Goal: Find specific page/section: Find specific page/section

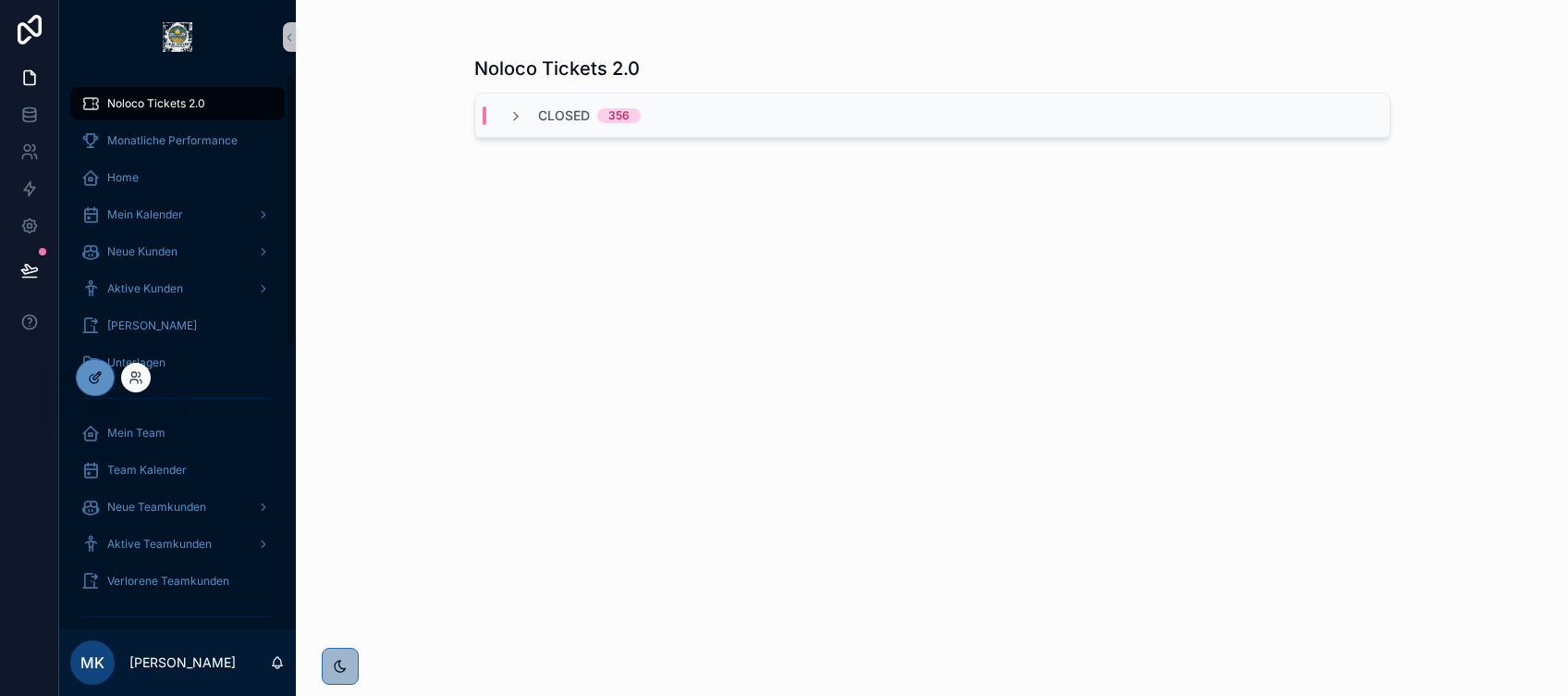
click at [98, 372] on icon at bounding box center [97, 376] width 8 height 8
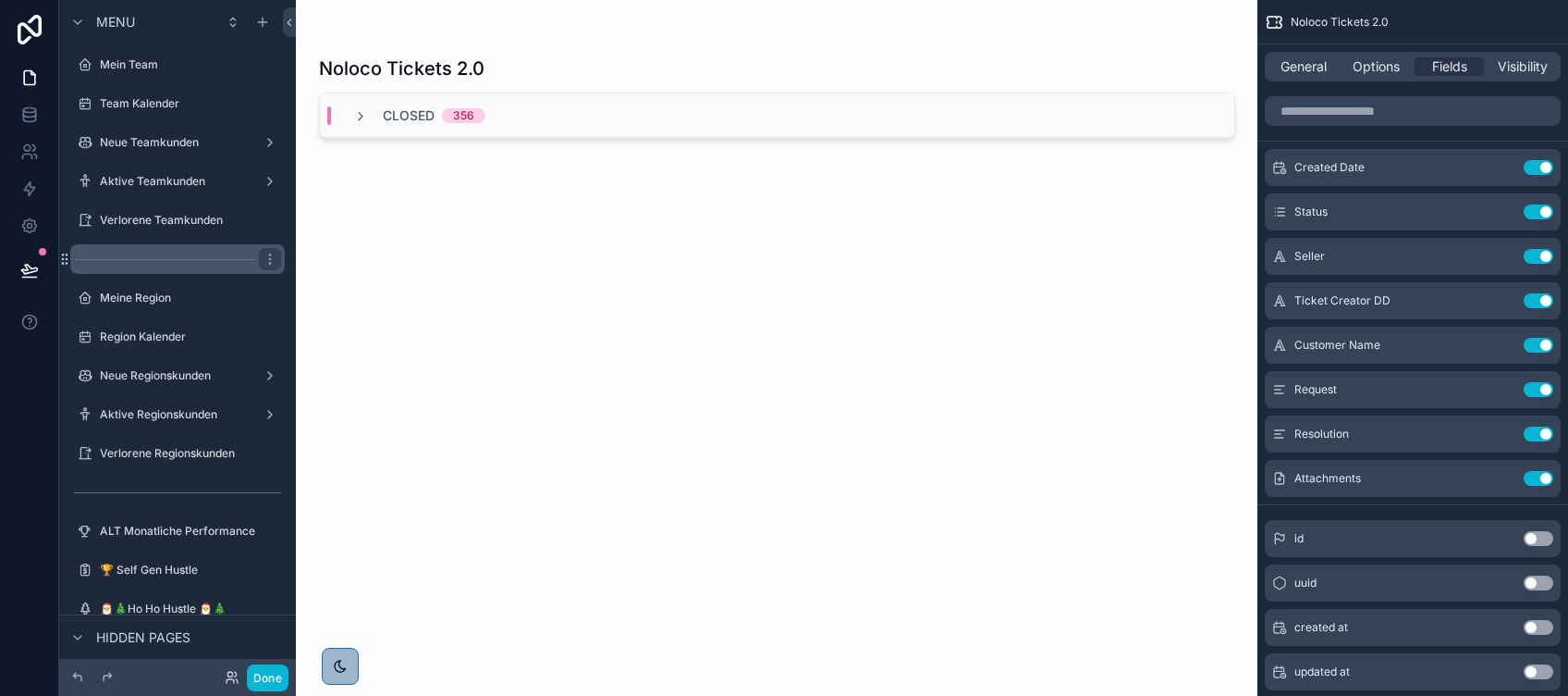
scroll to position [352, 0]
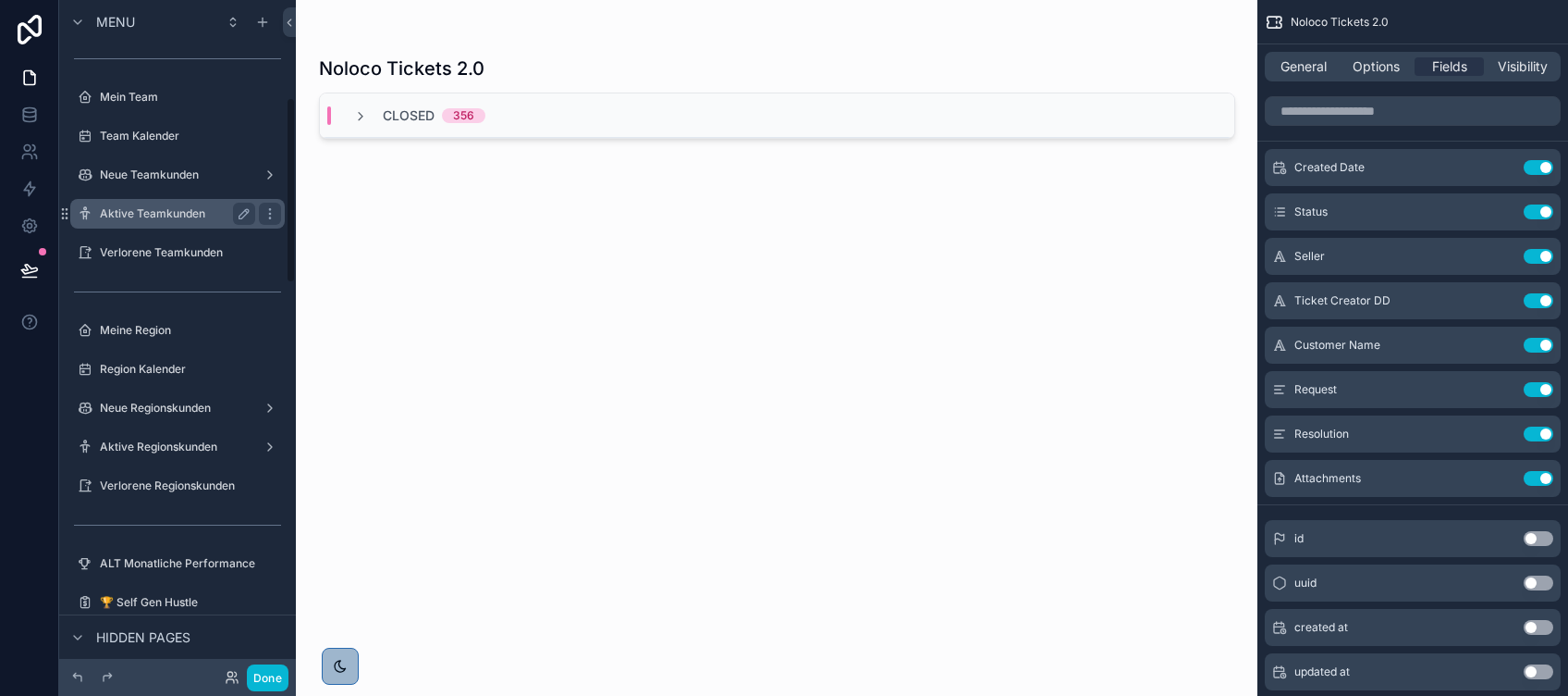
click at [186, 215] on label "Aktive Teamkunden" at bounding box center [173, 214] width 147 height 15
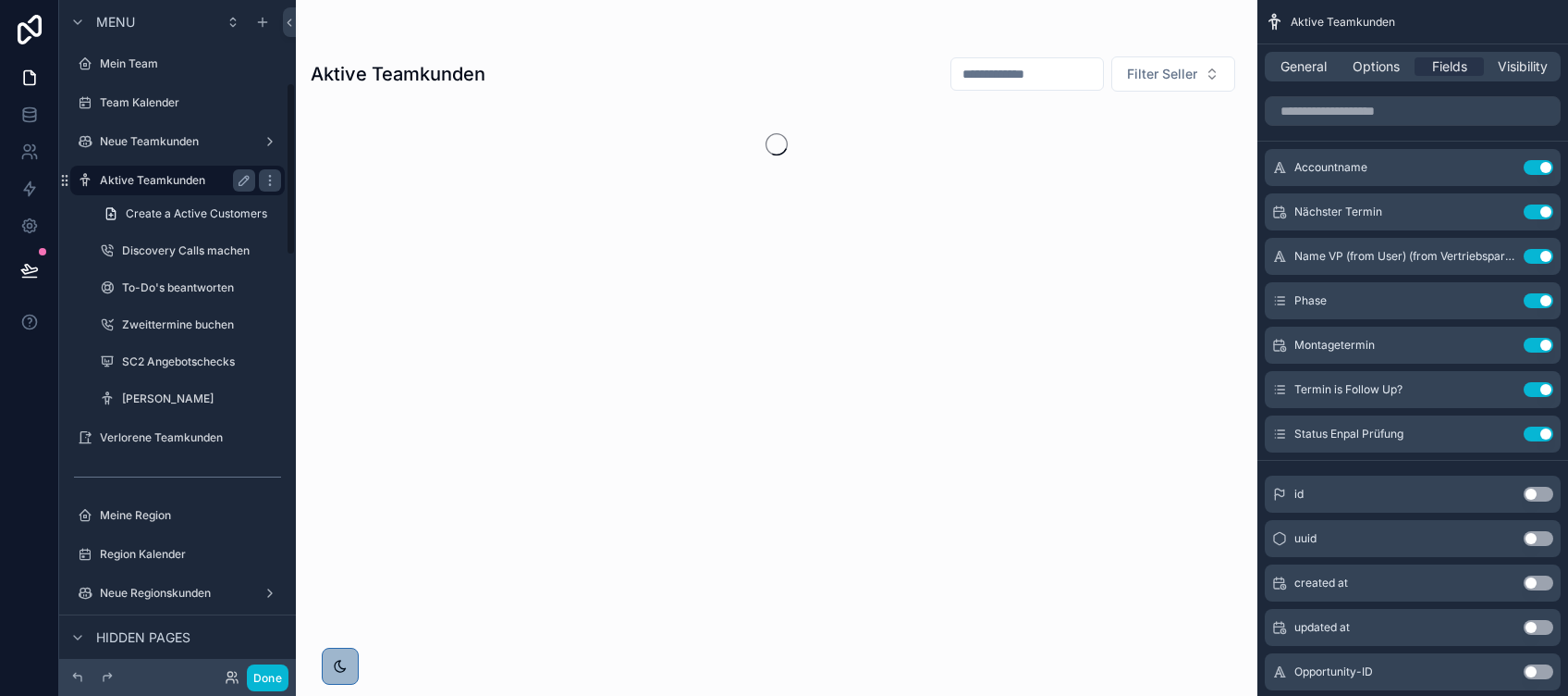
scroll to position [319, 0]
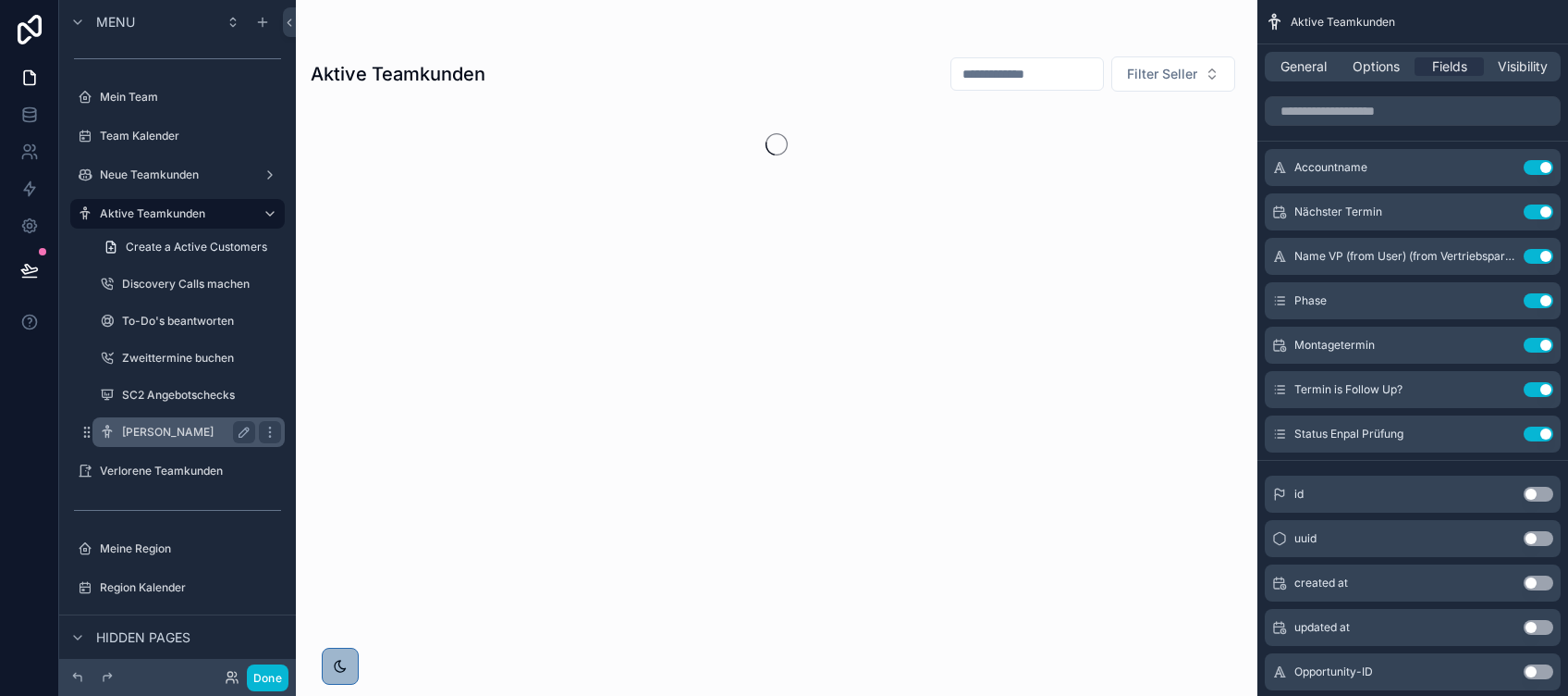
click at [162, 426] on label "[PERSON_NAME]" at bounding box center [185, 432] width 126 height 15
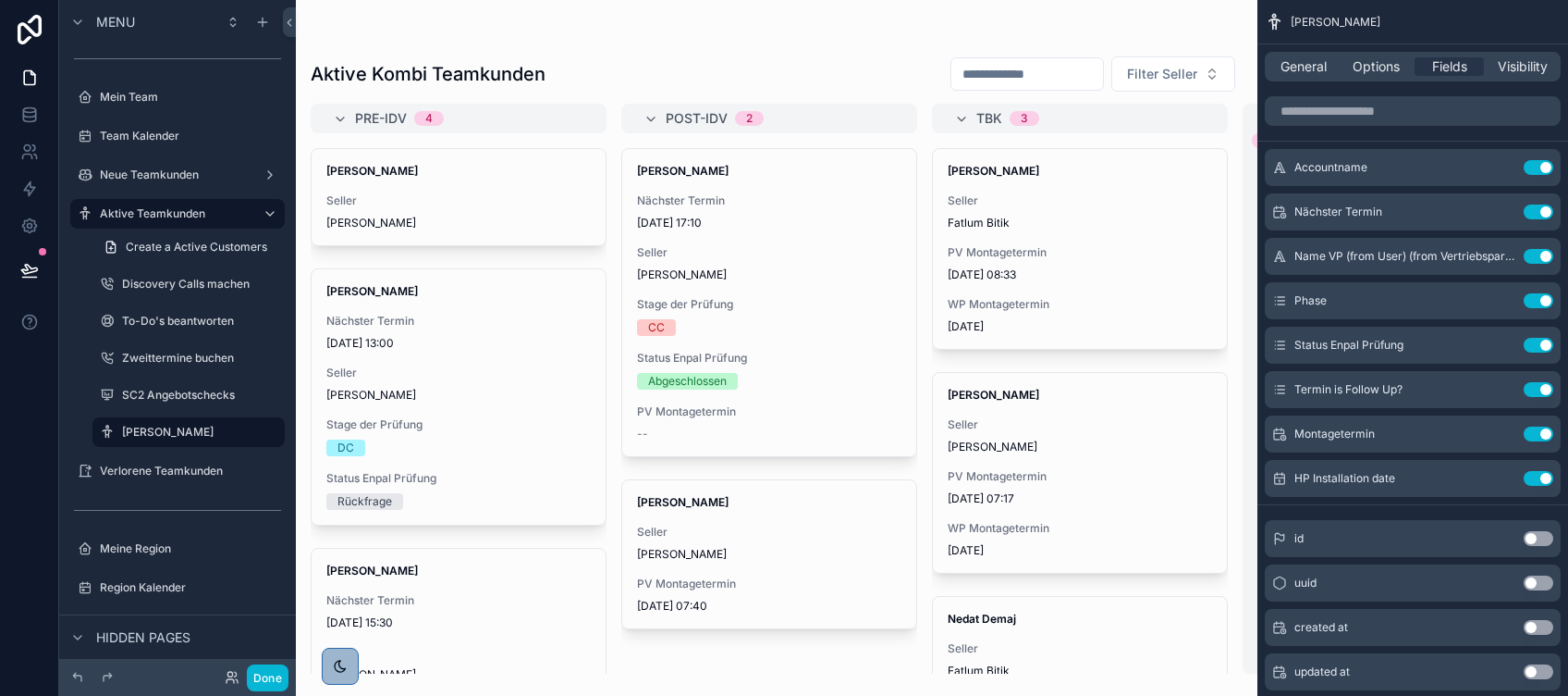
click at [1072, 243] on div "scrollable content" at bounding box center [776, 348] width 961 height 696
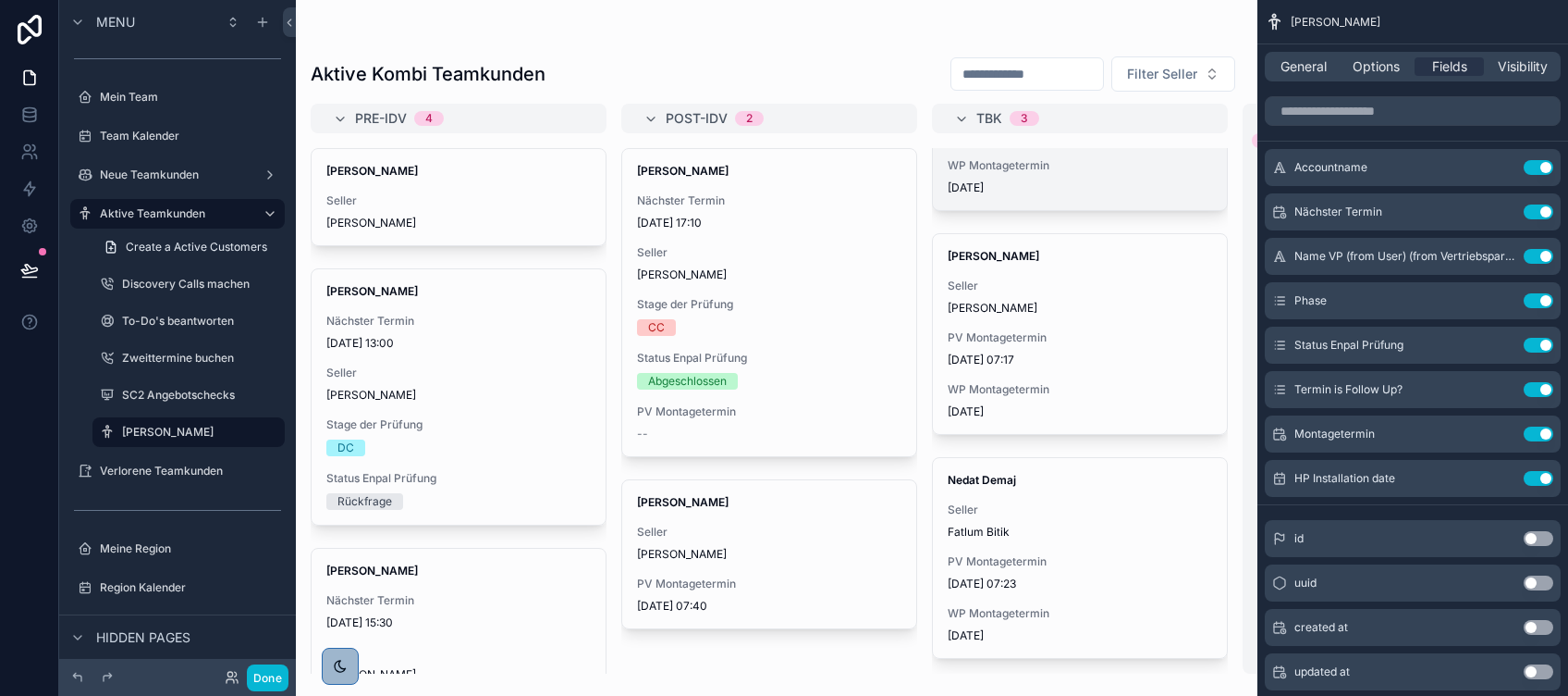
scroll to position [156, 0]
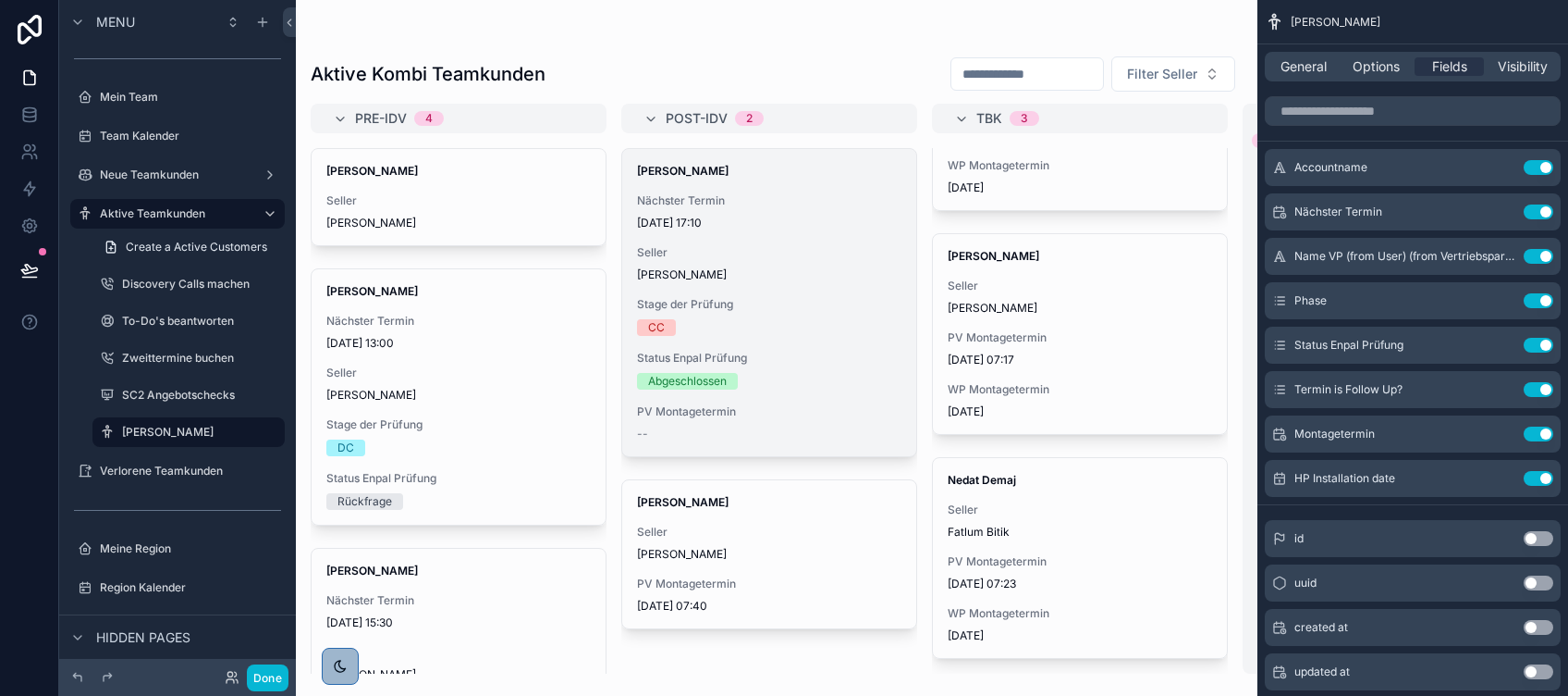
click at [691, 288] on div "Peter Sänger Nächster Termin 02/07/2025 17:10 Seller Sven Sühring Stage der Prü…" at bounding box center [769, 302] width 294 height 308
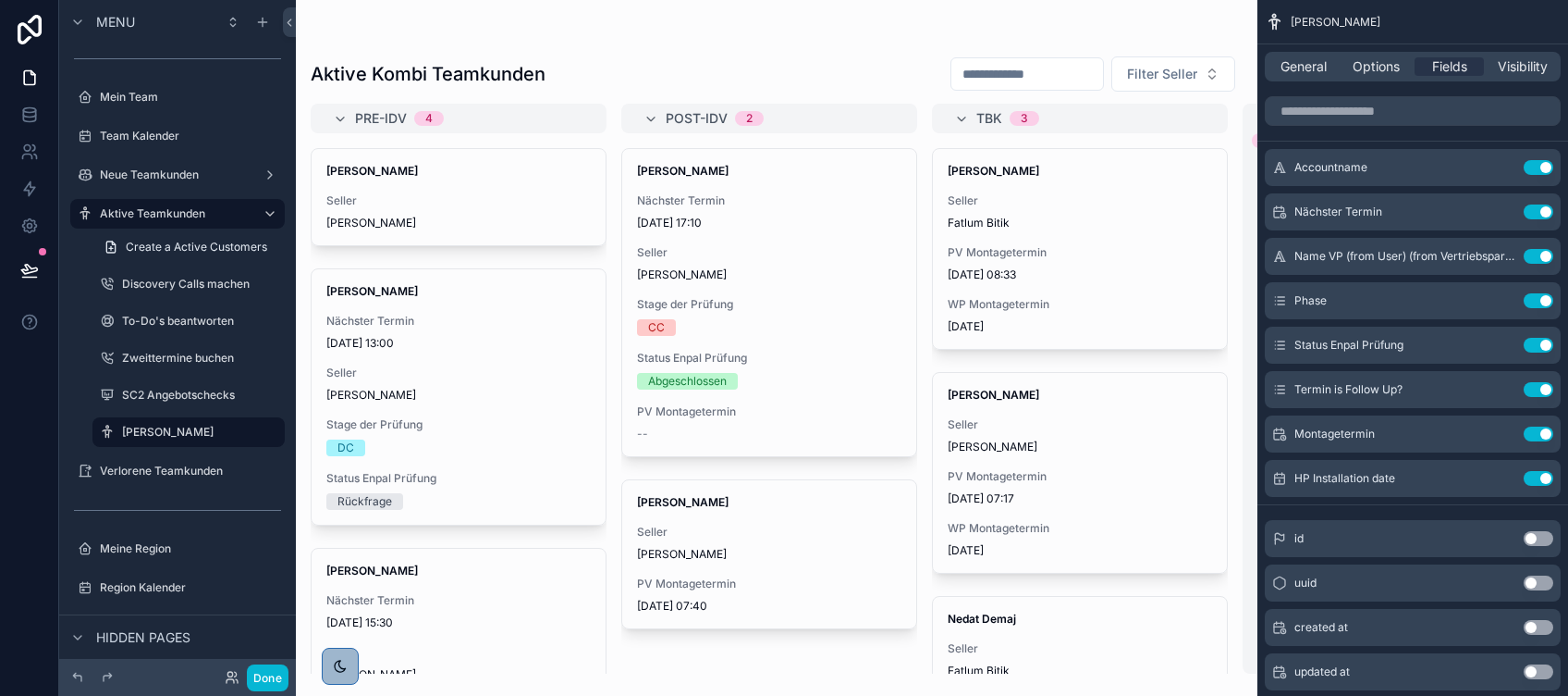
click at [616, 38] on div "scrollable content" at bounding box center [775, 37] width 931 height 15
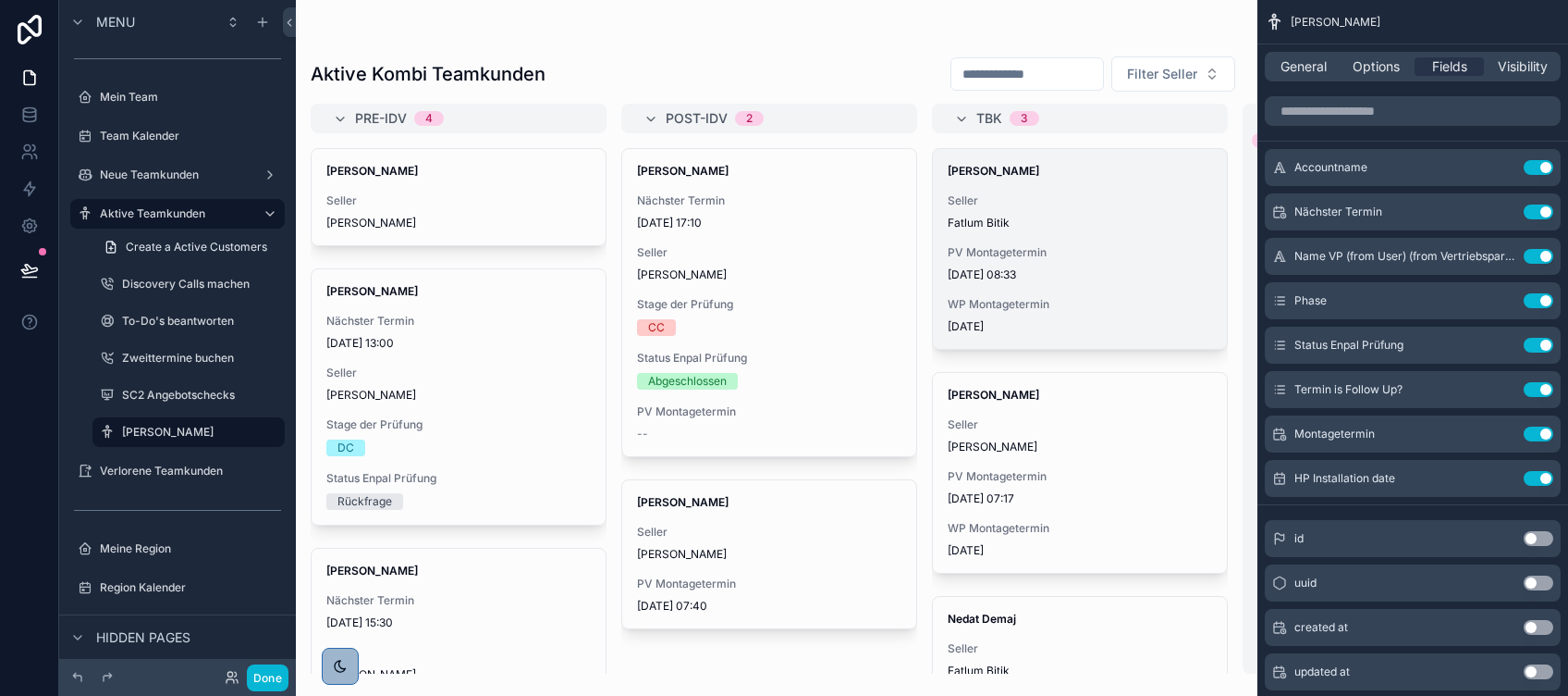
scroll to position [0, 45]
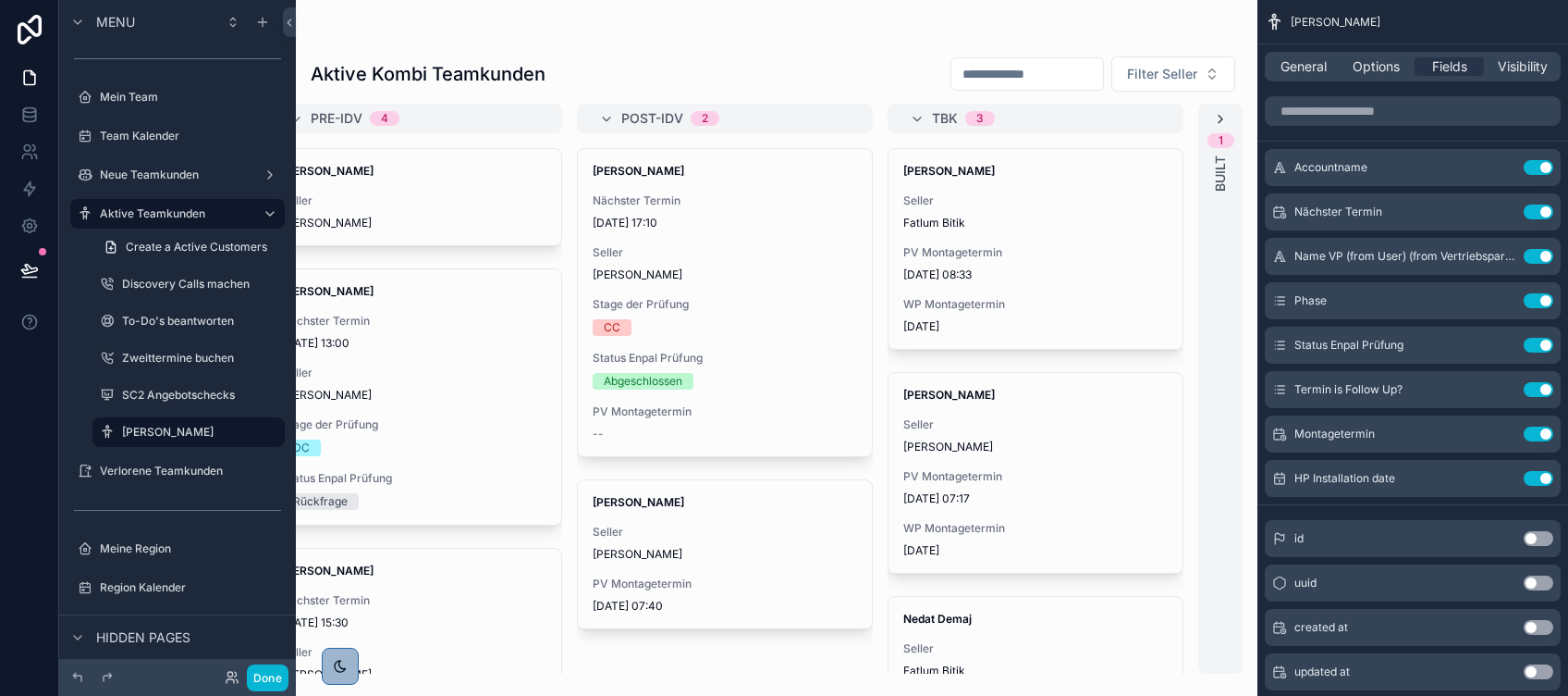
click at [1217, 122] on icon "scrollable content" at bounding box center [1221, 120] width 15 height 15
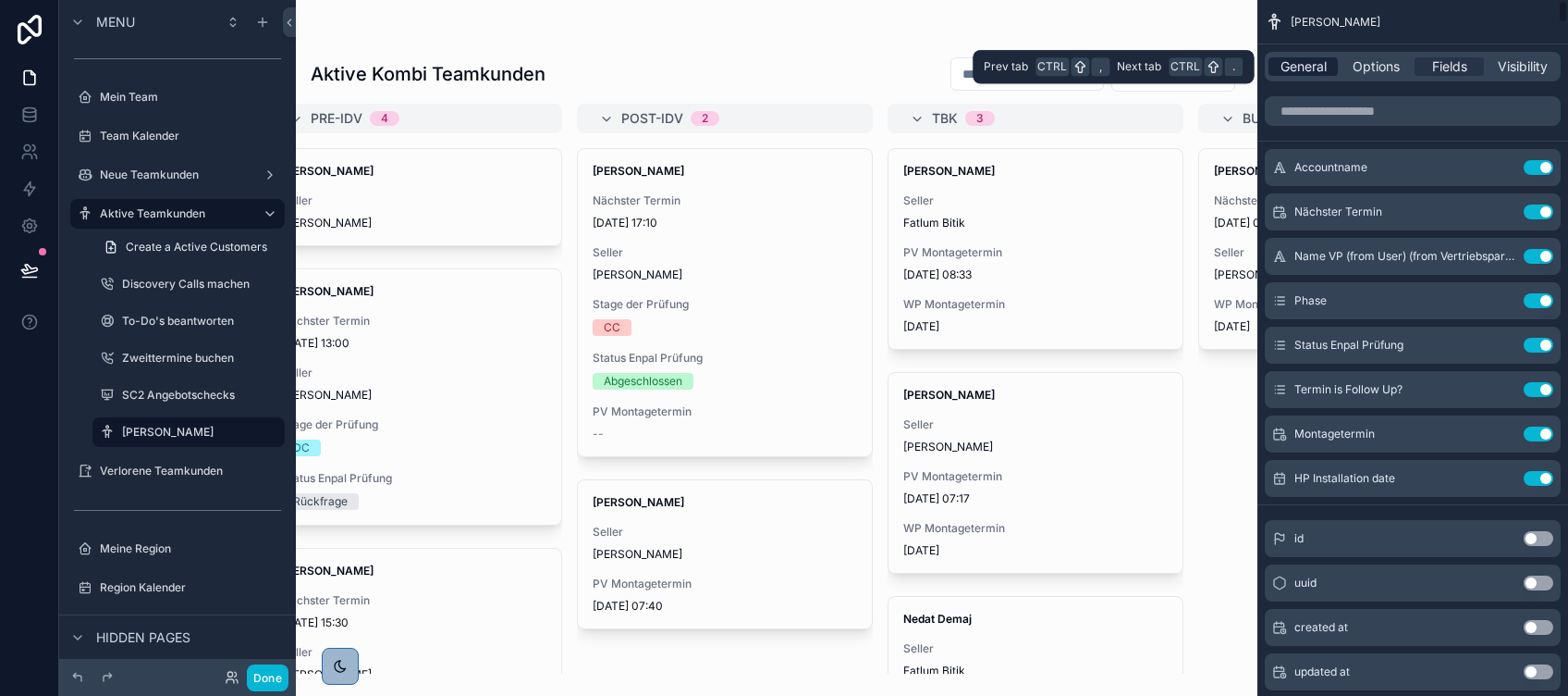
click at [1317, 68] on span "General" at bounding box center [1303, 66] width 47 height 18
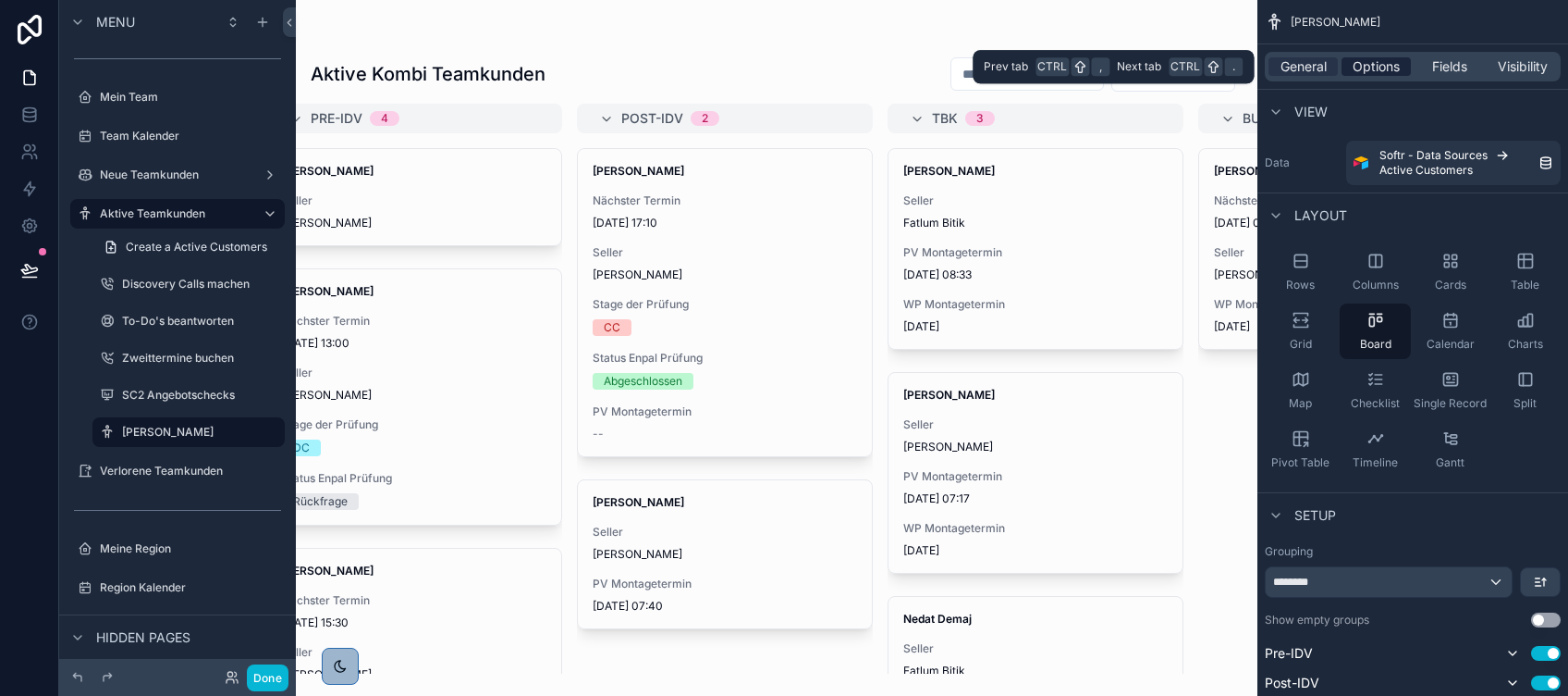
click at [1375, 74] on span "Options" at bounding box center [1376, 66] width 48 height 18
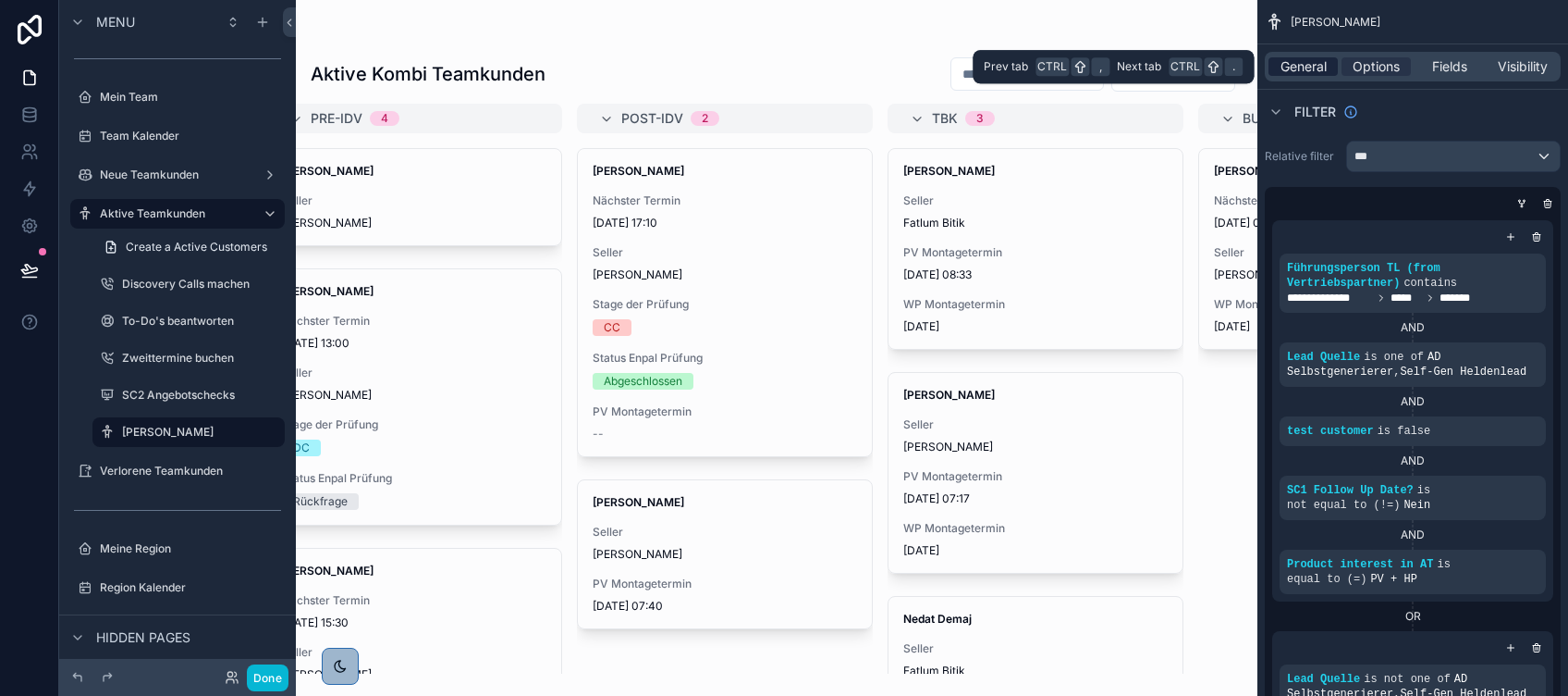
click at [1295, 63] on span "General" at bounding box center [1303, 66] width 47 height 18
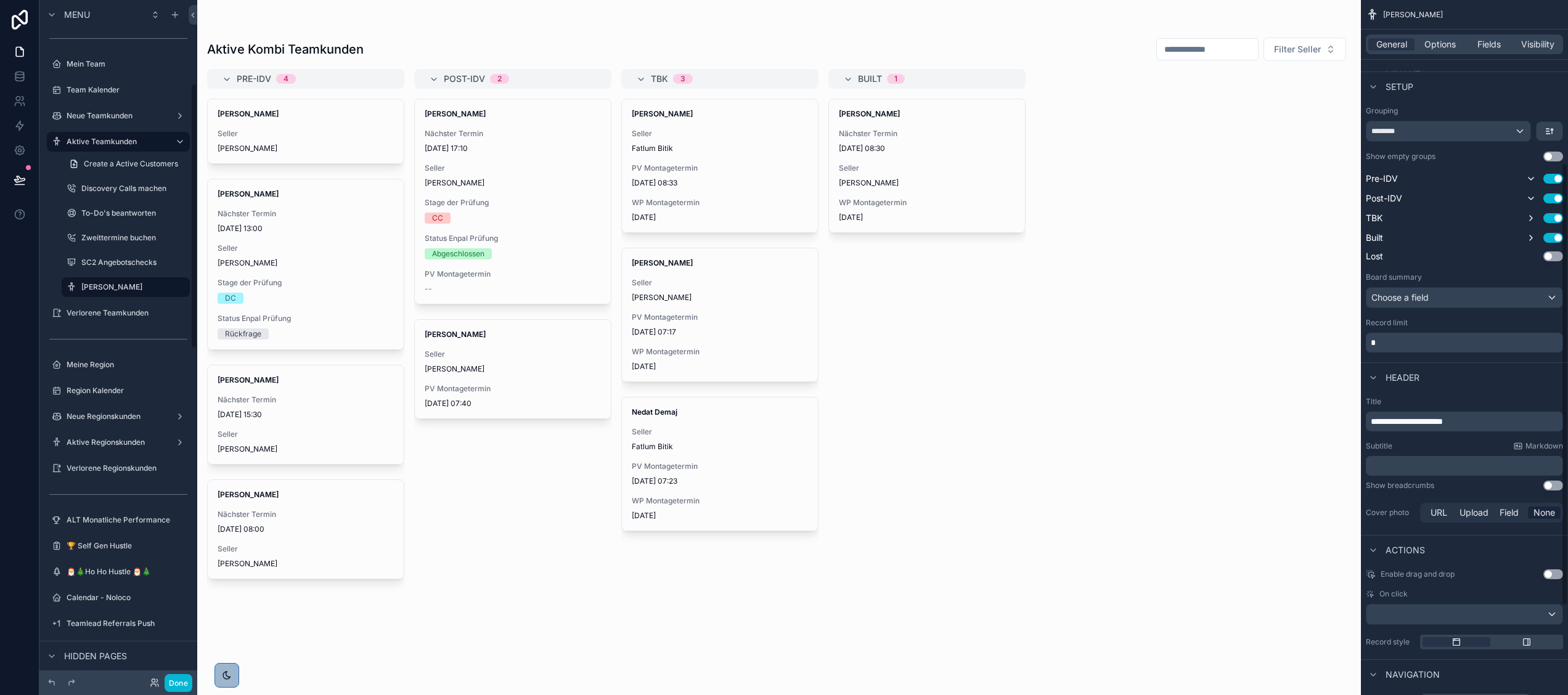
scroll to position [256, 0]
click at [930, 201] on span "WP Montagetermin" at bounding box center [927, 203] width 176 height 10
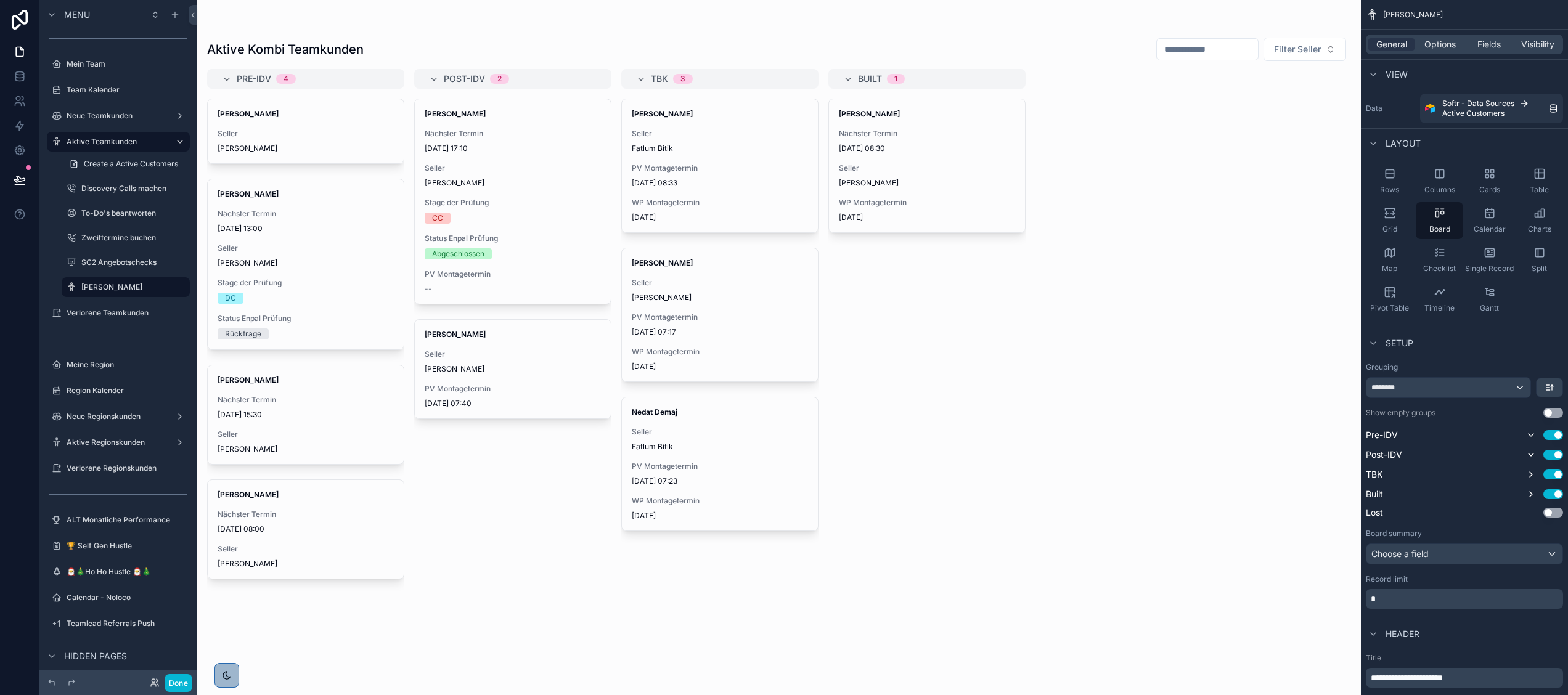
click at [1045, 463] on p "*" at bounding box center [1465, 599] width 190 height 12
click at [1045, 331] on div "Pre-IDV 4 Elke Müller Seller Christian Kauk Armin Müller Nächster Termin 15/08/…" at bounding box center [779, 375] width 1164 height 611
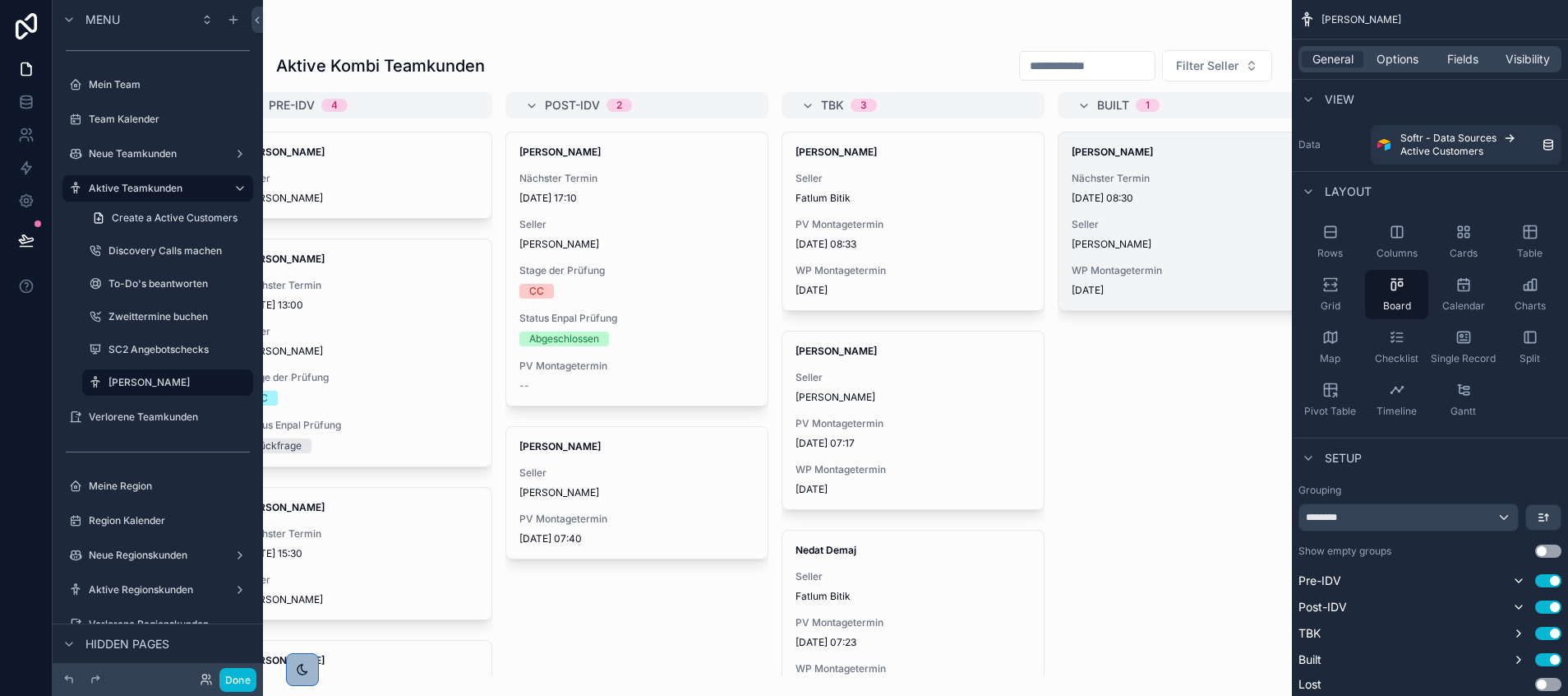
scroll to position [0, 89]
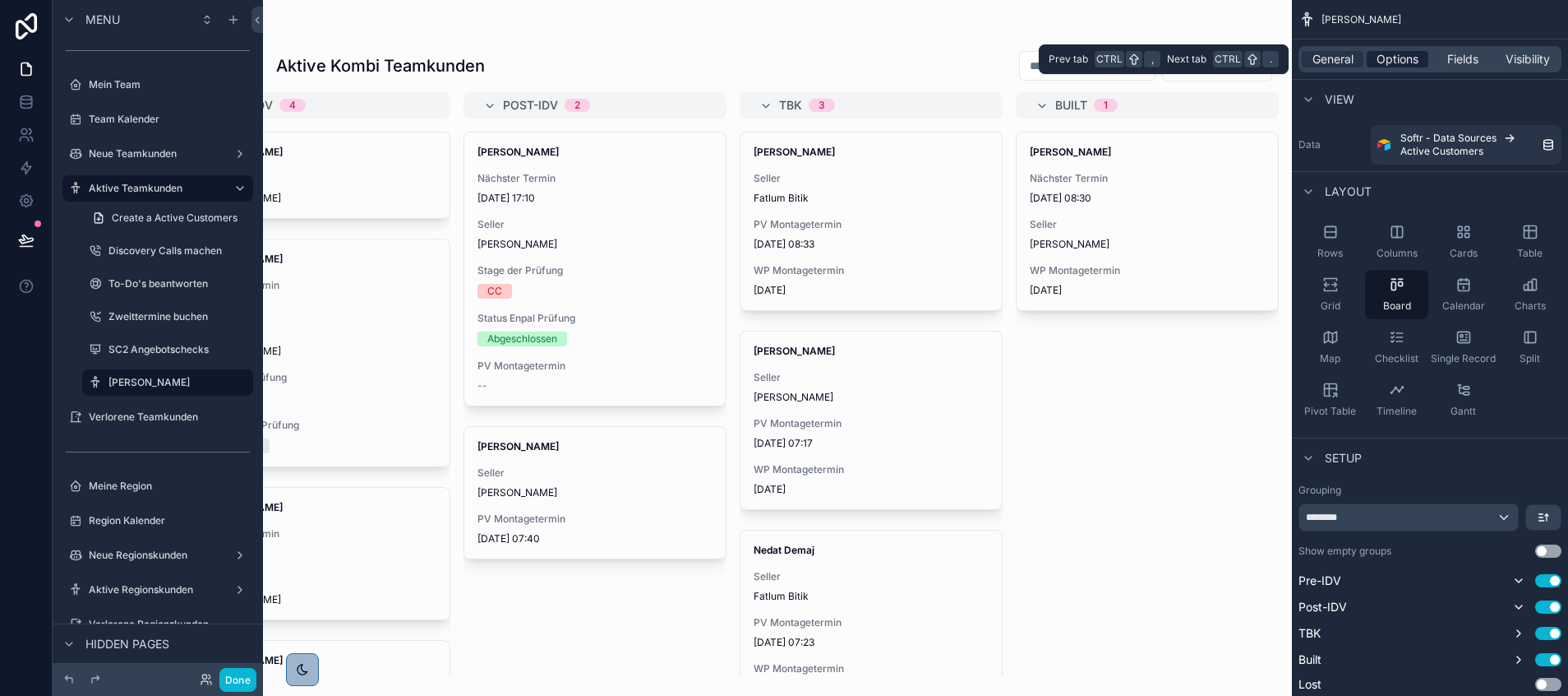
click at [1381, 64] on span "Options" at bounding box center [1398, 58] width 42 height 16
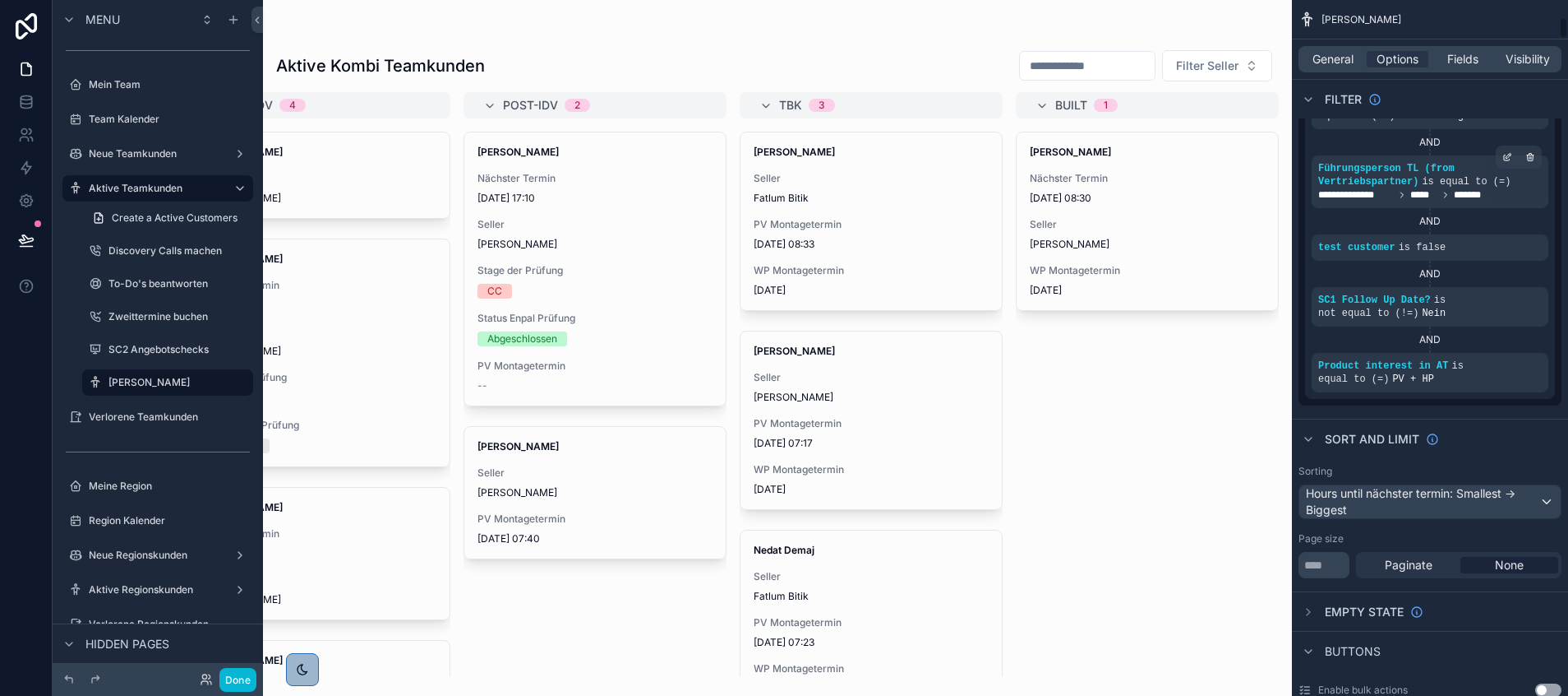
scroll to position [567, 0]
click at [1394, 58] on span "Fields" at bounding box center [1463, 58] width 31 height 16
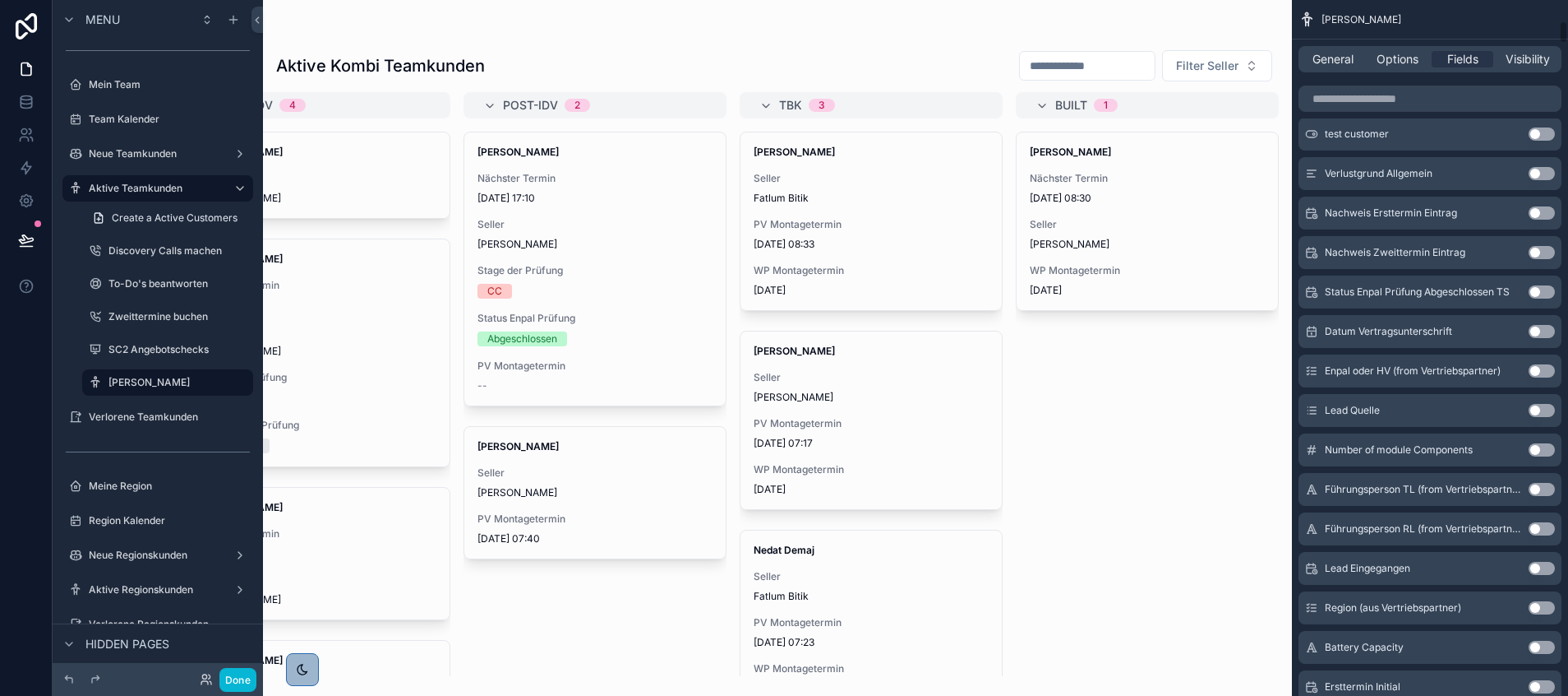
scroll to position [0, 0]
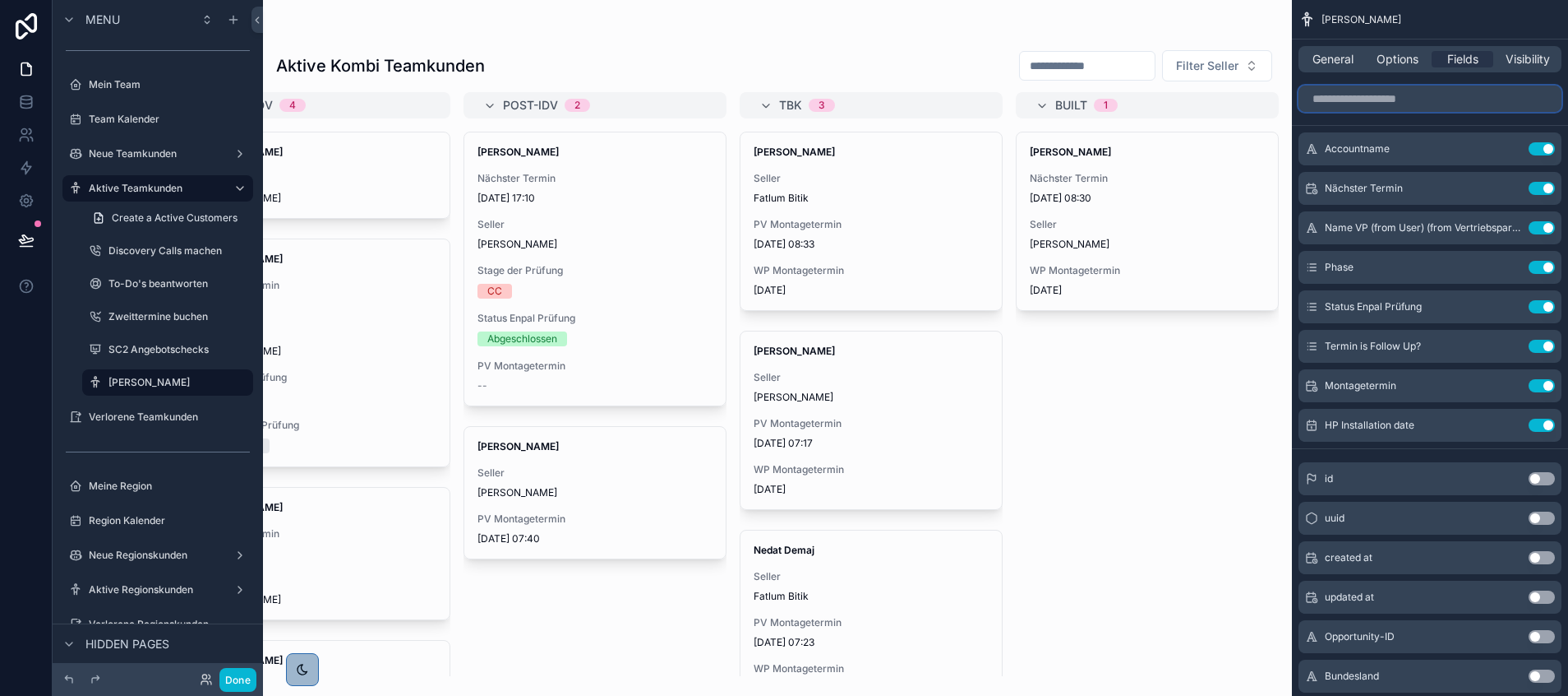
click at [1377, 97] on input "scrollable content" at bounding box center [1430, 98] width 263 height 26
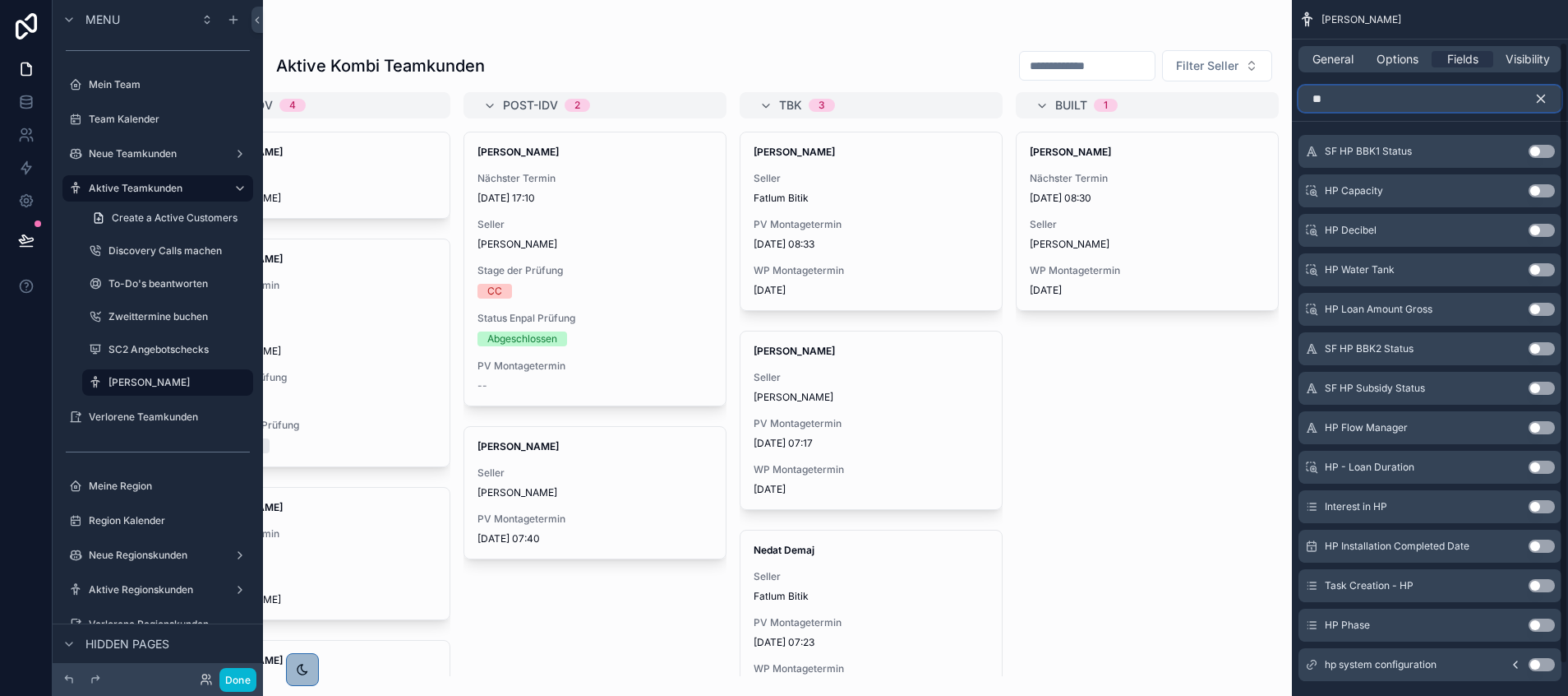
scroll to position [53, 0]
type input "**"
click at [1394, 542] on button "Use setting" at bounding box center [1542, 544] width 26 height 14
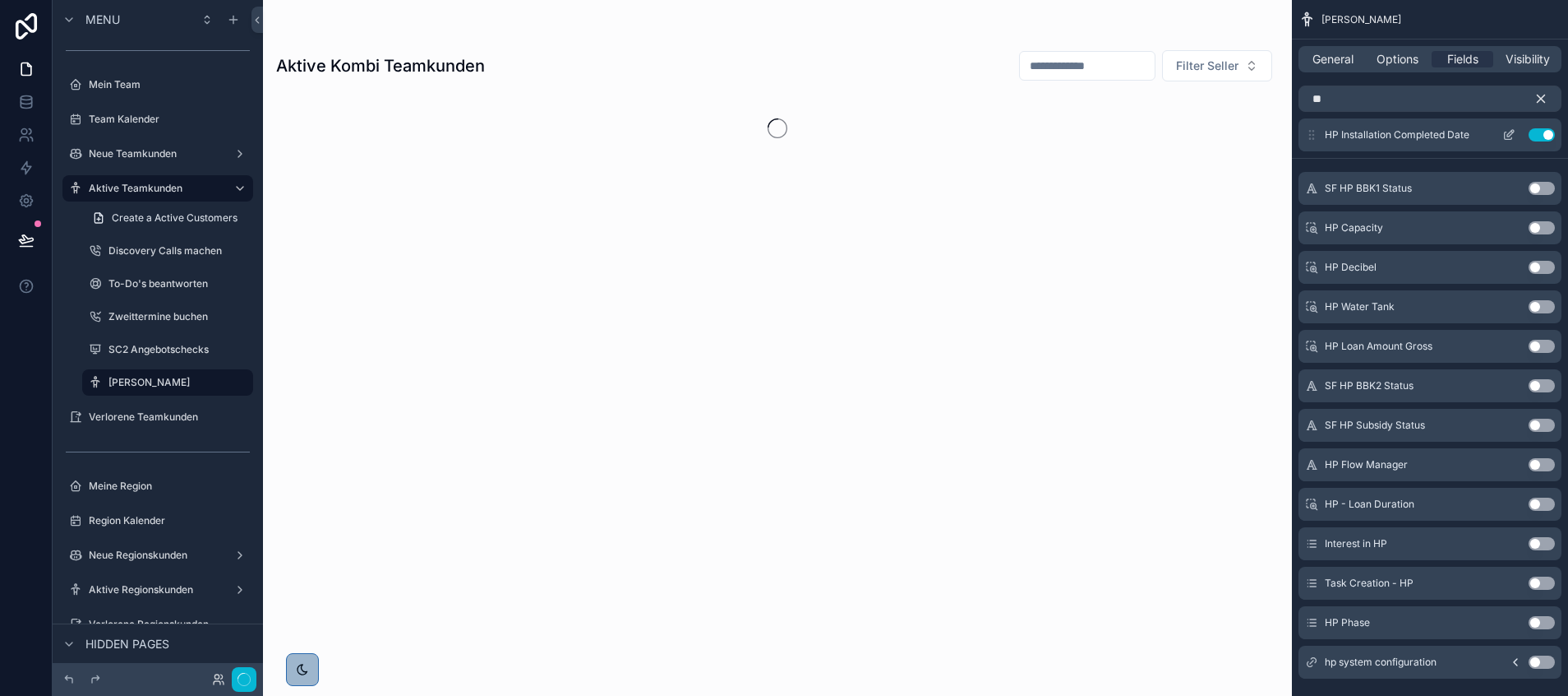
click at [1394, 131] on icon "scrollable content" at bounding box center [1510, 135] width 14 height 14
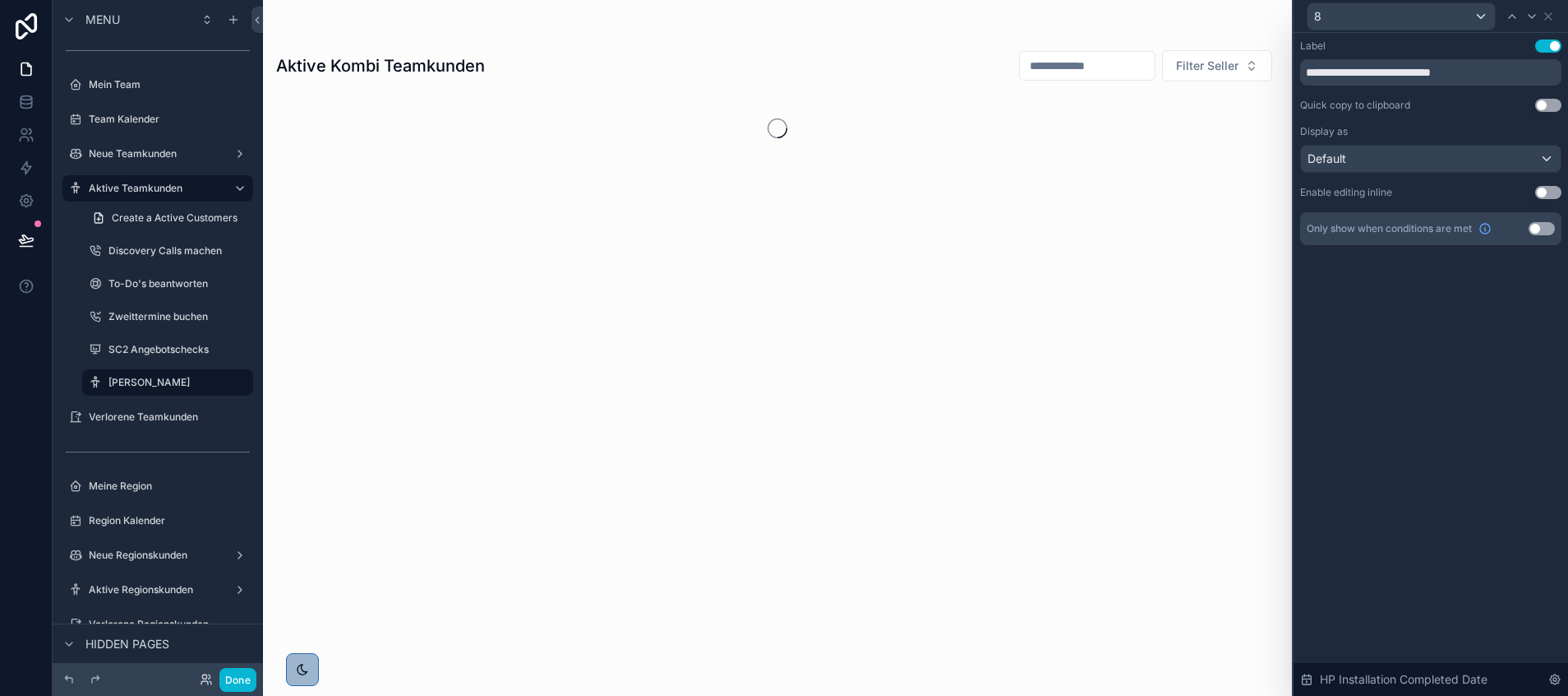
click at [1394, 226] on button "Use setting" at bounding box center [1542, 229] width 26 height 14
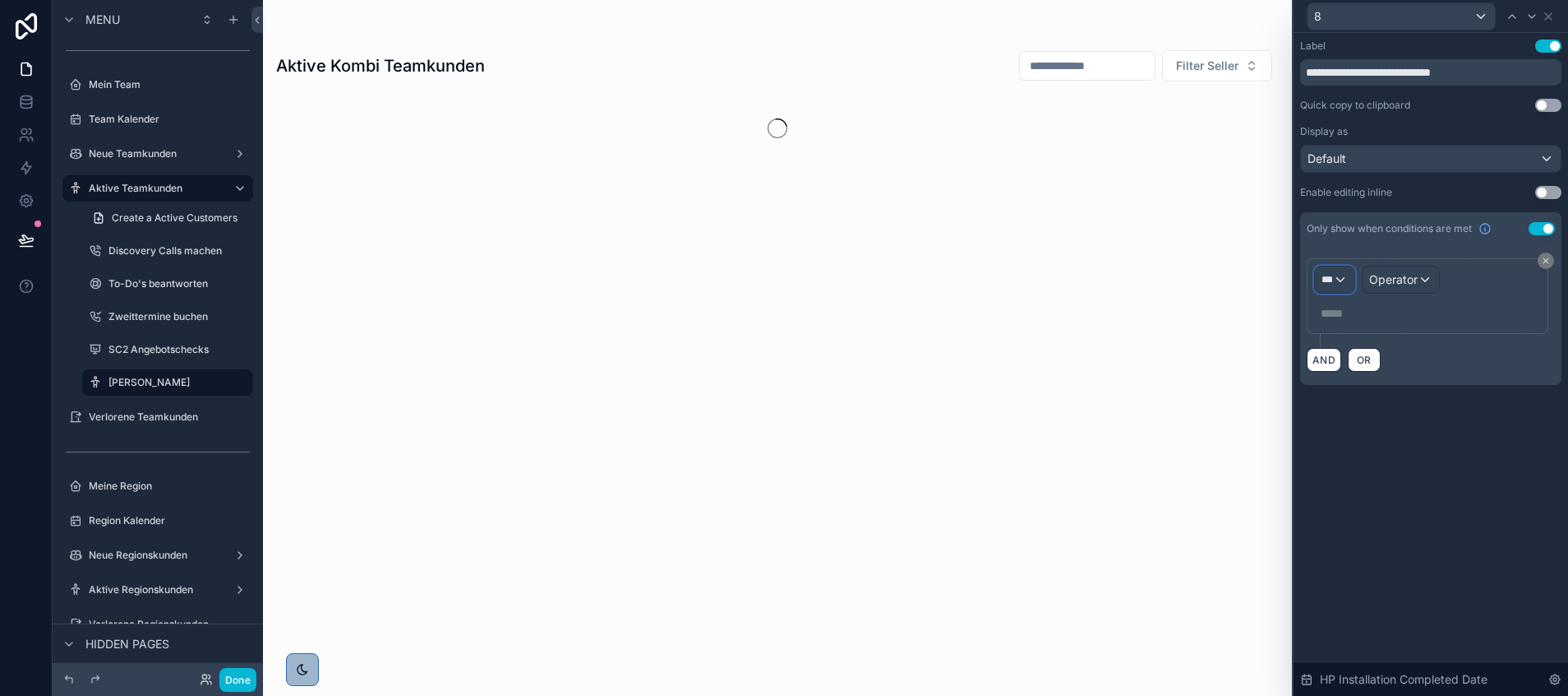
click at [1340, 279] on div "***" at bounding box center [1334, 279] width 40 height 26
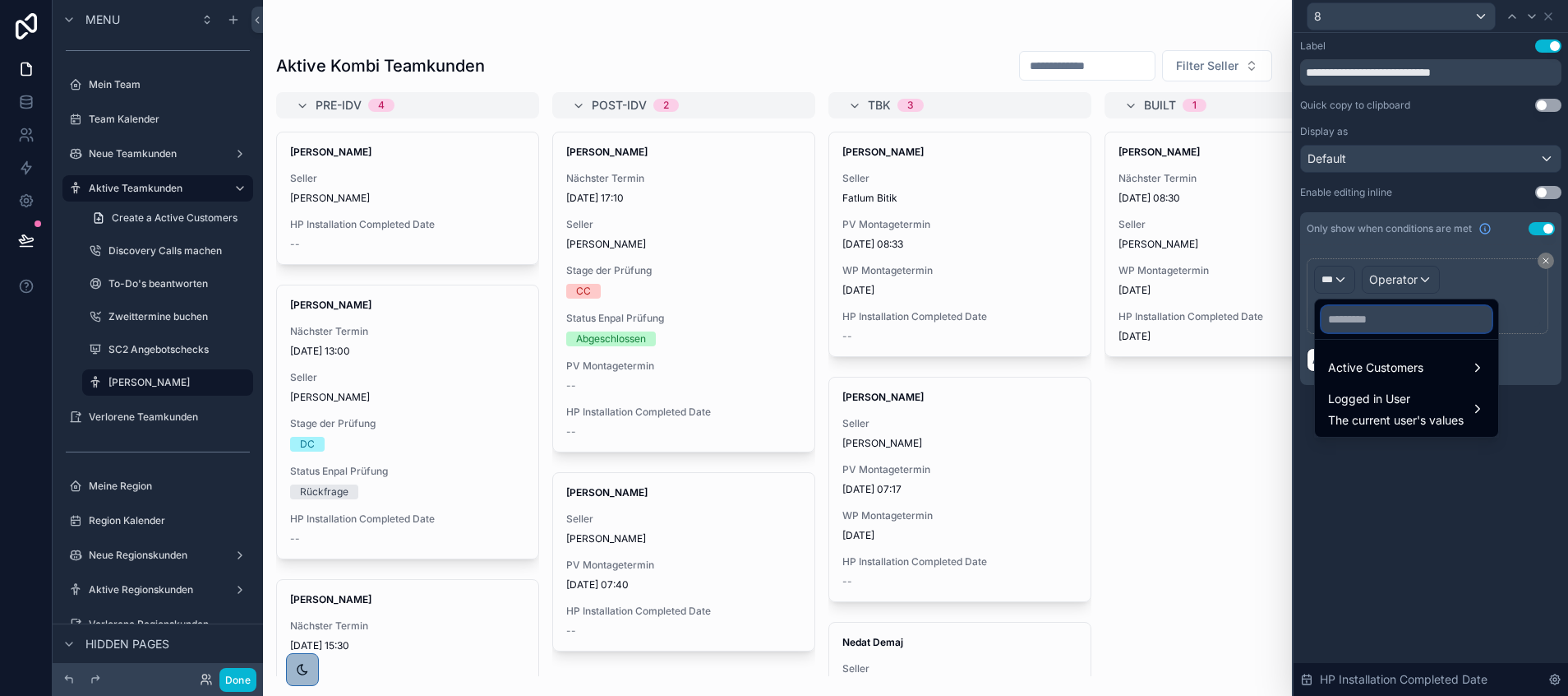
click at [1368, 321] on input "text" at bounding box center [1406, 318] width 170 height 26
type input "*"
click at [1371, 359] on span "Active Customers" at bounding box center [1376, 367] width 96 height 19
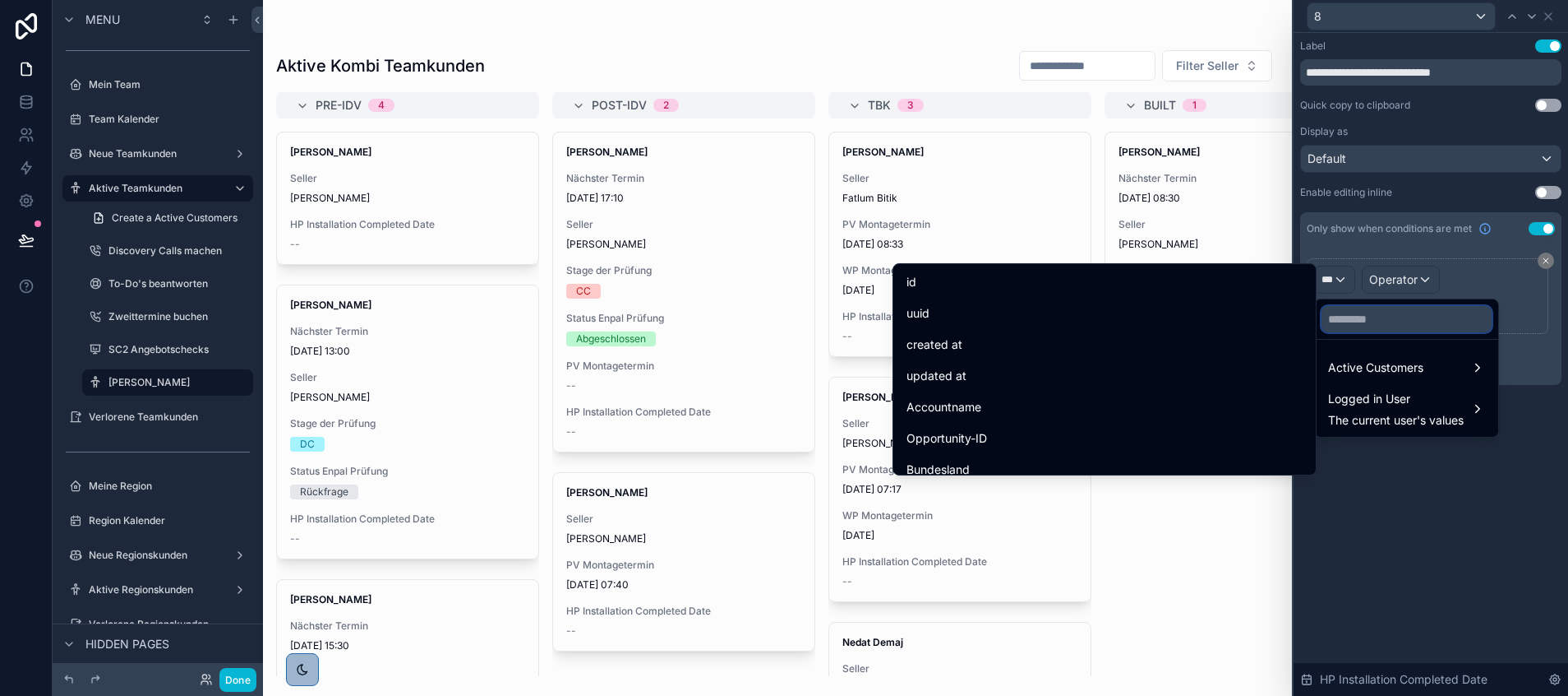
click at [1341, 312] on input "text" at bounding box center [1406, 318] width 170 height 26
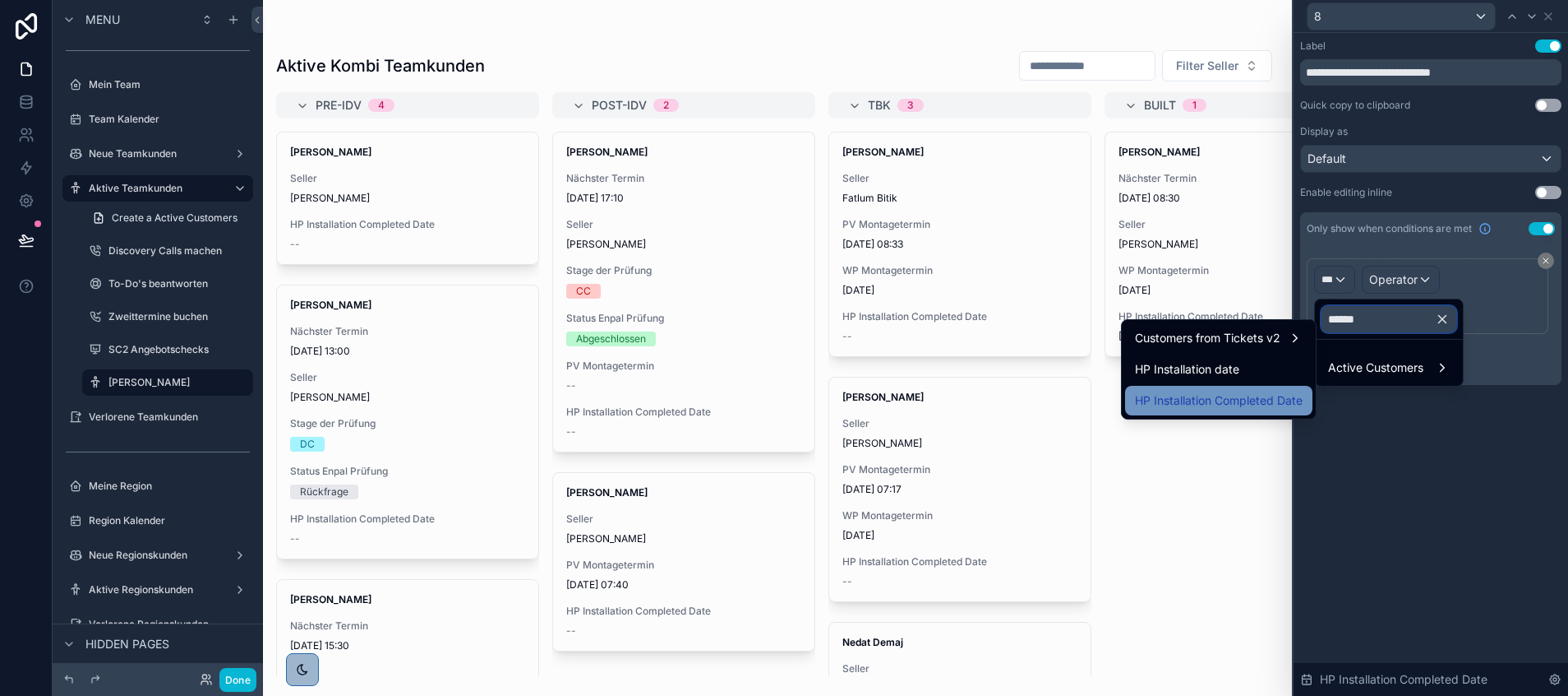
type input "******"
click at [1239, 395] on span "HP Installation Completed Date" at bounding box center [1219, 400] width 168 height 19
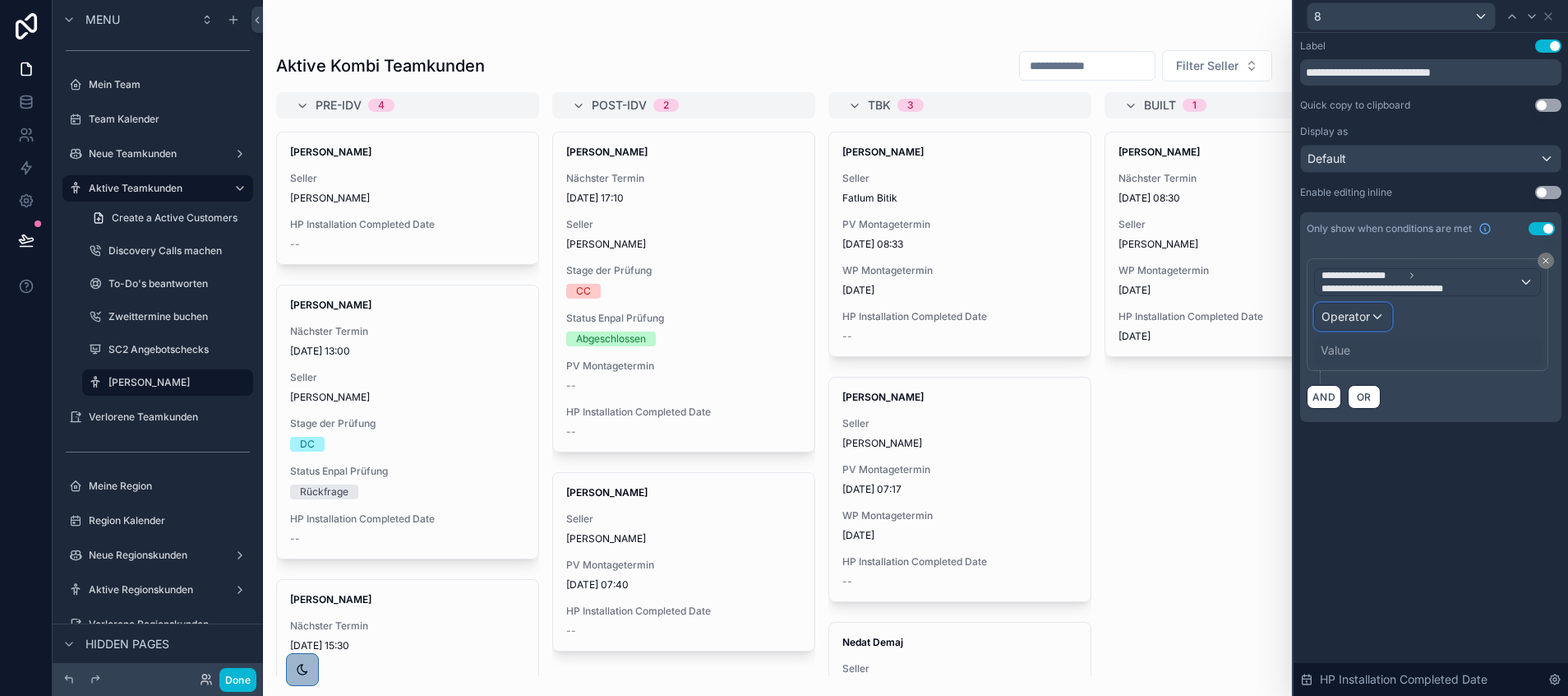
click at [1360, 318] on span "Operator" at bounding box center [1345, 316] width 48 height 14
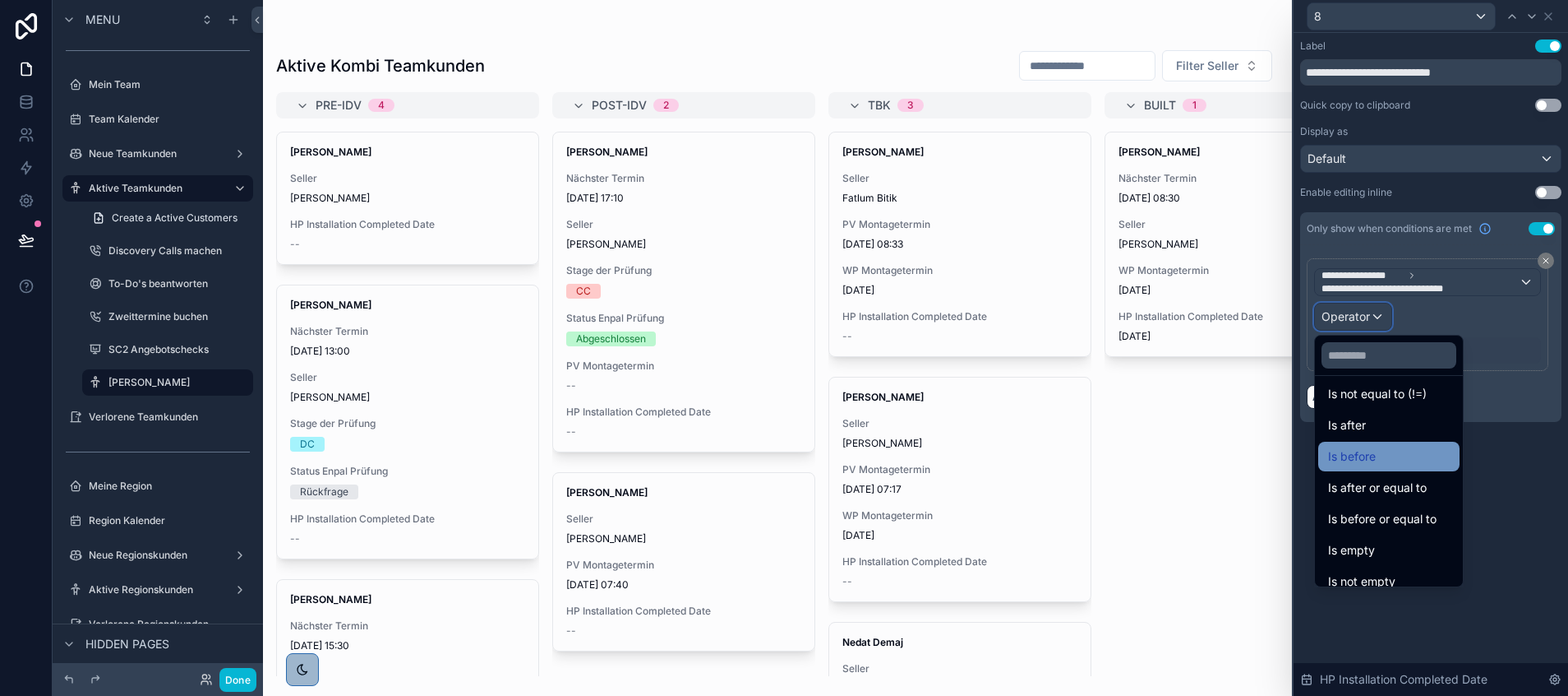
scroll to position [54, 0]
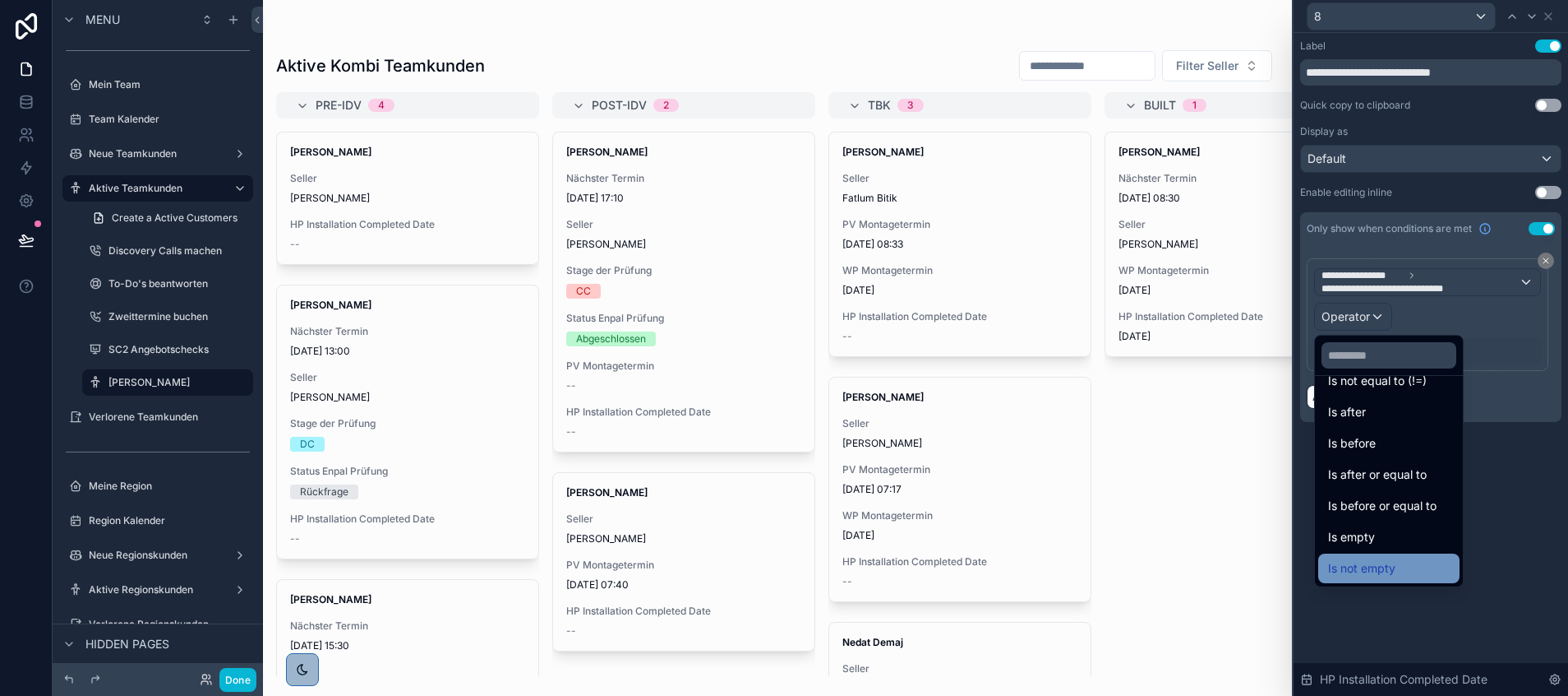
click at [1376, 559] on span "Is not empty" at bounding box center [1362, 568] width 68 height 19
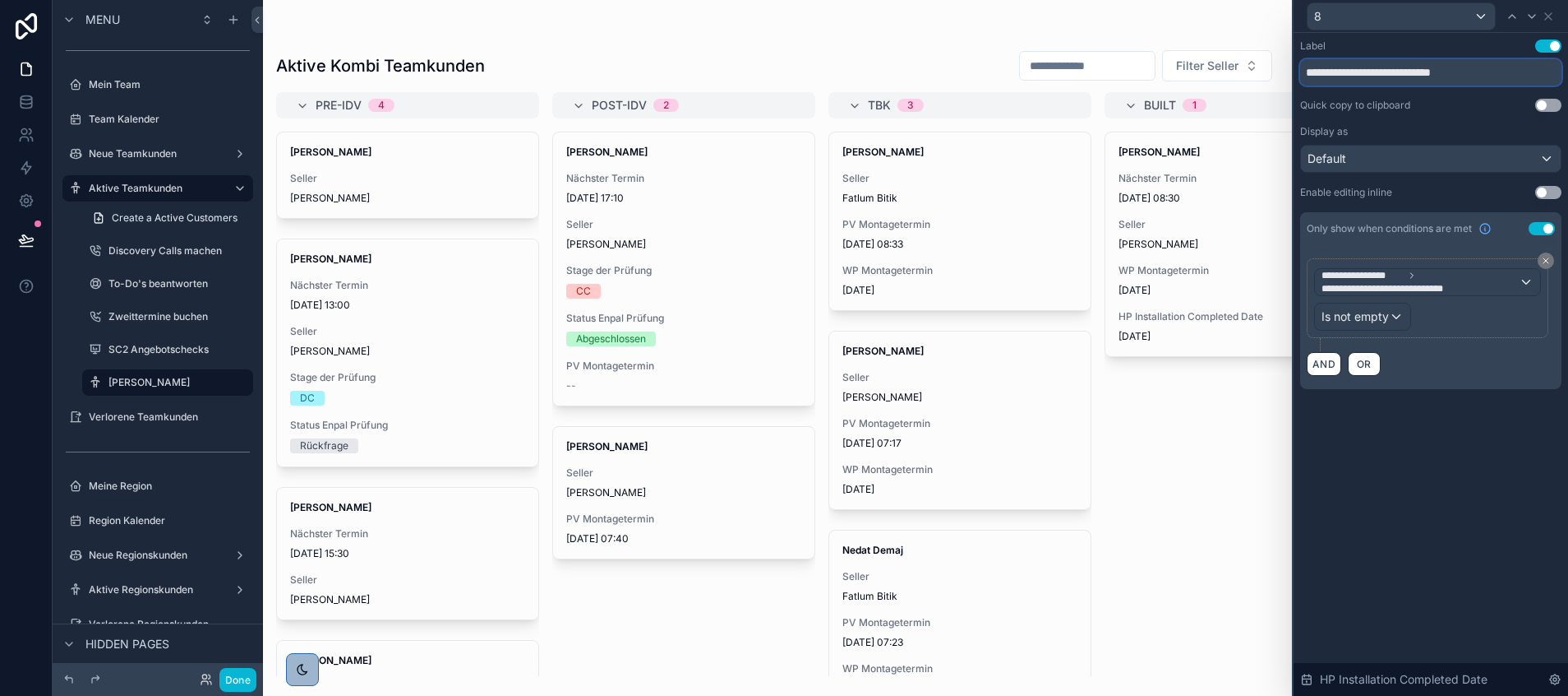
click at [1325, 74] on input "**********" at bounding box center [1431, 72] width 261 height 26
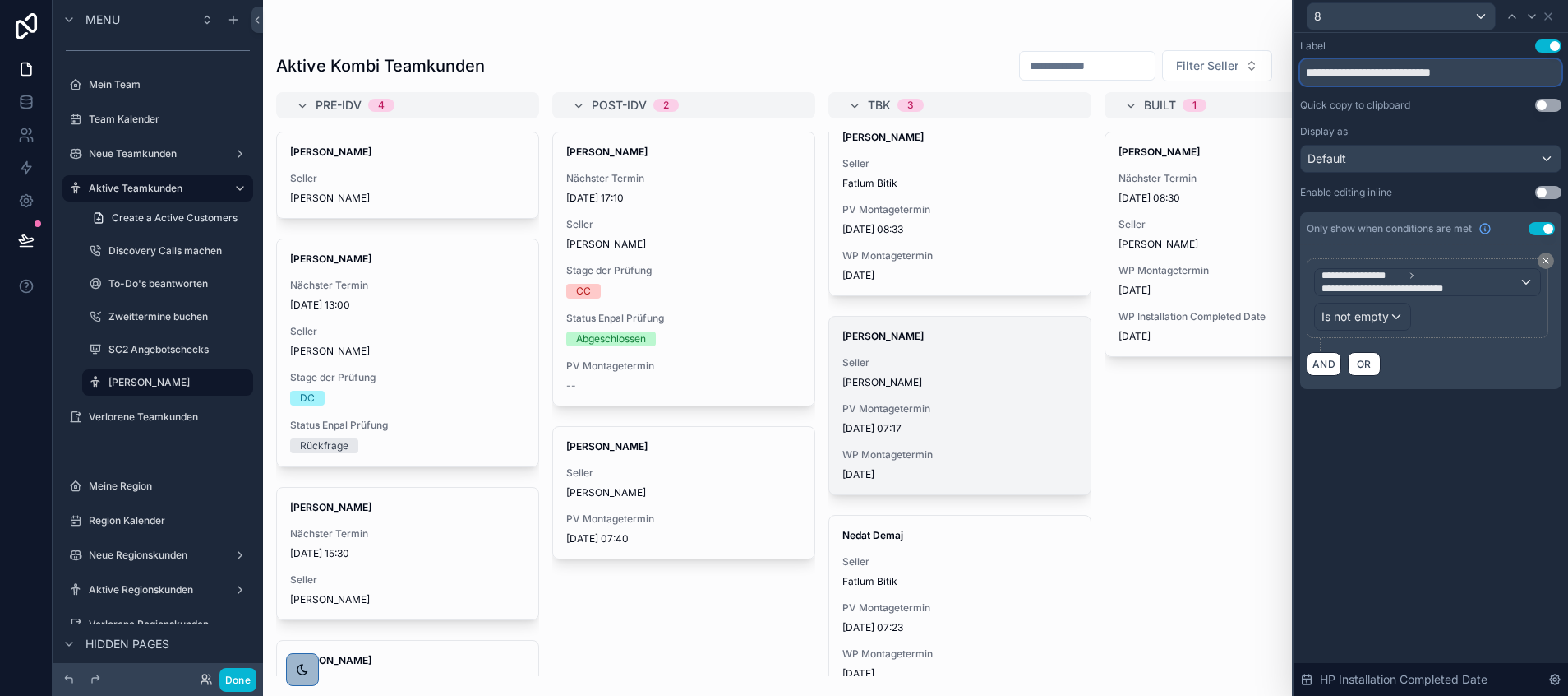
scroll to position [65, 0]
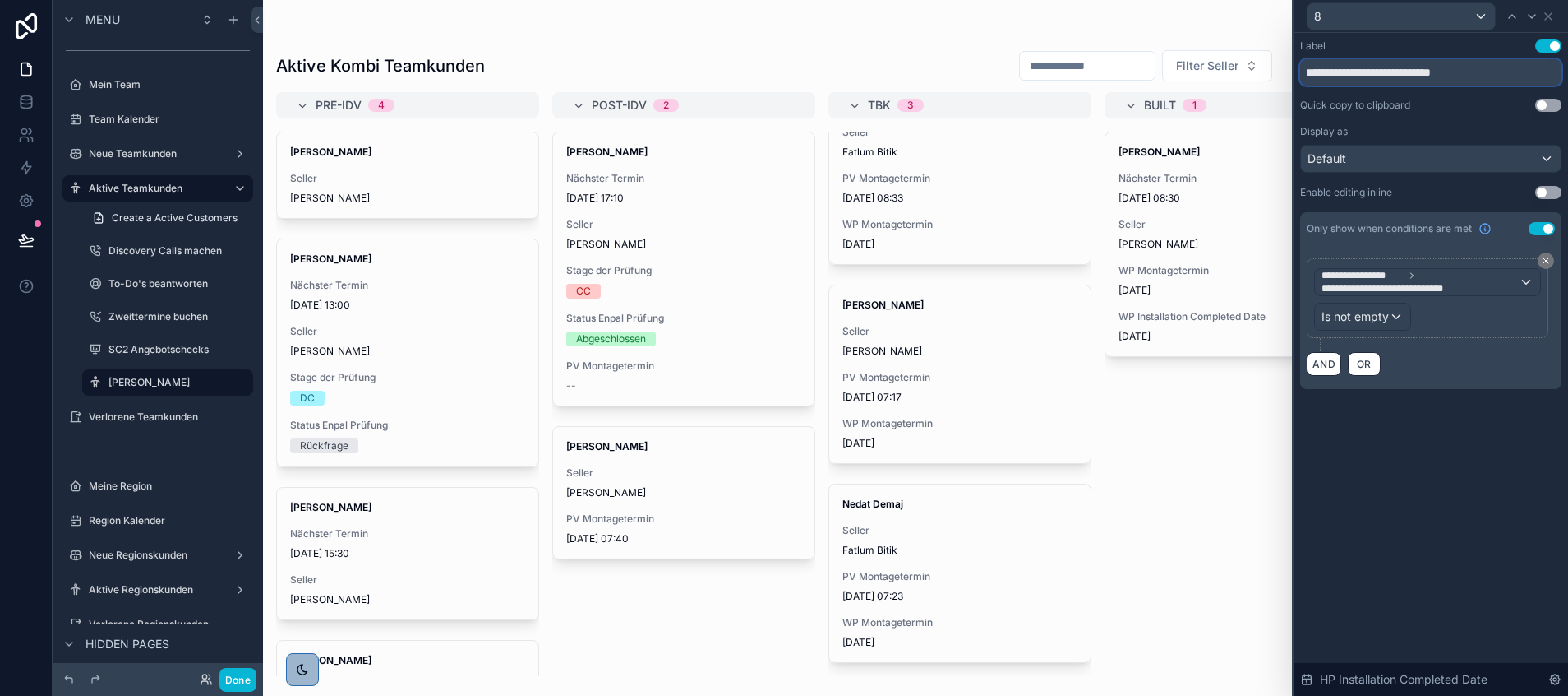
type input "**********"
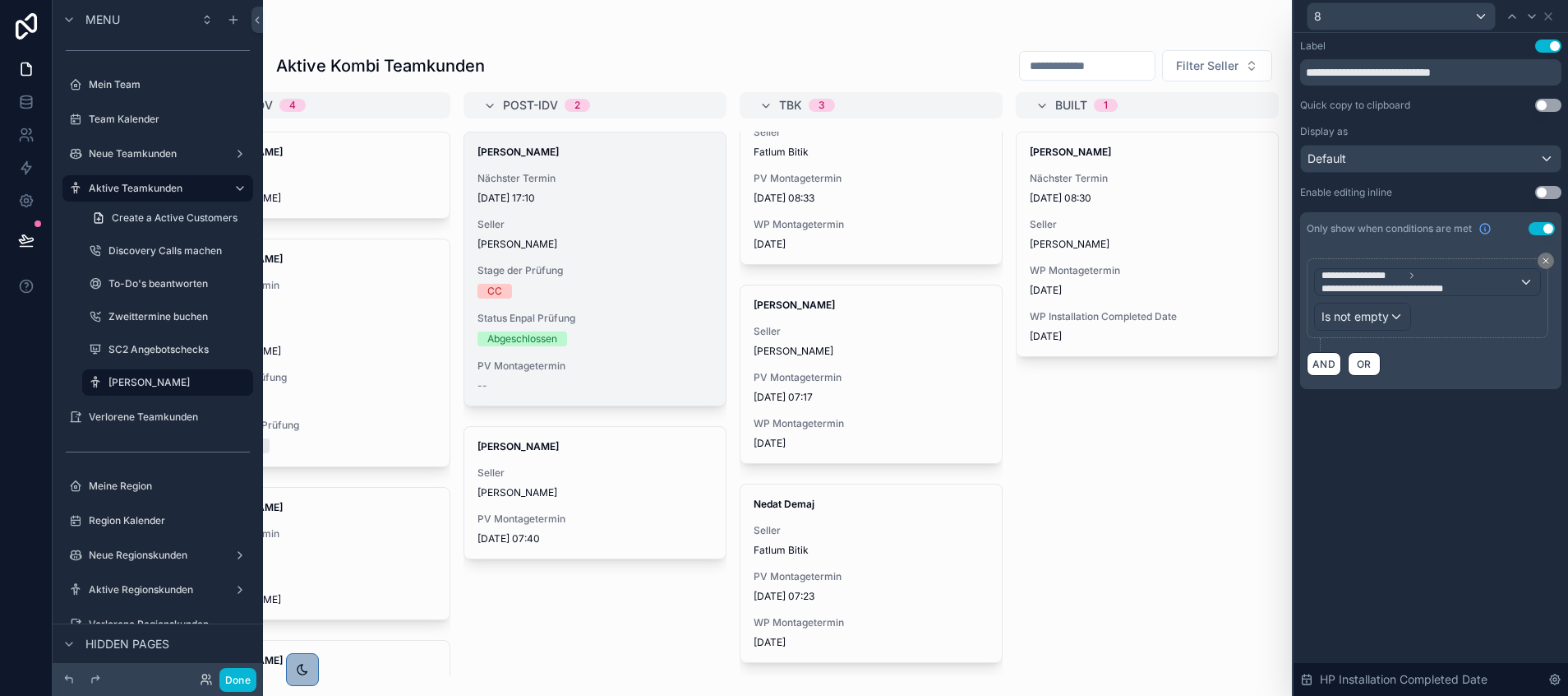
scroll to position [0, 0]
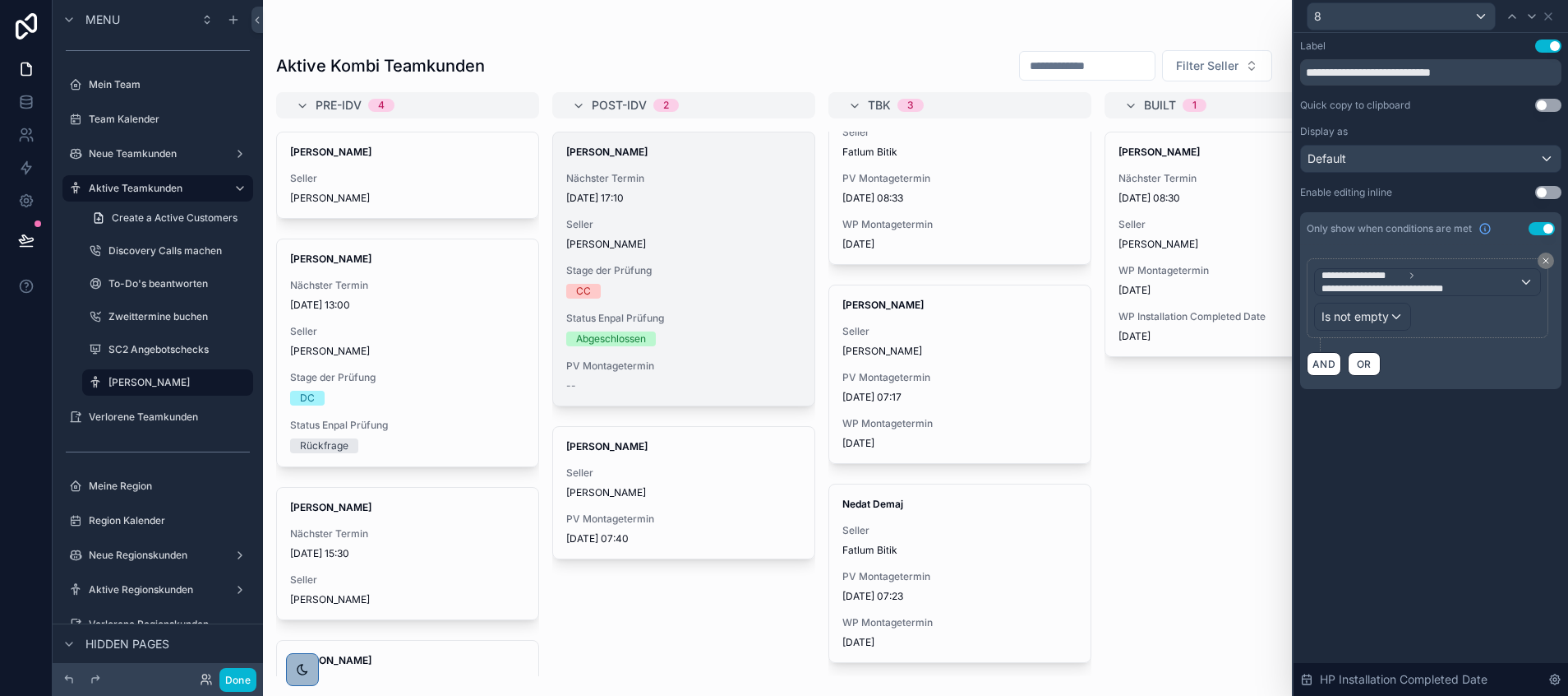
click at [651, 278] on div "Stage der Prüfung CC" at bounding box center [684, 281] width 235 height 35
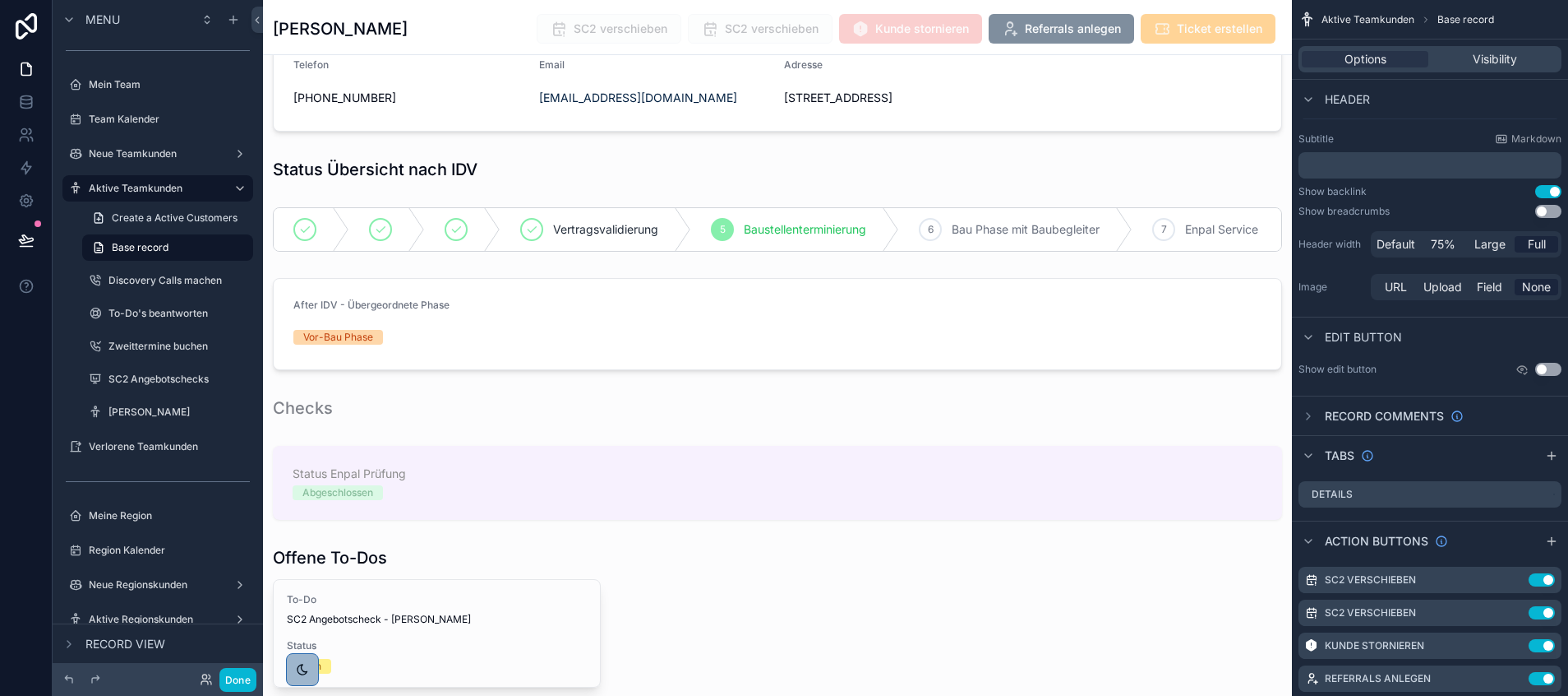
scroll to position [3640, 0]
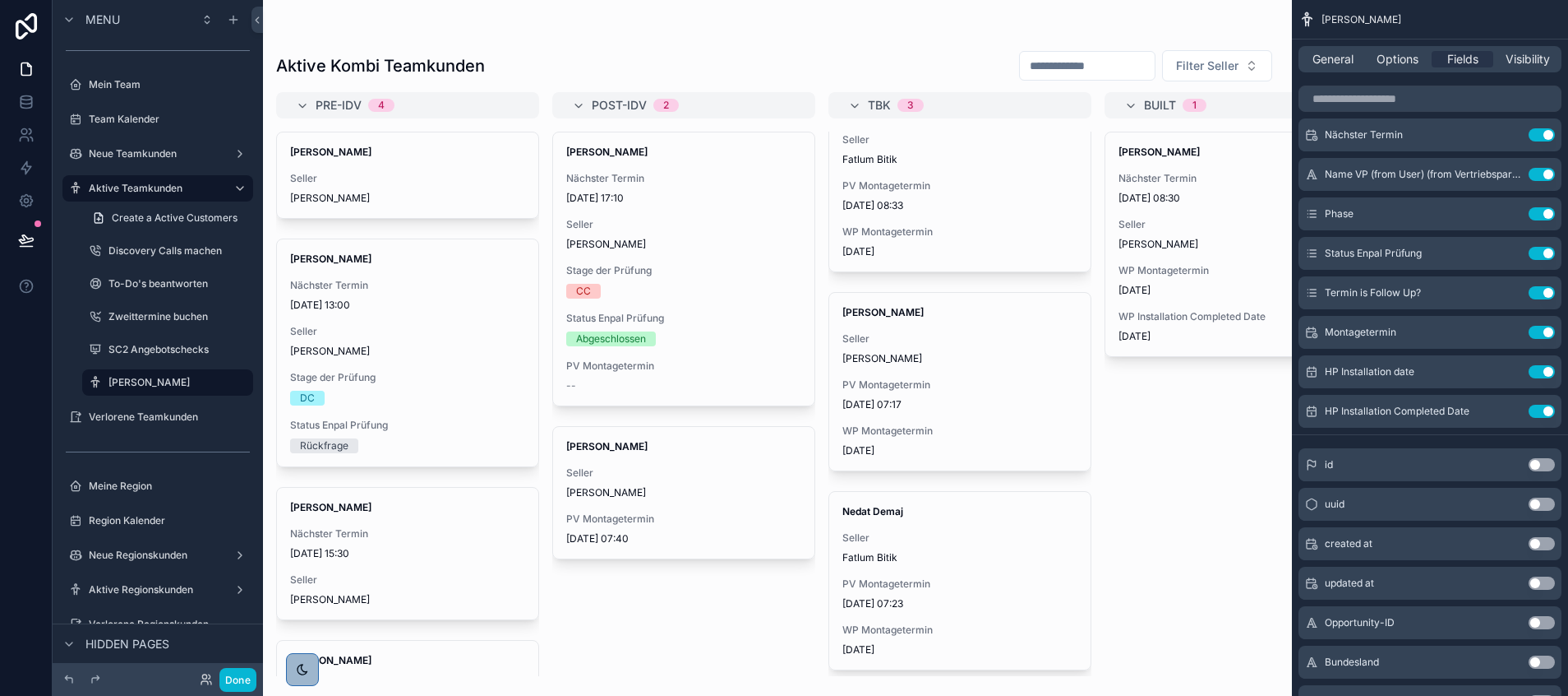
scroll to position [41, 0]
click at [1326, 53] on span "General" at bounding box center [1333, 58] width 41 height 16
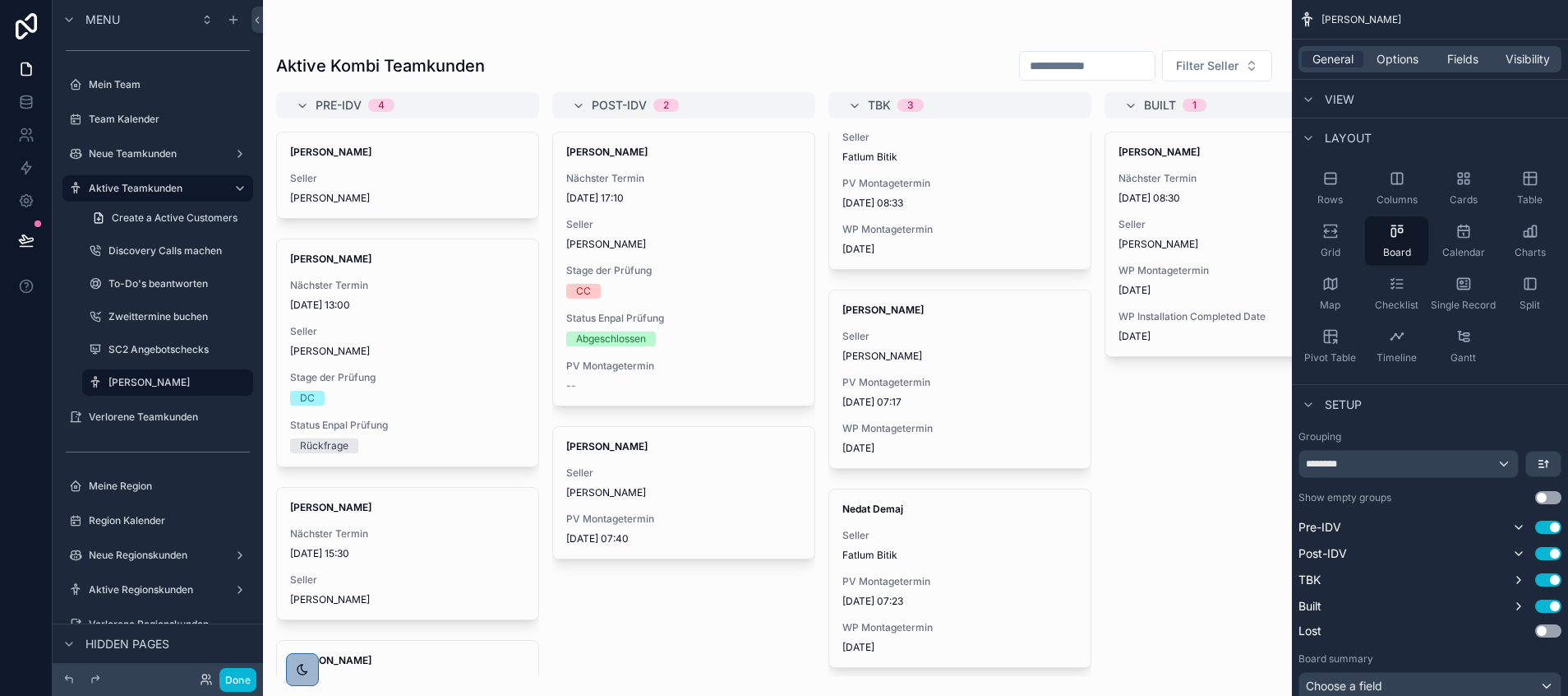
scroll to position [0, 0]
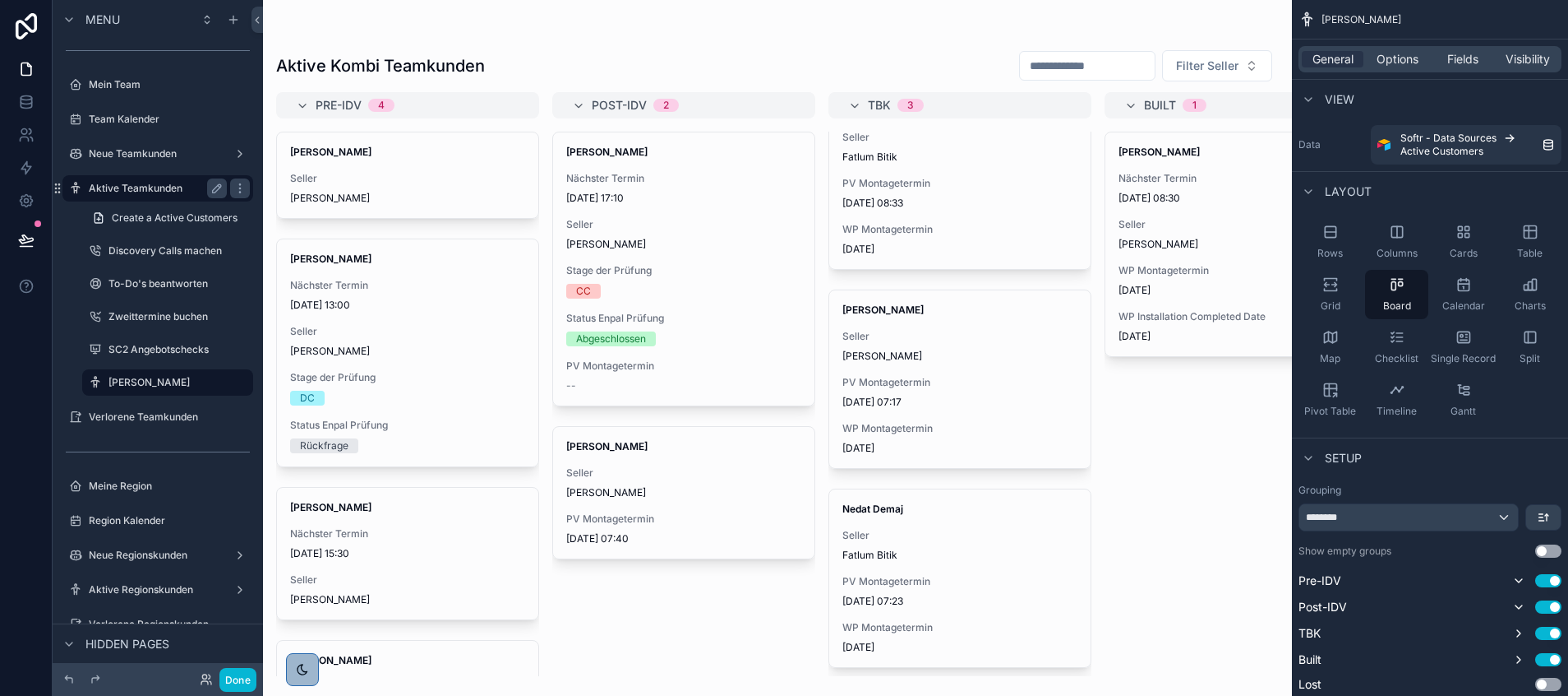
click at [123, 183] on label "Aktive Teamkunden" at bounding box center [154, 189] width 131 height 14
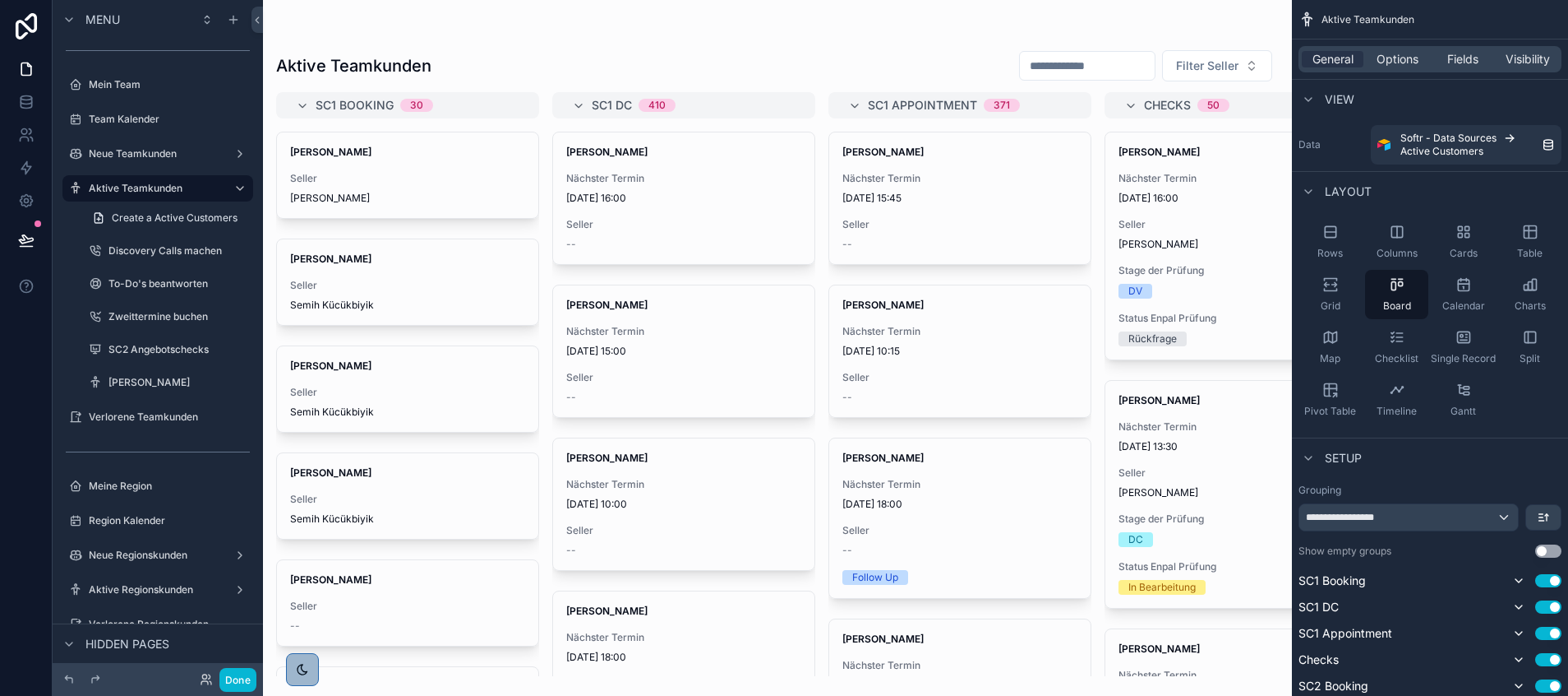
click at [558, 28] on div "scrollable content" at bounding box center [778, 348] width 1029 height 696
click at [205, 618] on icon at bounding box center [206, 680] width 14 height 14
click at [1, 366] on div at bounding box center [26, 348] width 52 height 696
click at [136, 378] on label "[PERSON_NAME]" at bounding box center [164, 383] width 112 height 14
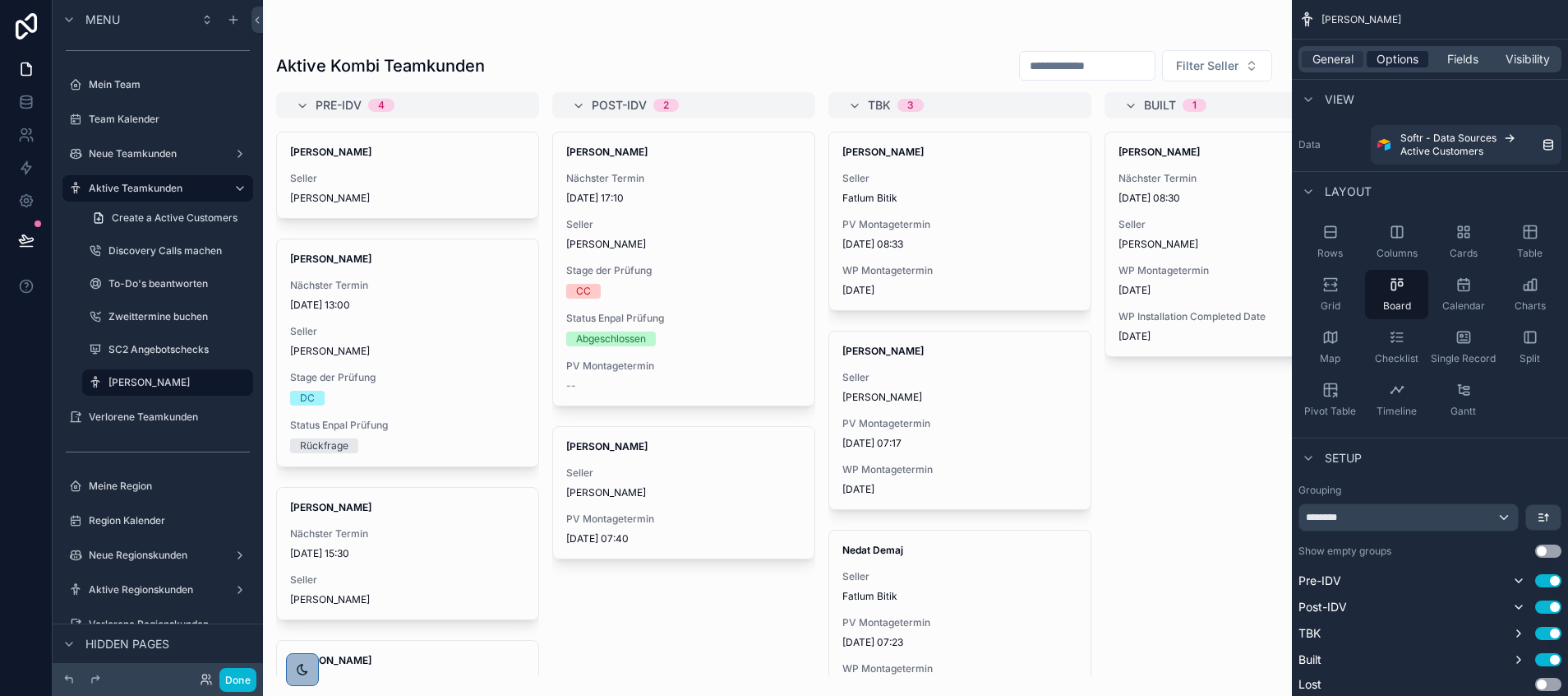
click at [1384, 58] on span "Options" at bounding box center [1398, 58] width 42 height 16
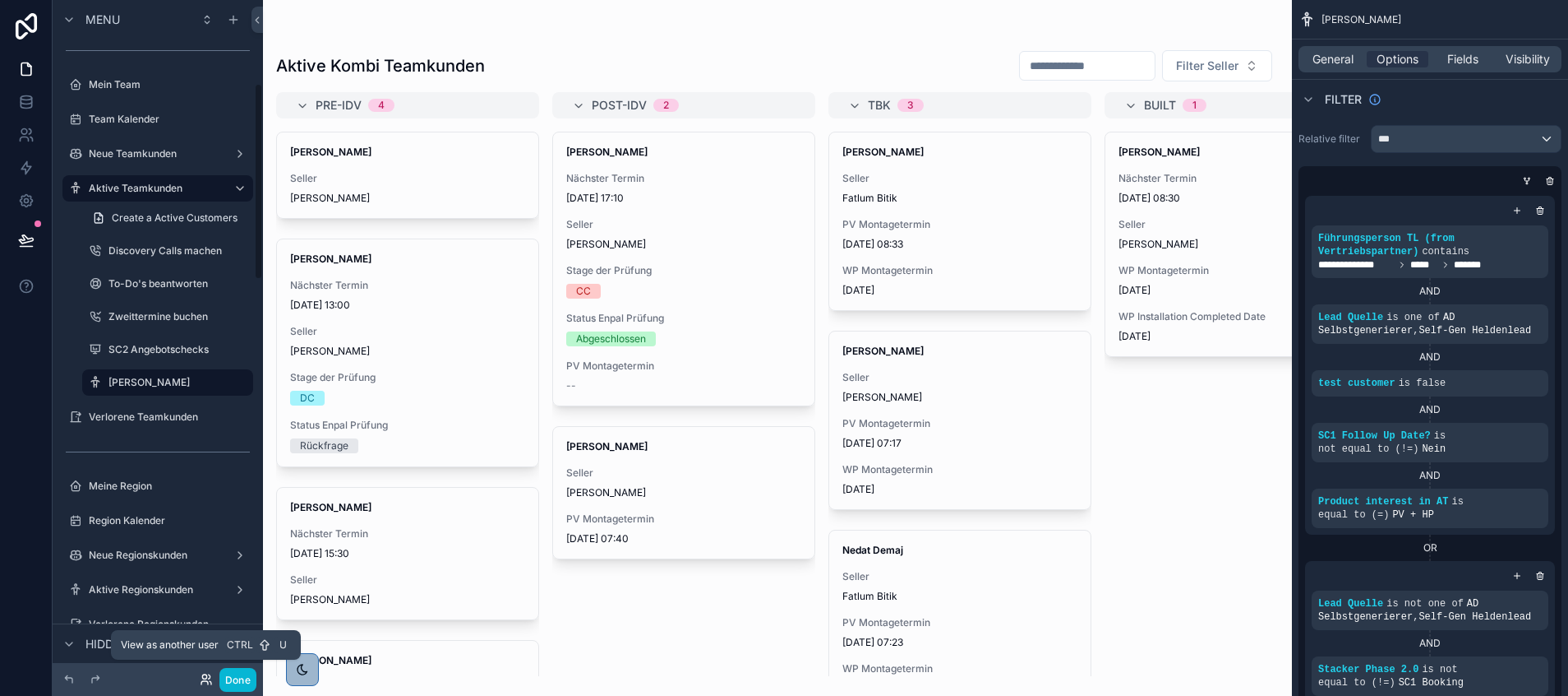
click at [204, 618] on icon at bounding box center [204, 677] width 4 height 4
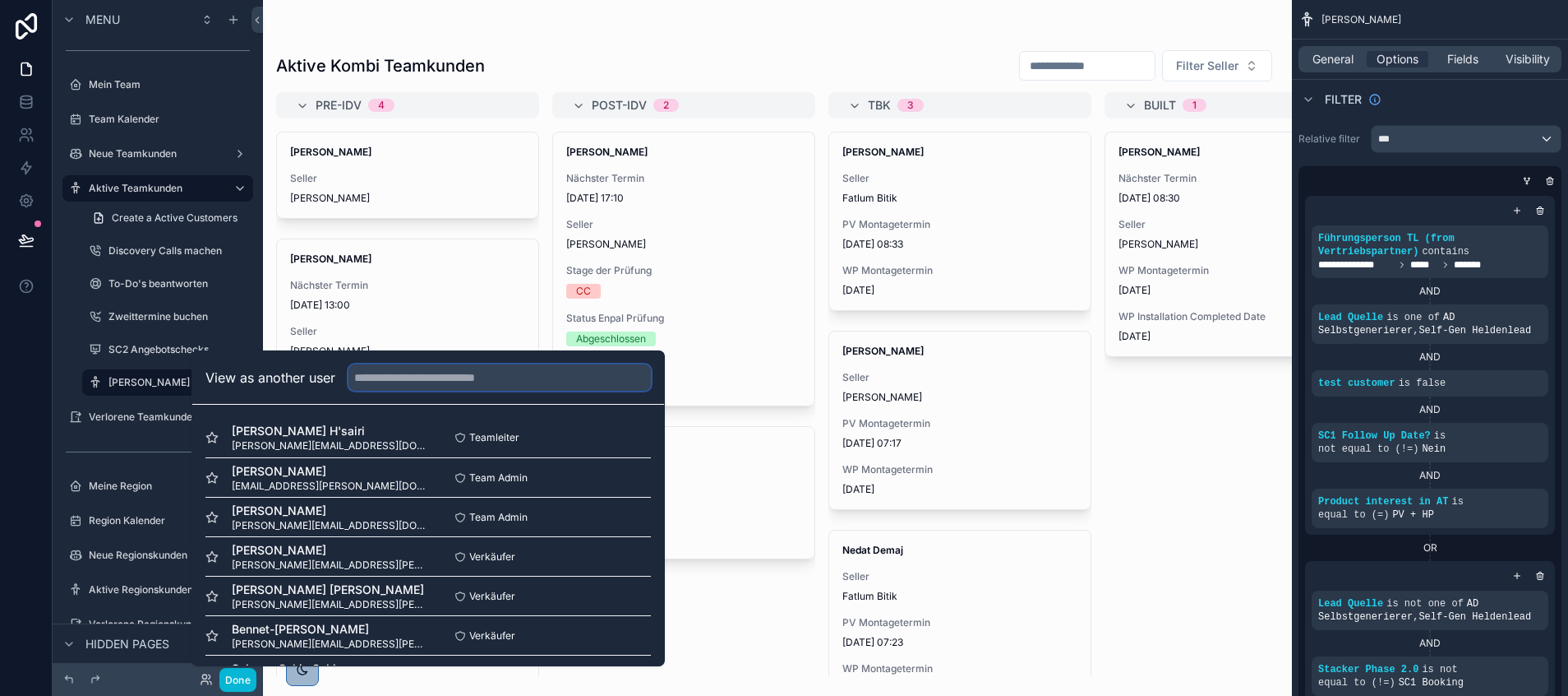
click at [399, 371] on input "text" at bounding box center [499, 377] width 302 height 26
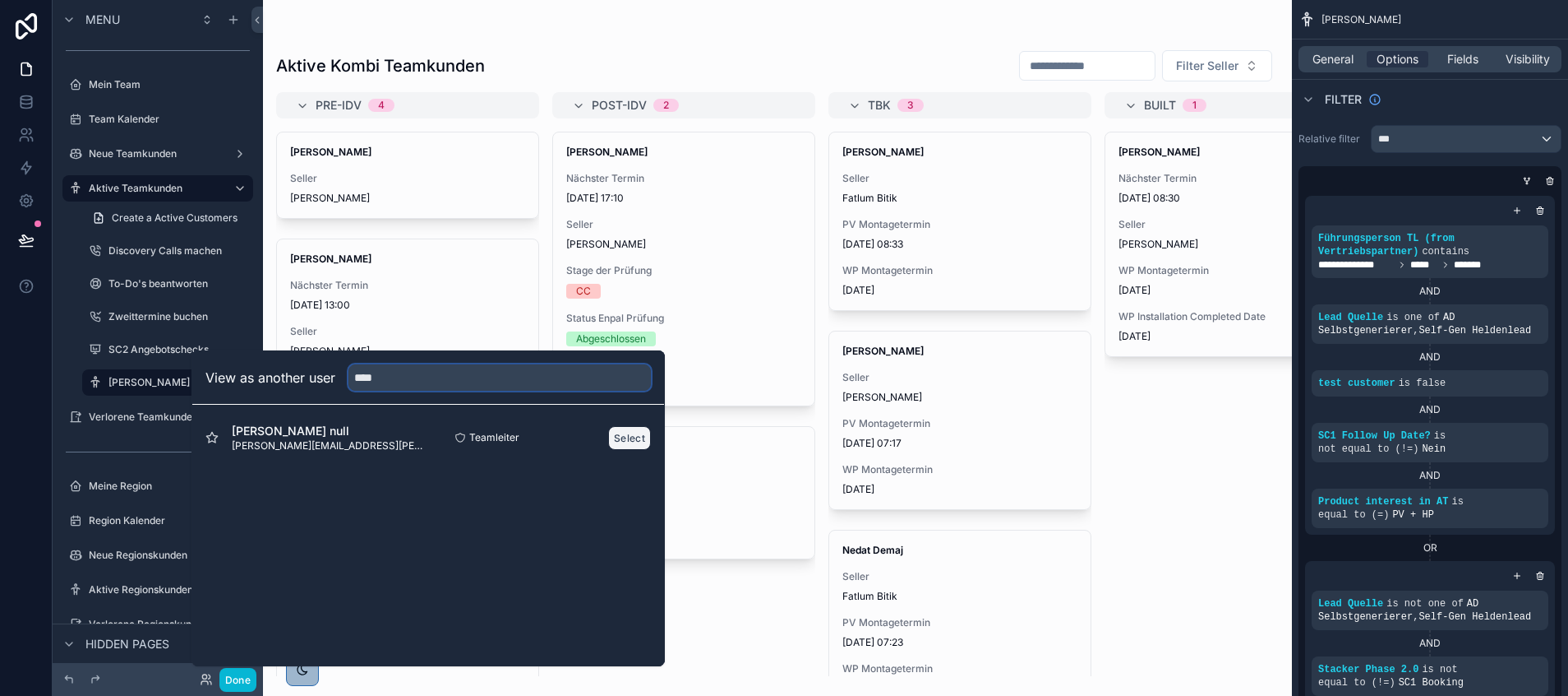
type input "****"
click at [637, 434] on button "Select" at bounding box center [630, 438] width 43 height 24
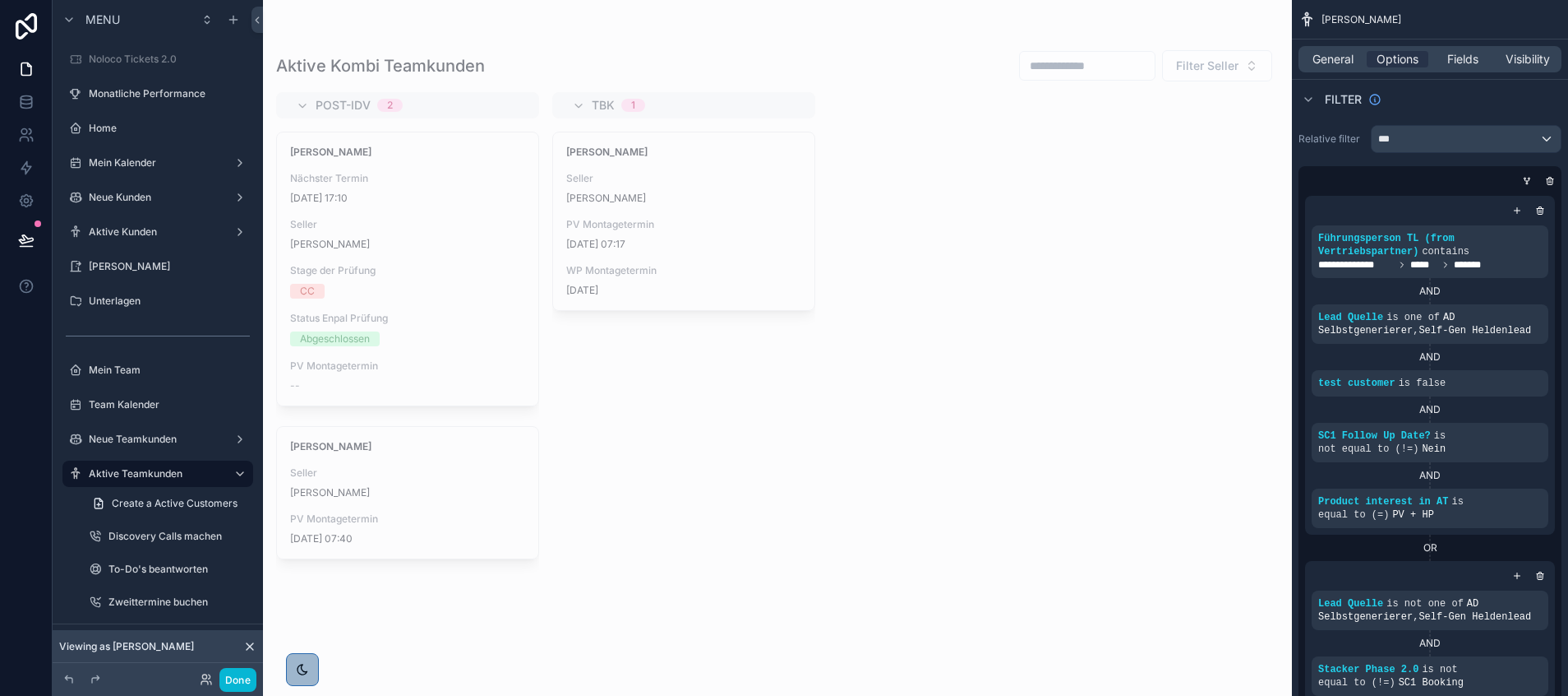
click at [602, 399] on div "scrollable content" at bounding box center [778, 348] width 1029 height 696
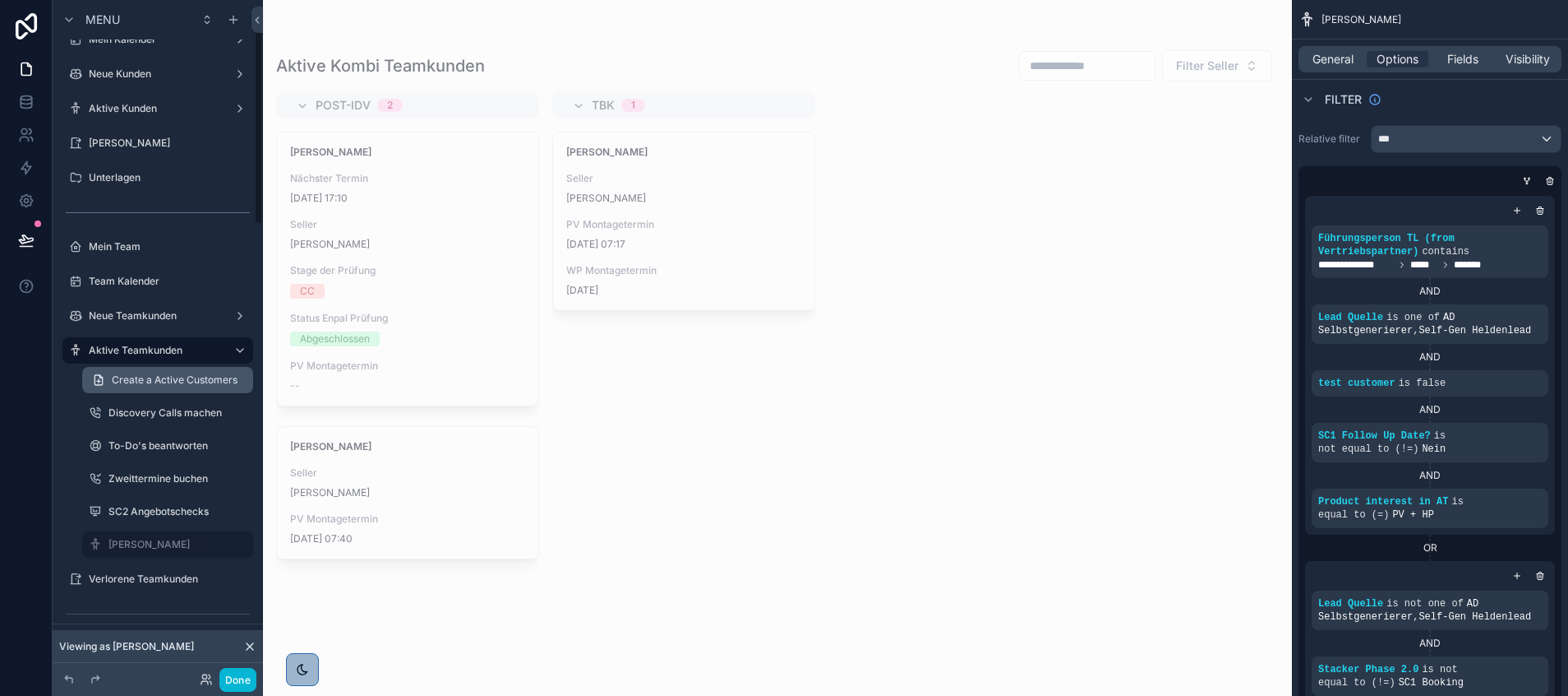
scroll to position [152, 0]
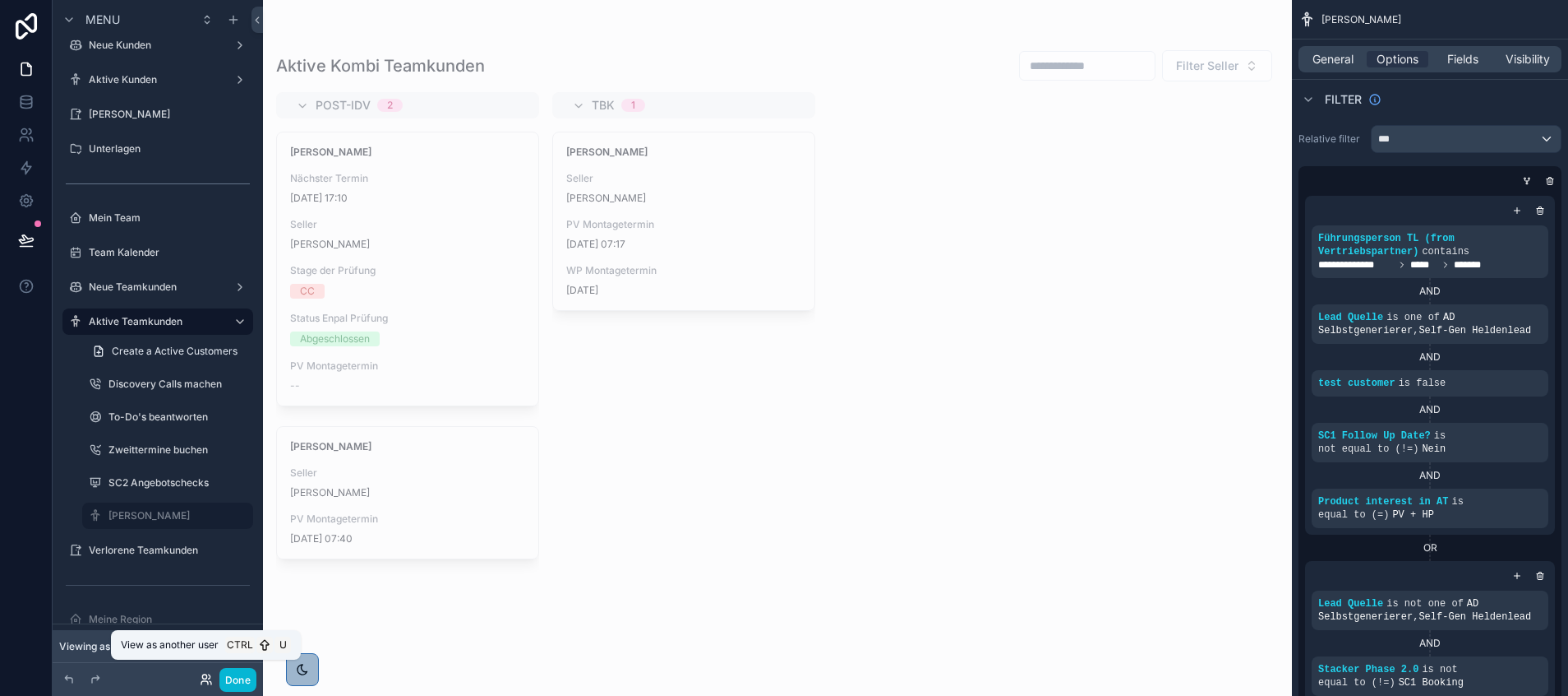
click at [202, 677] on icon at bounding box center [204, 677] width 4 height 4
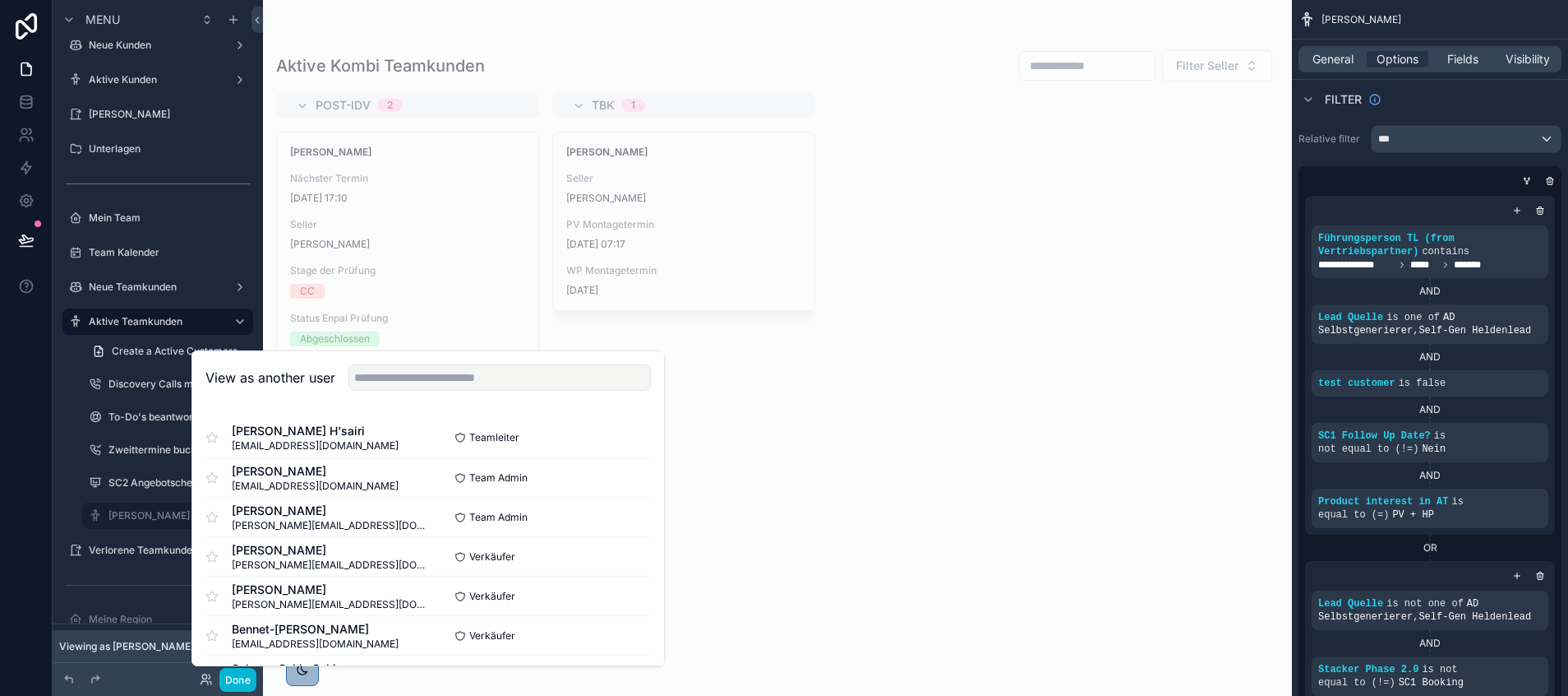
click at [817, 371] on div "Post-IDV 2 [PERSON_NAME] Nächster Termin [DATE] 17:10 Seller [PERSON_NAME] Stag…" at bounding box center [778, 384] width 1029 height 584
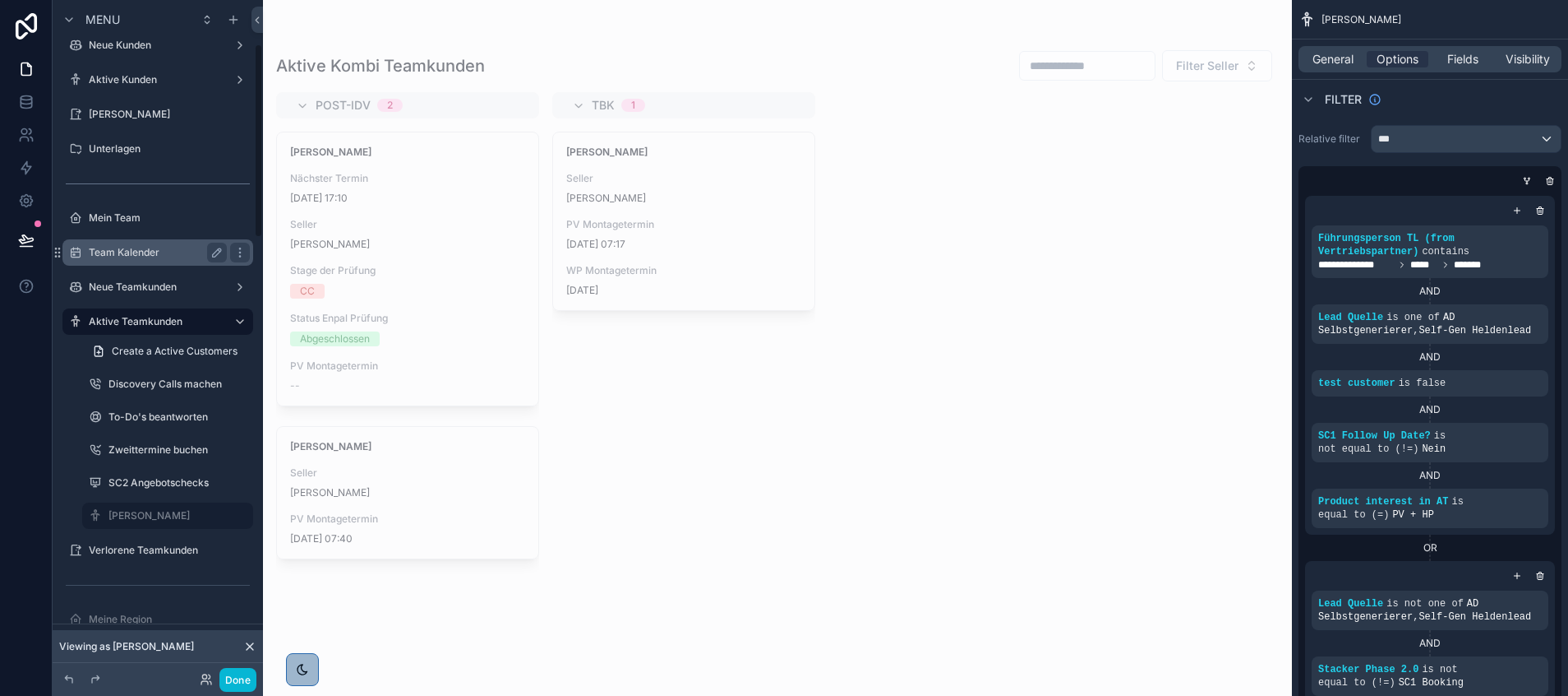
click at [147, 248] on label "Team Kalender" at bounding box center [154, 252] width 131 height 14
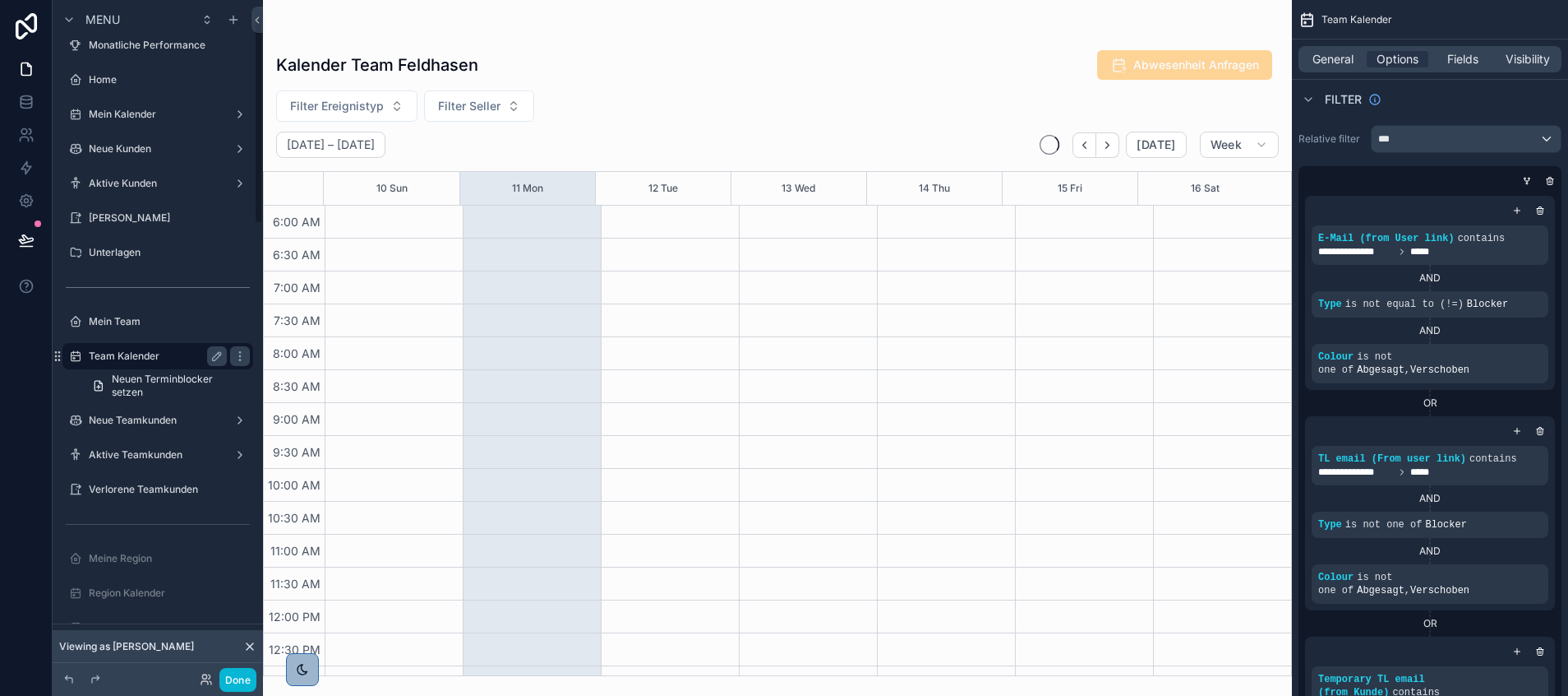
scroll to position [395, 0]
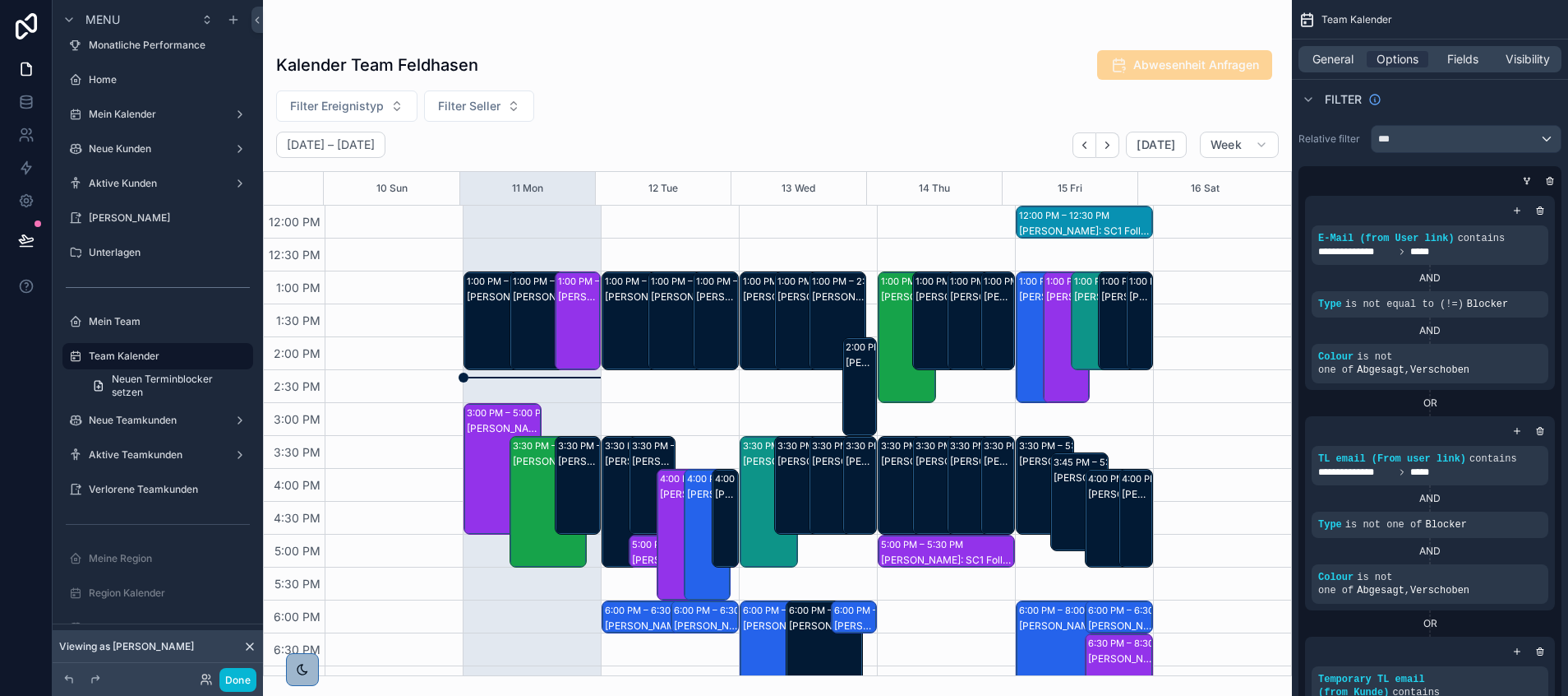
click at [785, 108] on div "scrollable content" at bounding box center [778, 348] width 1029 height 696
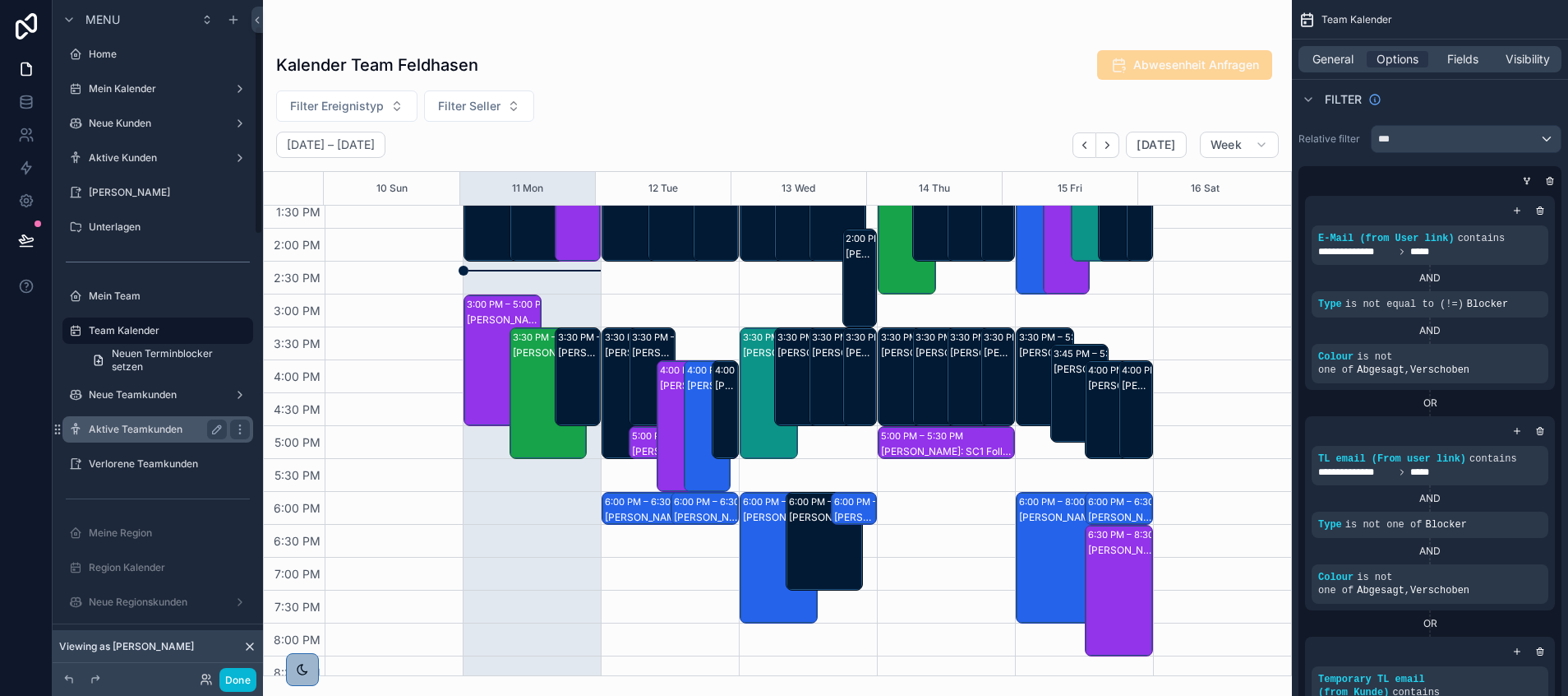
scroll to position [83, 0]
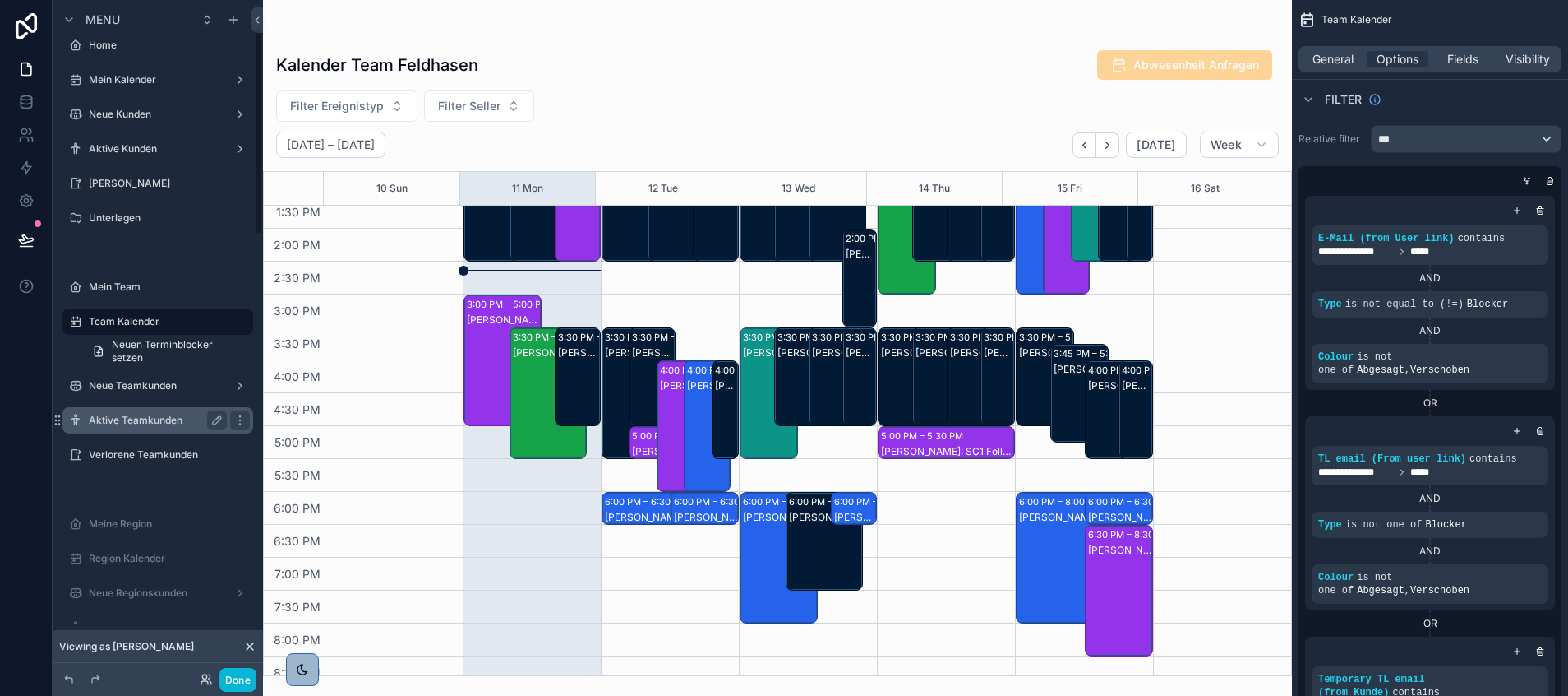
click at [143, 420] on label "Aktive Teamkunden" at bounding box center [154, 421] width 131 height 14
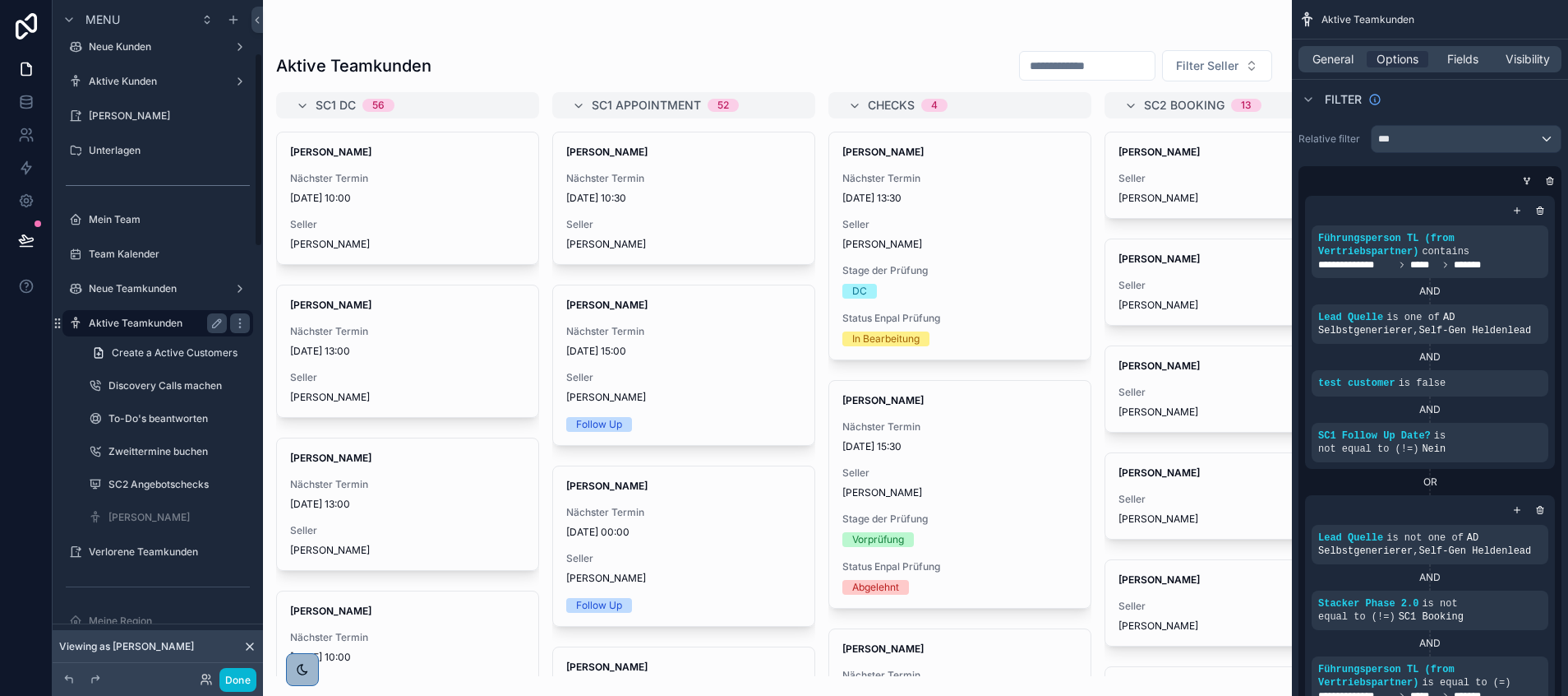
scroll to position [196, 0]
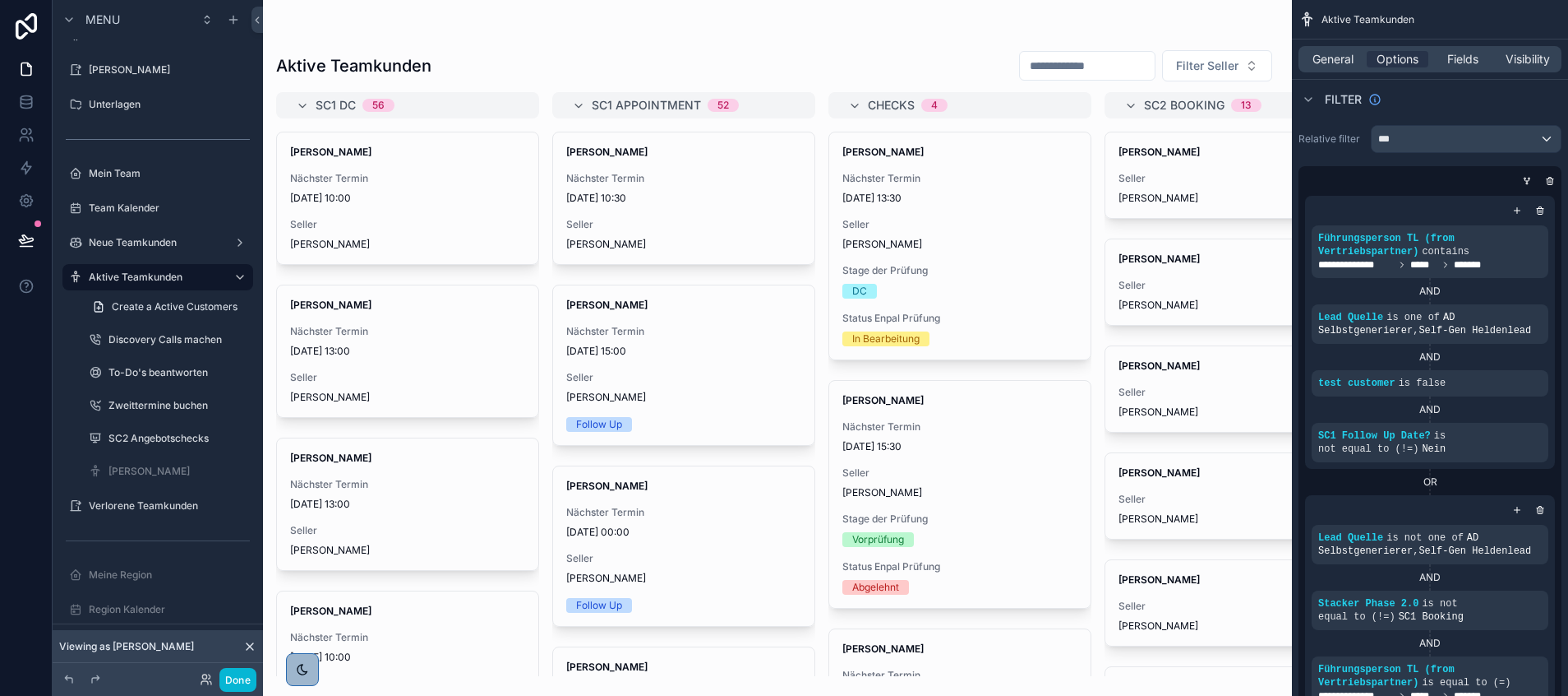
click at [891, 39] on div "scrollable content" at bounding box center [778, 348] width 1029 height 696
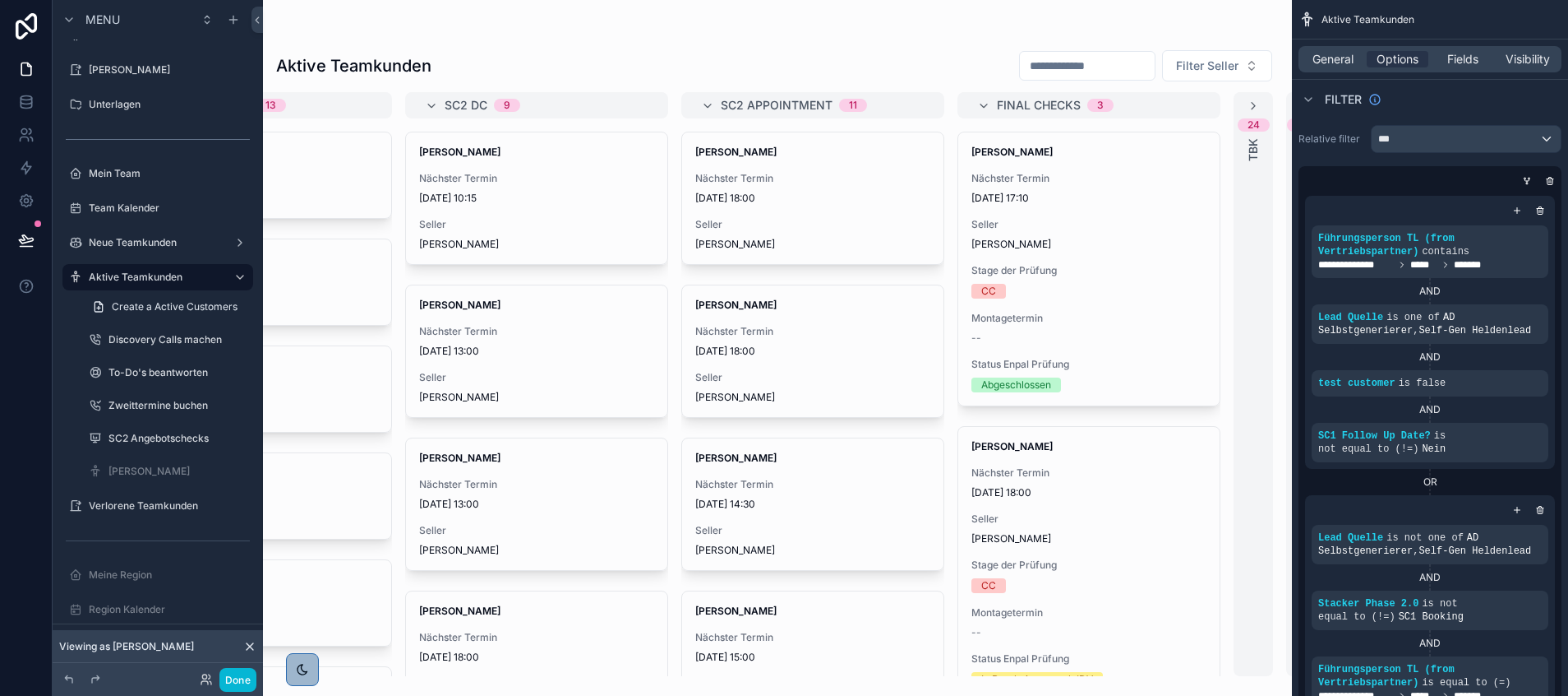
scroll to position [0, 1022]
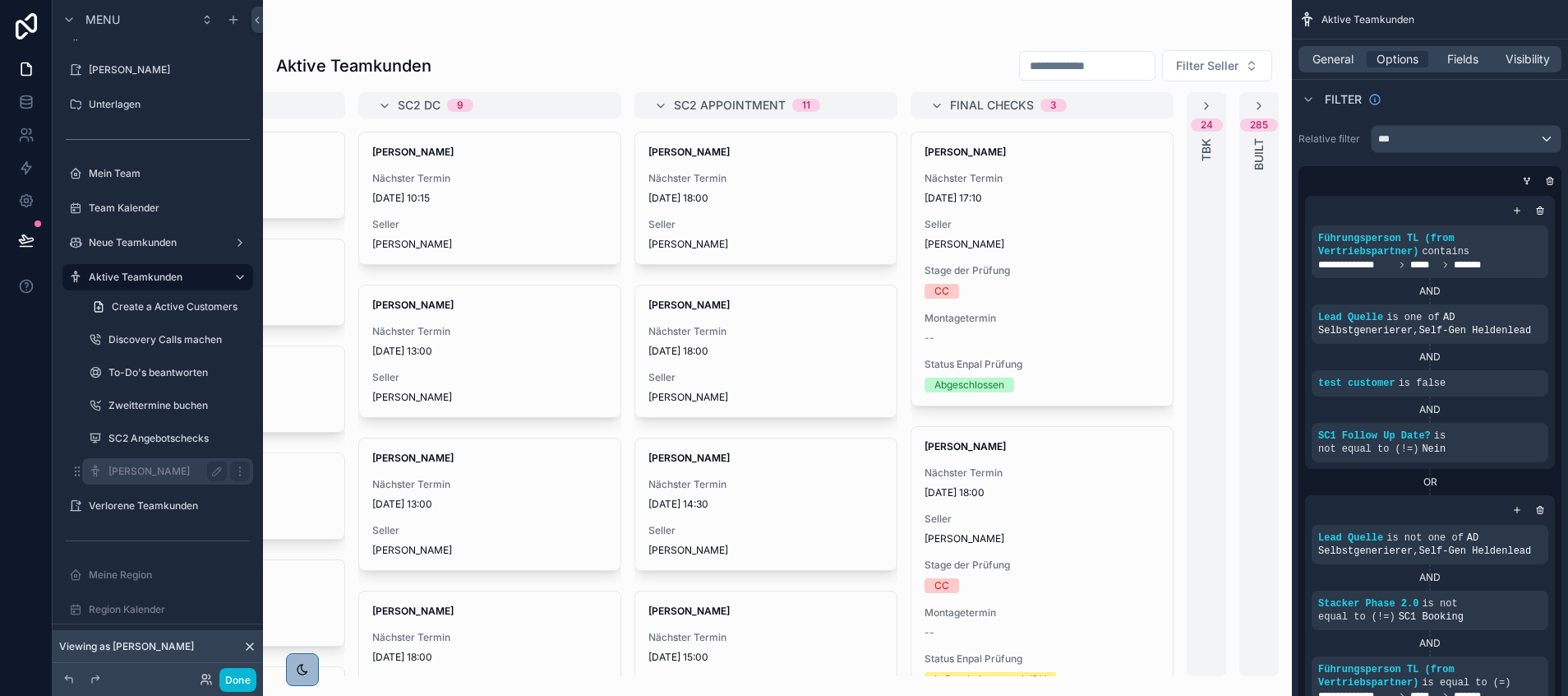
click at [128, 468] on label "[PERSON_NAME]" at bounding box center [164, 472] width 112 height 14
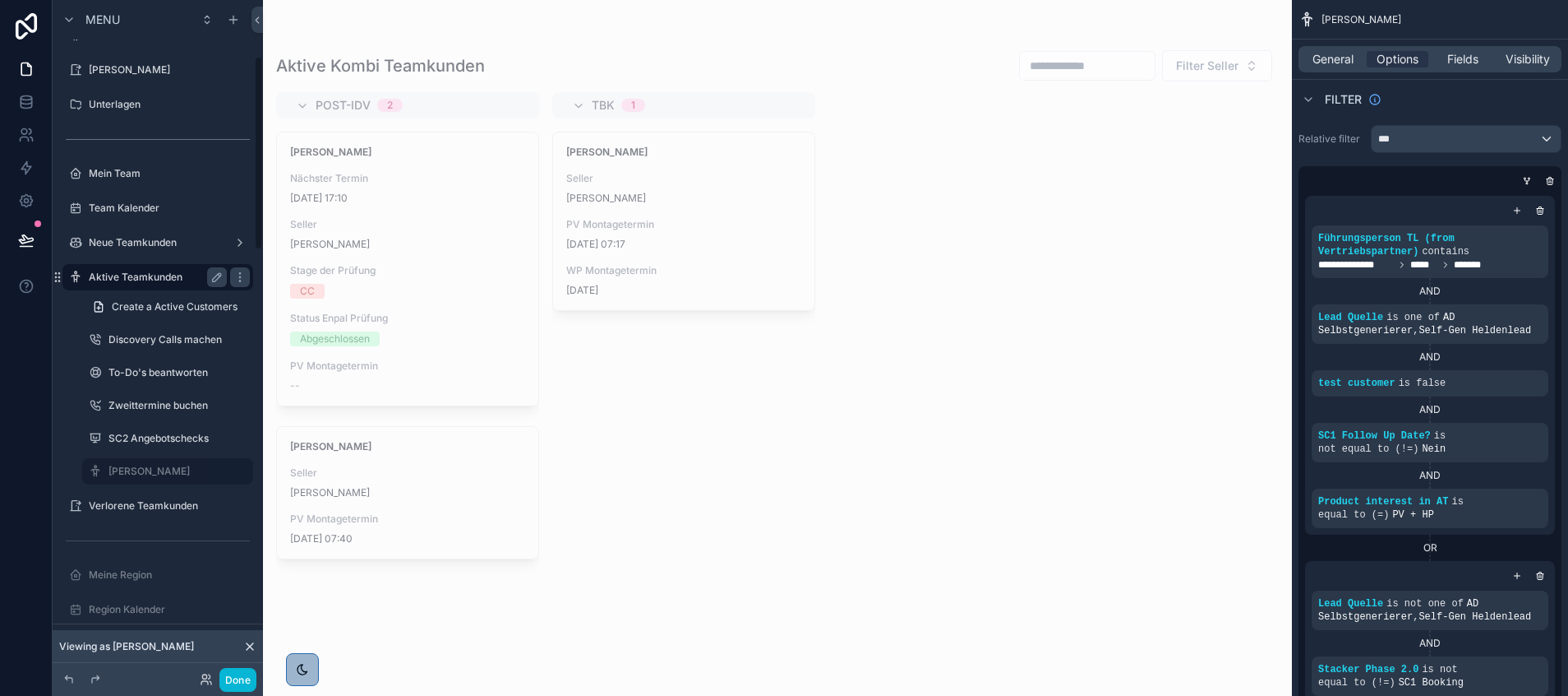
click at [155, 273] on label "Aktive Teamkunden" at bounding box center [154, 278] width 131 height 14
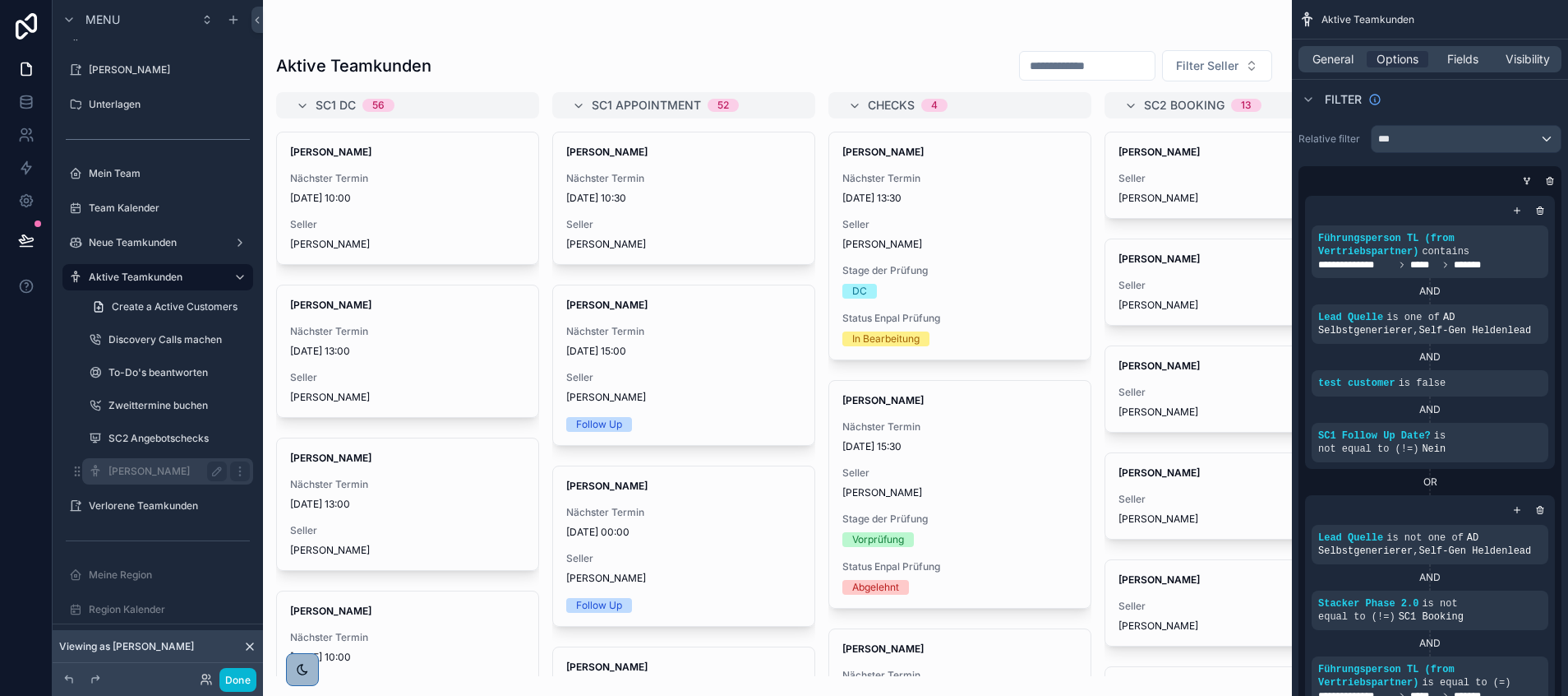
click at [120, 468] on label "[PERSON_NAME]" at bounding box center [164, 472] width 112 height 14
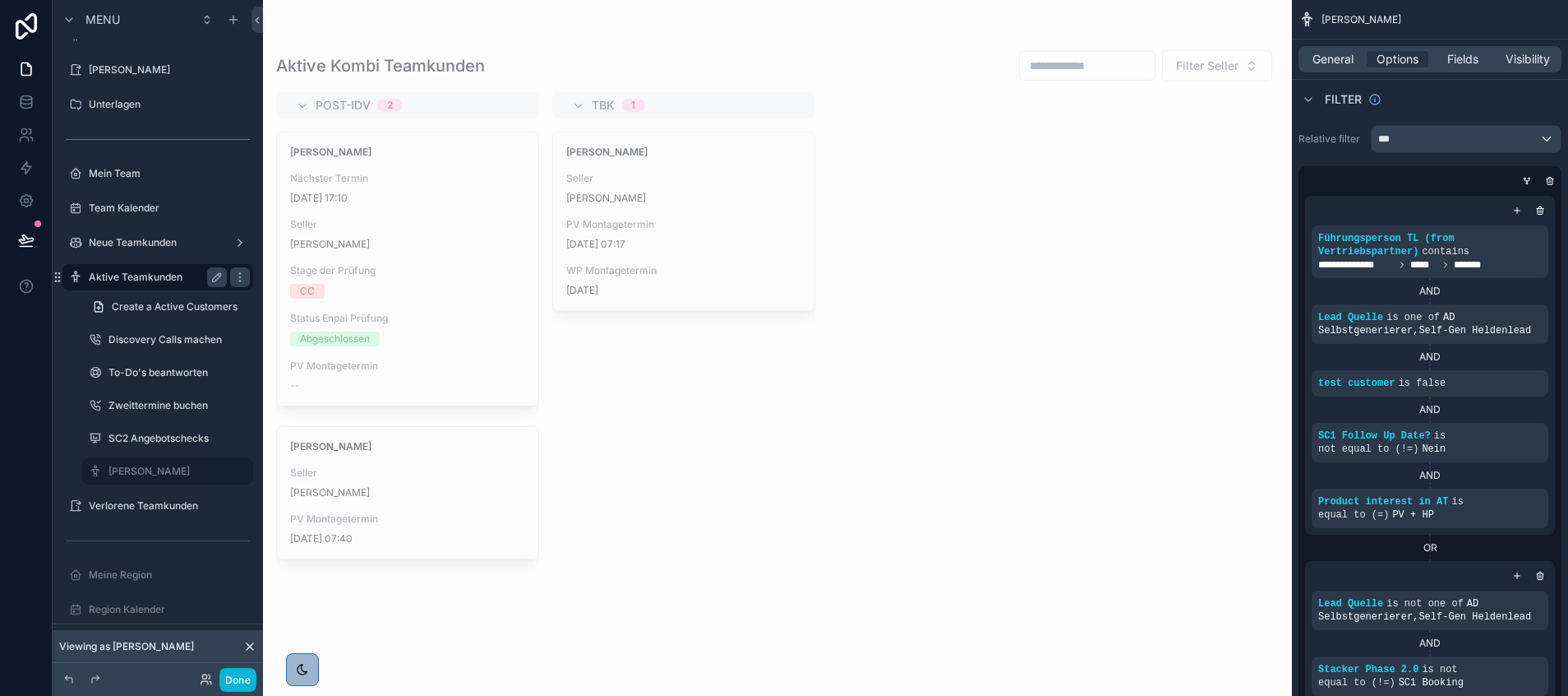
click at [140, 283] on label "Aktive Teamkunden" at bounding box center [154, 278] width 131 height 14
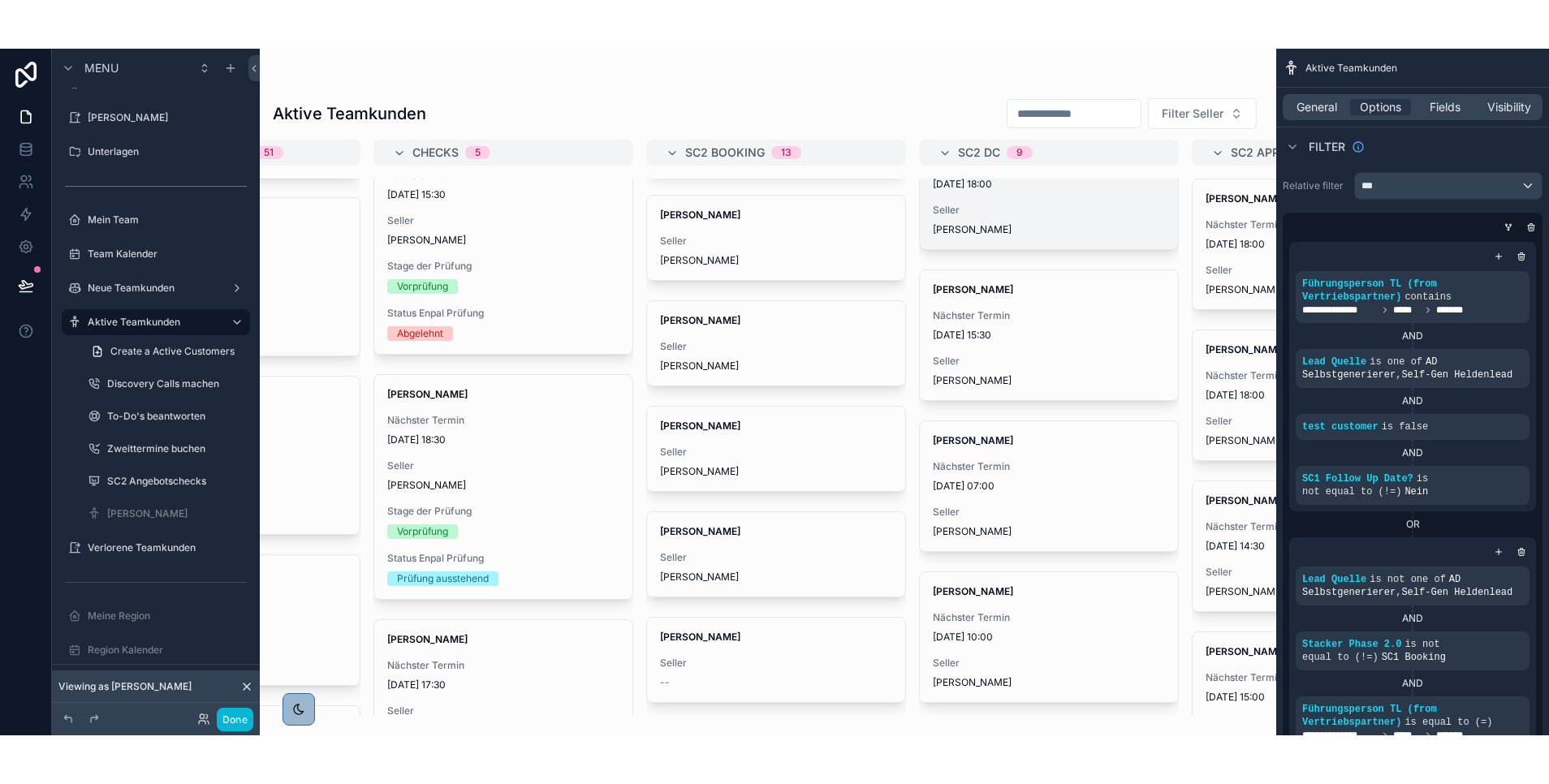
scroll to position [294, 0]
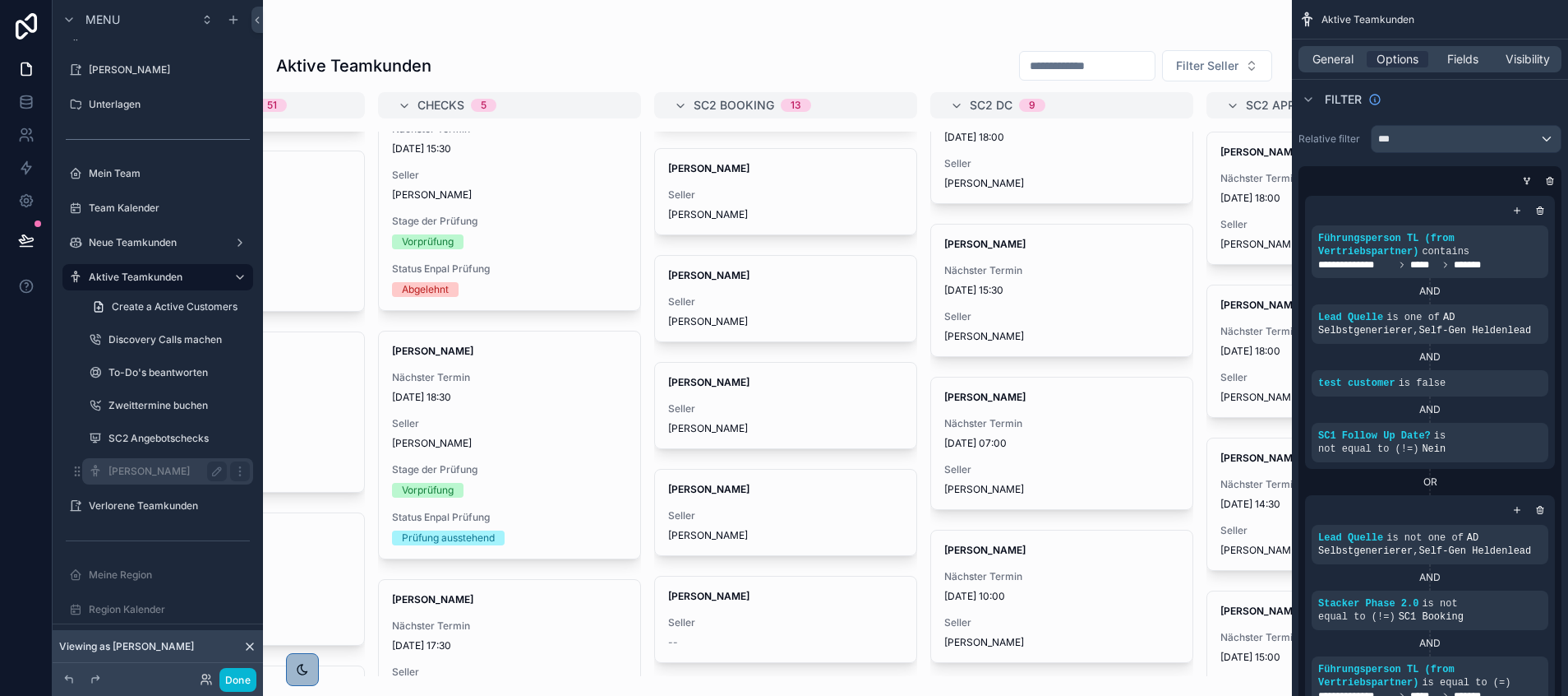
click at [151, 465] on label "[PERSON_NAME]" at bounding box center [164, 472] width 112 height 14
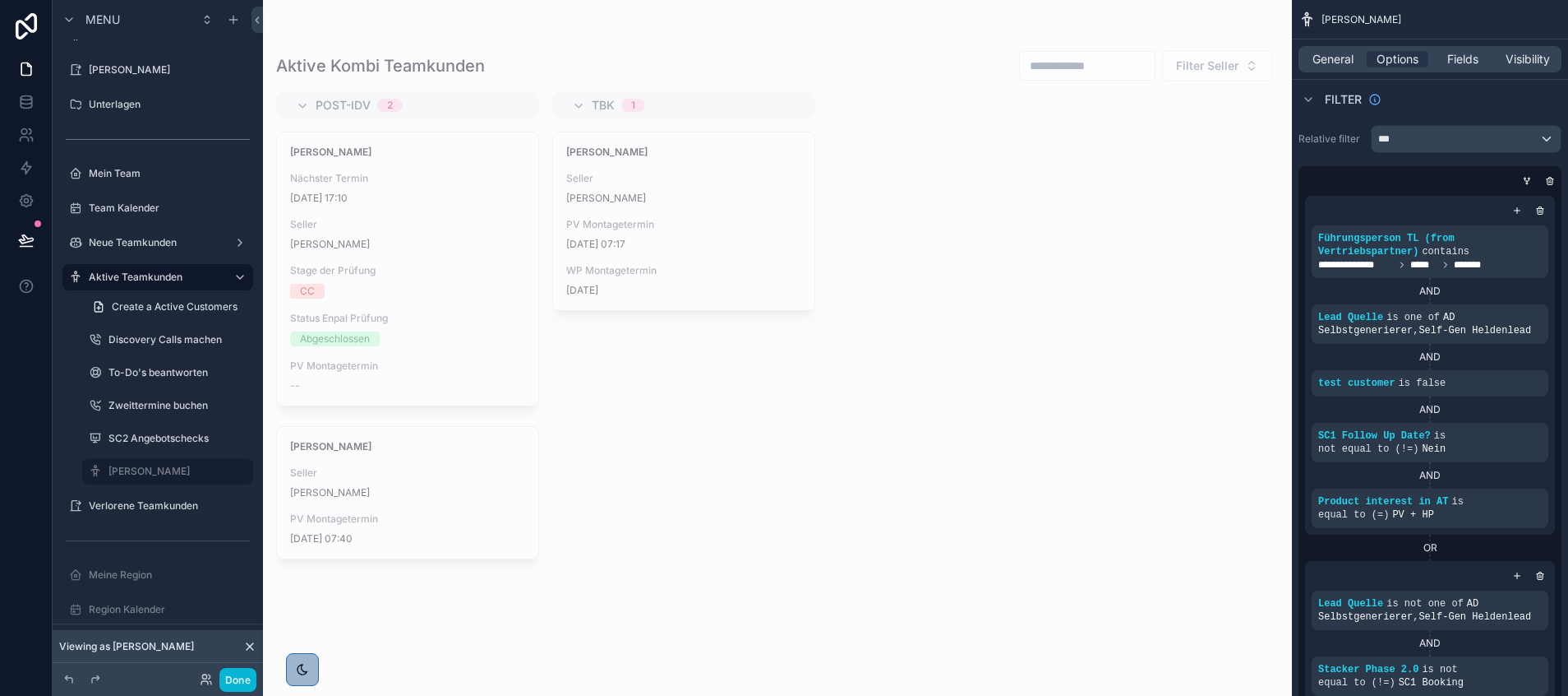
click at [244, 648] on icon at bounding box center [250, 647] width 14 height 14
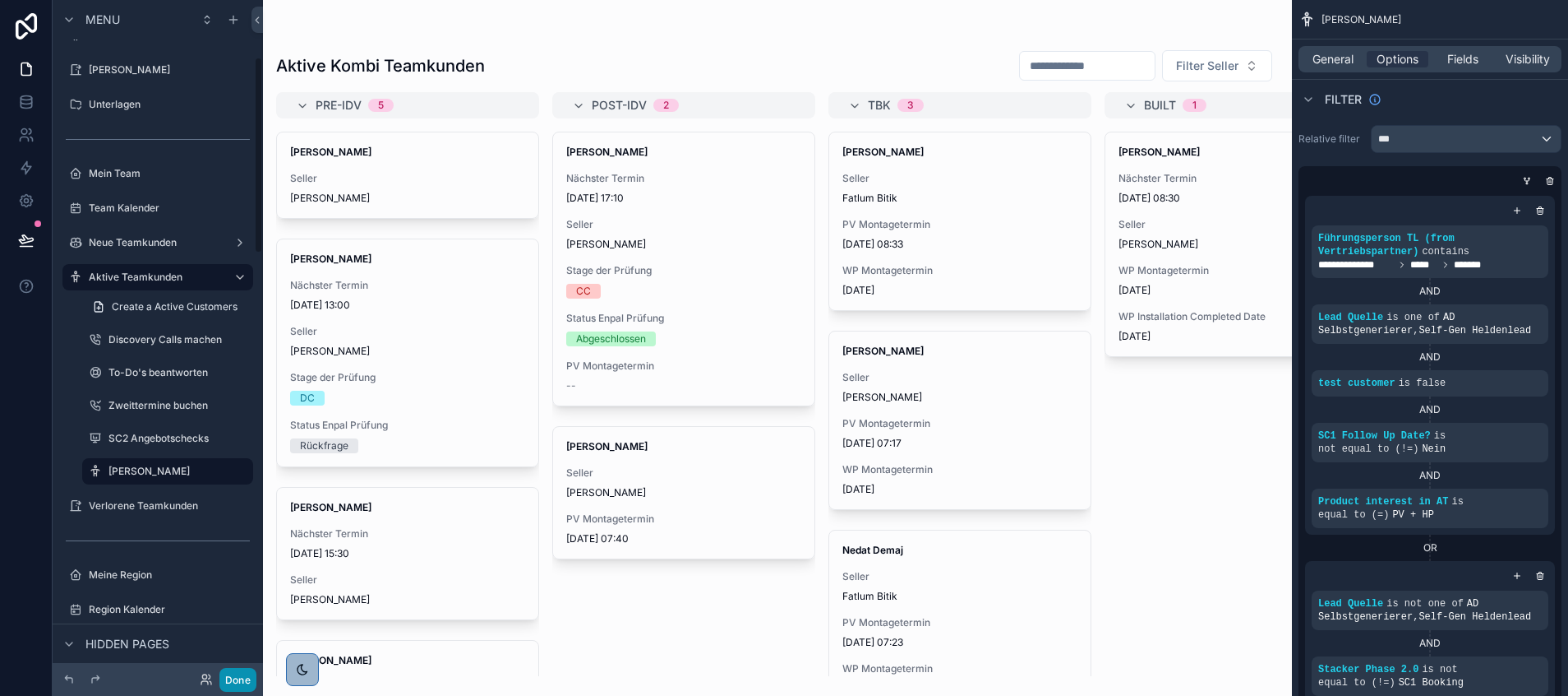
click at [227, 683] on button "Done" at bounding box center [238, 680] width 37 height 24
